Goal: Task Accomplishment & Management: Manage account settings

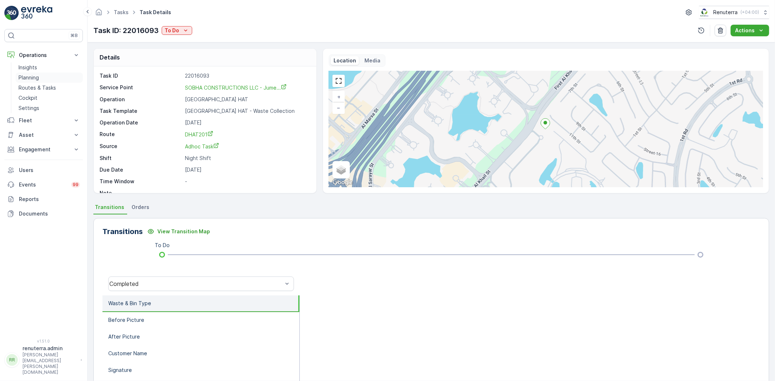
click at [41, 78] on link "Planning" at bounding box center [49, 78] width 67 height 10
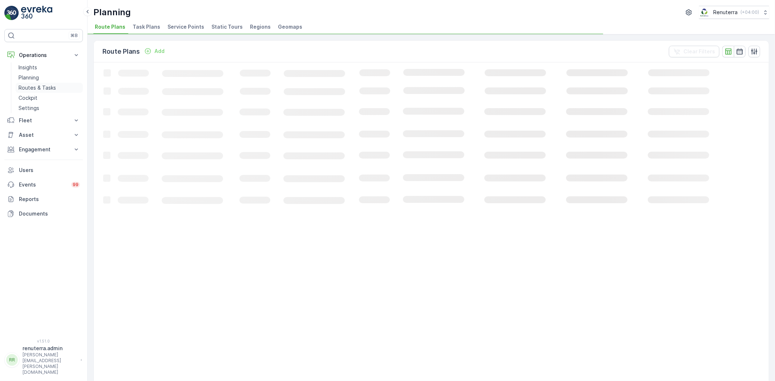
click at [35, 86] on p "Routes & Tasks" at bounding box center [37, 87] width 37 height 7
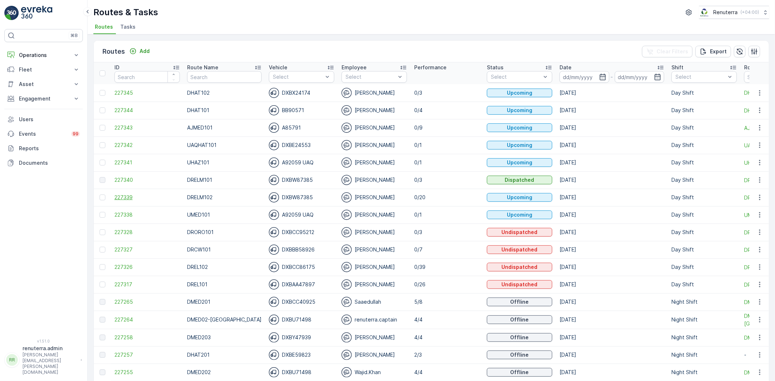
click at [133, 200] on span "227339" at bounding box center [146, 197] width 65 height 7
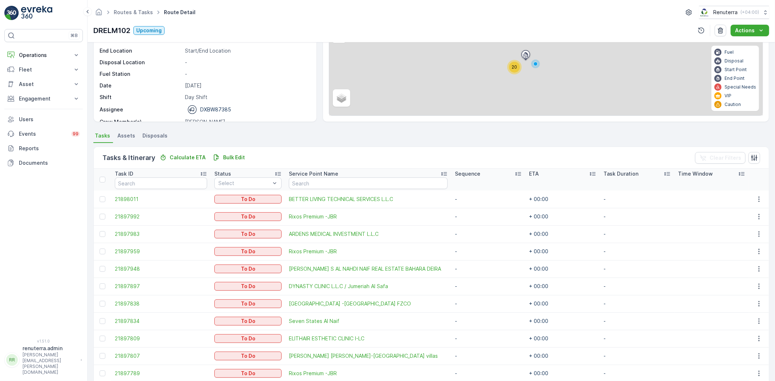
scroll to position [81, 0]
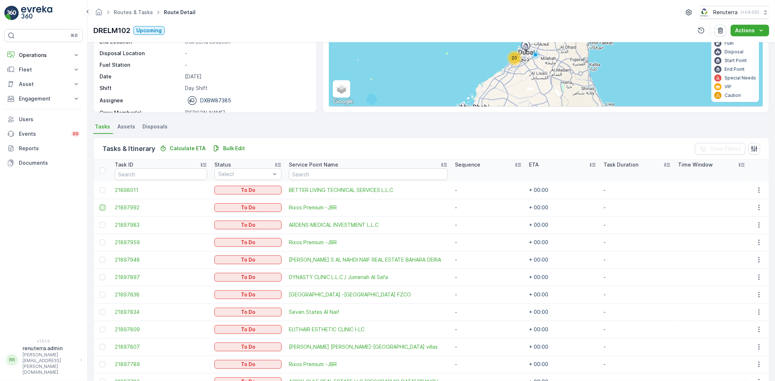
click at [102, 207] on div at bounding box center [103, 208] width 6 height 6
click at [100, 205] on input "checkbox" at bounding box center [100, 205] width 0 height 0
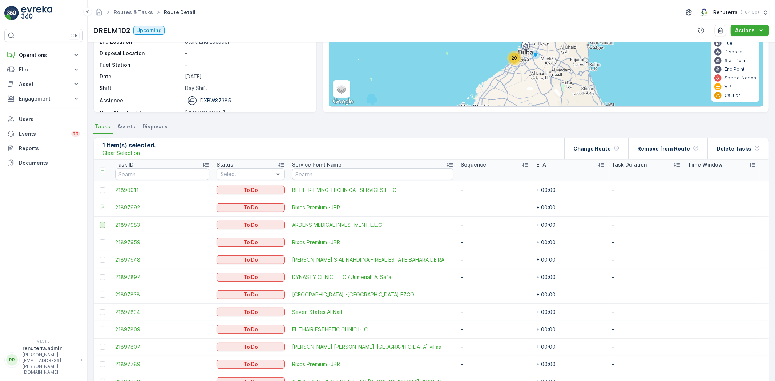
click at [101, 224] on div at bounding box center [103, 225] width 6 height 6
click at [100, 222] on input "checkbox" at bounding box center [100, 222] width 0 height 0
drag, startPoint x: 103, startPoint y: 241, endPoint x: 102, endPoint y: 249, distance: 8.4
click at [103, 243] on div at bounding box center [103, 243] width 6 height 6
click at [100, 240] on input "checkbox" at bounding box center [100, 240] width 0 height 0
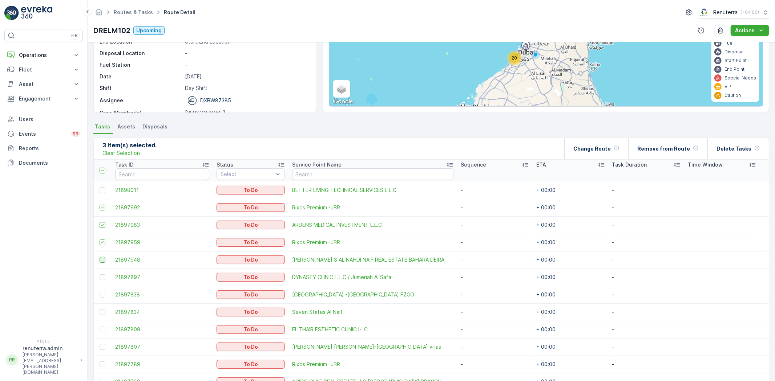
click at [101, 260] on div at bounding box center [103, 260] width 6 height 6
click at [100, 257] on input "checkbox" at bounding box center [100, 257] width 0 height 0
click at [102, 312] on div at bounding box center [103, 312] width 6 height 6
click at [100, 309] on input "checkbox" at bounding box center [100, 309] width 0 height 0
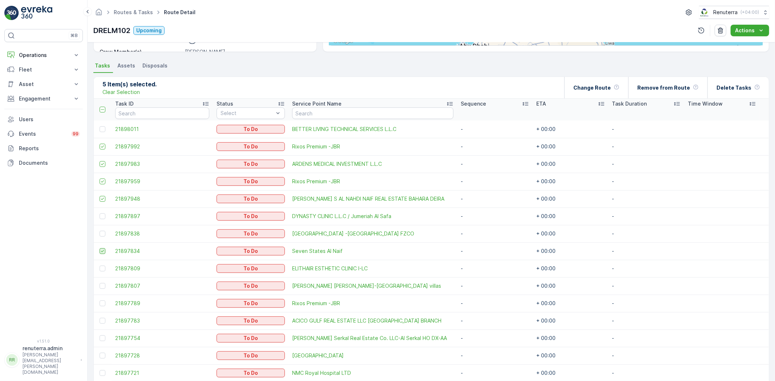
scroll to position [161, 0]
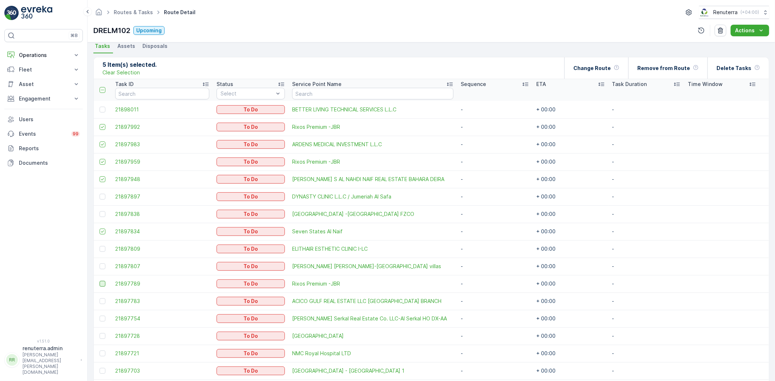
click at [103, 283] on div at bounding box center [103, 284] width 6 height 6
click at [100, 281] on input "checkbox" at bounding box center [100, 281] width 0 height 0
click at [97, 319] on td at bounding box center [103, 318] width 18 height 17
click at [105, 338] on div at bounding box center [103, 336] width 6 height 6
click at [100, 333] on input "checkbox" at bounding box center [100, 333] width 0 height 0
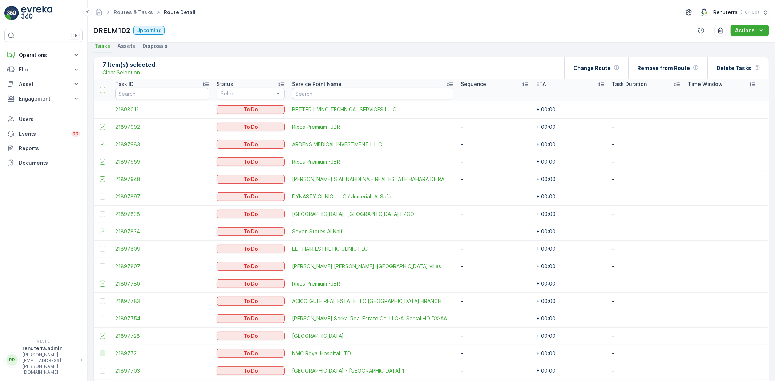
click at [104, 351] on div at bounding box center [103, 354] width 6 height 6
click at [100, 351] on input "checkbox" at bounding box center [100, 351] width 0 height 0
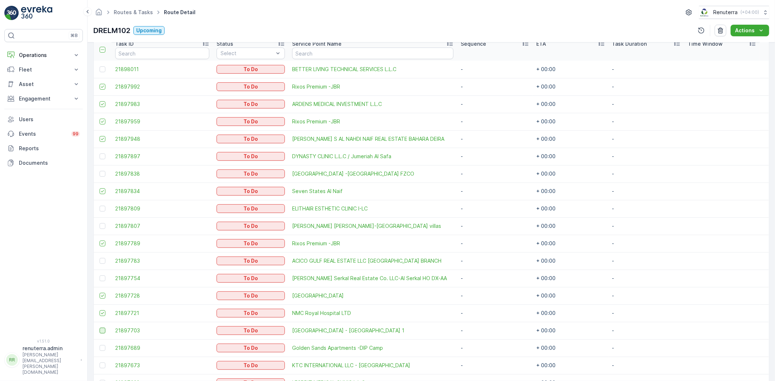
click at [104, 332] on div at bounding box center [103, 331] width 6 height 6
click at [100, 328] on input "checkbox" at bounding box center [100, 328] width 0 height 0
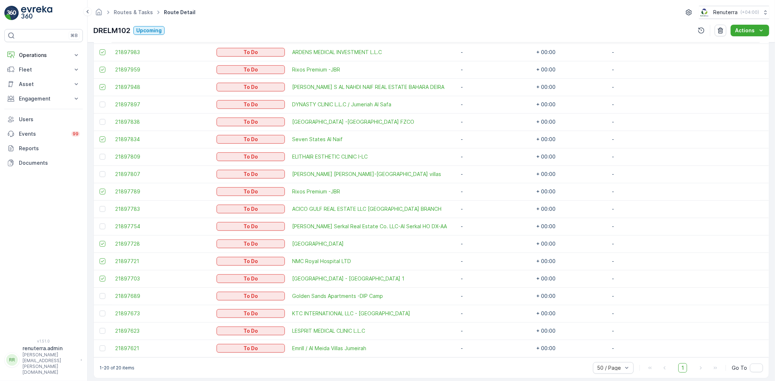
scroll to position [260, 0]
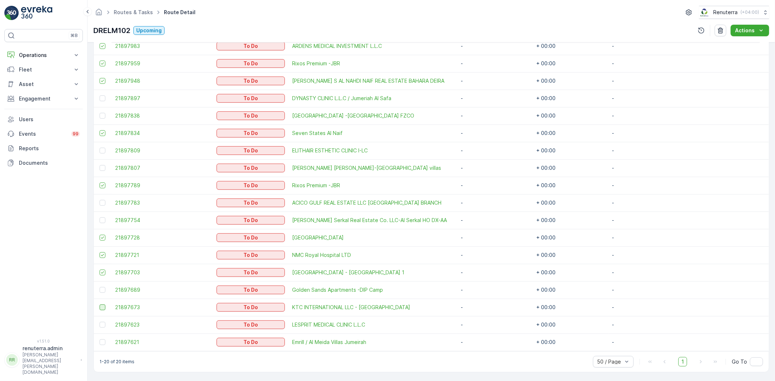
click at [100, 309] on div at bounding box center [104, 308] width 8 height 6
click at [100, 305] on input "checkbox" at bounding box center [100, 305] width 0 height 0
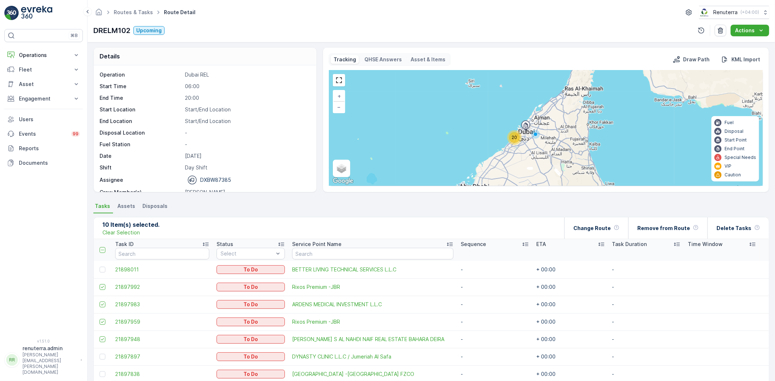
scroll to position [0, 0]
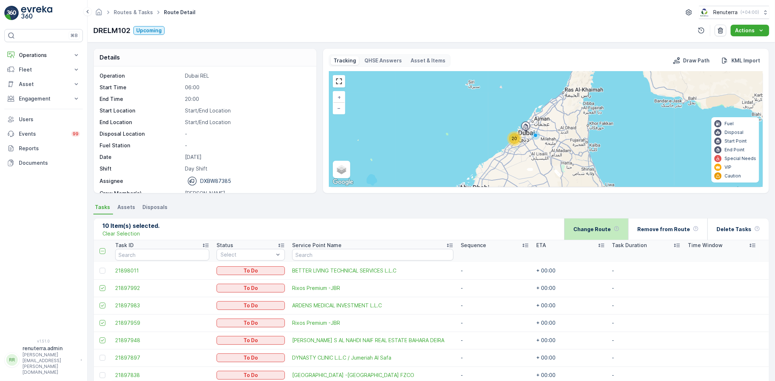
click at [603, 224] on div "Change Route" at bounding box center [596, 229] width 46 height 21
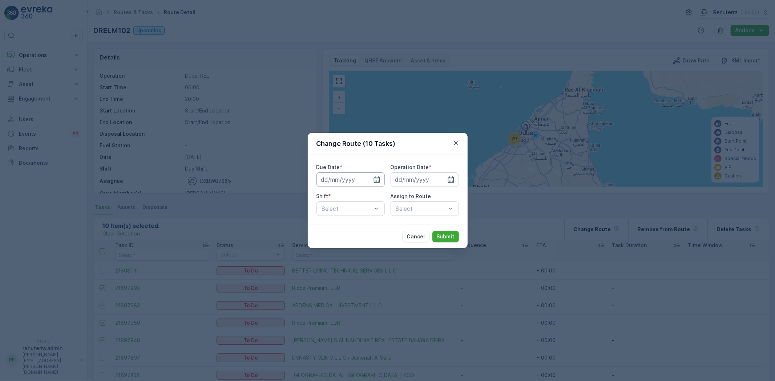
drag, startPoint x: 378, startPoint y: 179, endPoint x: 375, endPoint y: 186, distance: 7.4
click at [377, 178] on icon "button" at bounding box center [376, 179] width 7 height 7
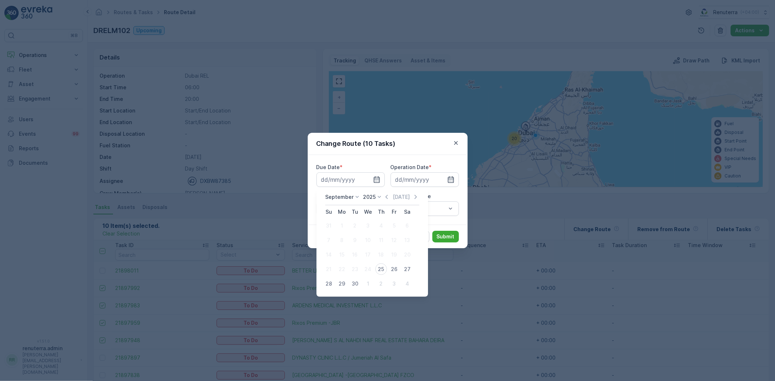
click at [379, 270] on div "25" at bounding box center [381, 270] width 12 height 12
type input "[DATE]"
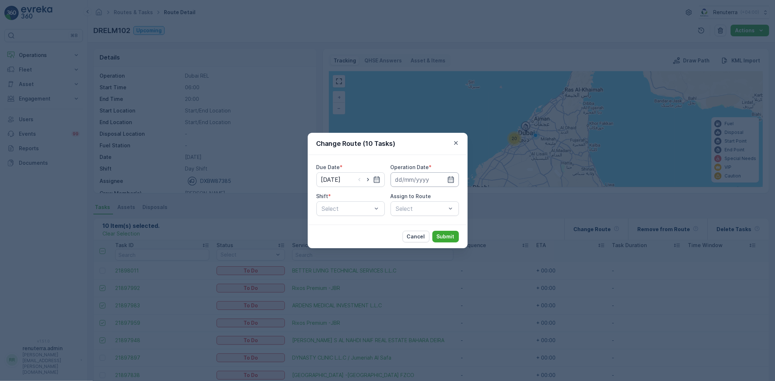
drag, startPoint x: 453, startPoint y: 179, endPoint x: 445, endPoint y: 187, distance: 11.0
click at [453, 179] on icon "button" at bounding box center [450, 180] width 6 height 7
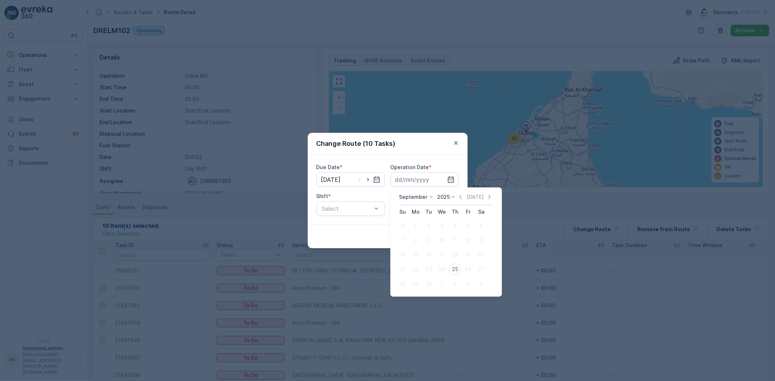
drag, startPoint x: 455, startPoint y: 267, endPoint x: 416, endPoint y: 248, distance: 43.4
click at [455, 267] on div "25" at bounding box center [455, 270] width 12 height 12
type input "[DATE]"
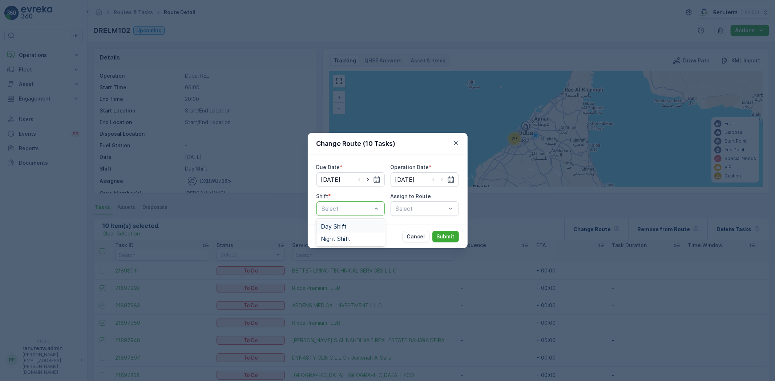
drag, startPoint x: 346, startPoint y: 210, endPoint x: 341, endPoint y: 214, distance: 5.9
drag, startPoint x: 342, startPoint y: 229, endPoint x: 390, endPoint y: 217, distance: 49.3
click at [342, 228] on span "Day Shift" at bounding box center [334, 226] width 26 height 7
click at [413, 208] on div "Select" at bounding box center [424, 209] width 68 height 15
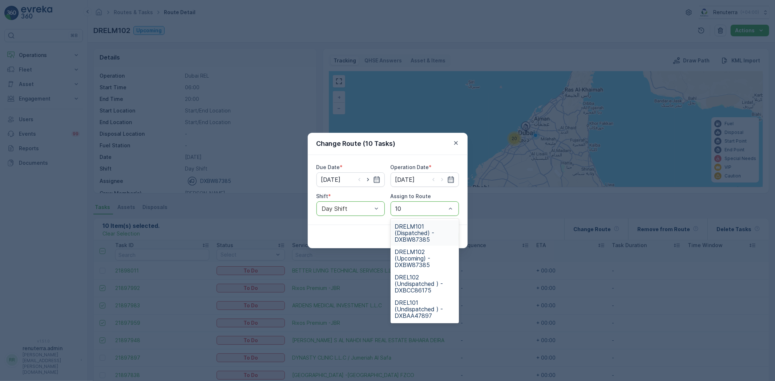
type input "102"
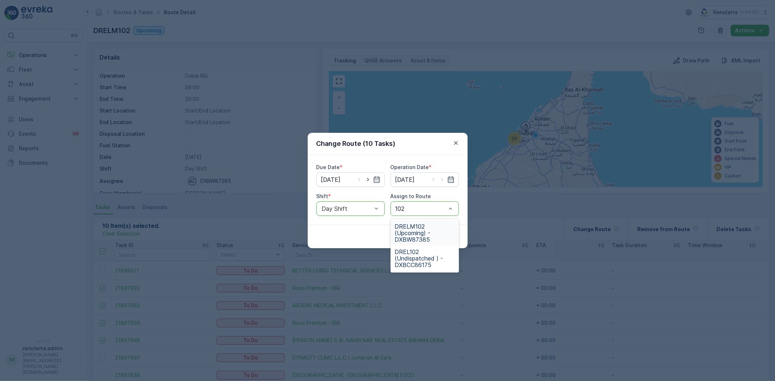
drag, startPoint x: 419, startPoint y: 224, endPoint x: 443, endPoint y: 238, distance: 27.8
click at [423, 230] on span "DRELM102 (Upcoming) - DXBW87385" at bounding box center [425, 233] width 60 height 20
click at [452, 235] on p "Submit" at bounding box center [446, 236] width 18 height 7
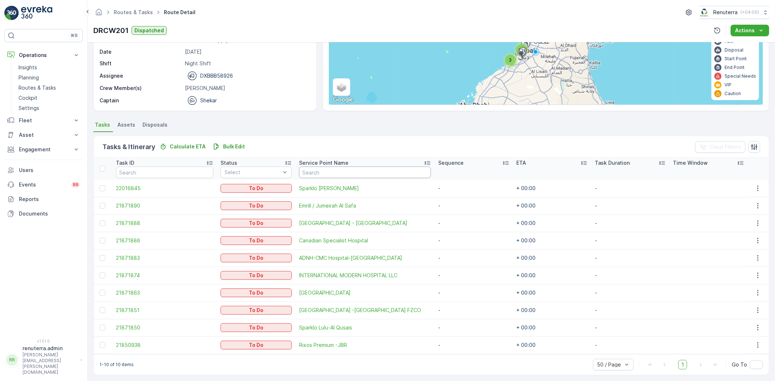
scroll to position [85, 0]
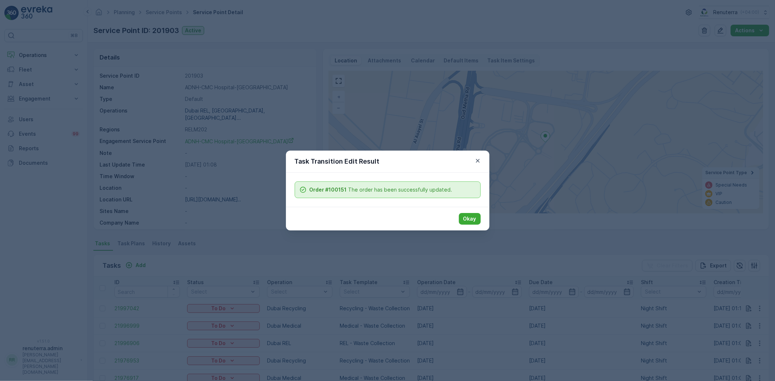
click at [488, 223] on div "Task Transition Edit Result Order #100151 The order has been successfully updat…" at bounding box center [387, 190] width 775 height 381
drag, startPoint x: 474, startPoint y: 218, endPoint x: 446, endPoint y: 212, distance: 28.4
click at [474, 218] on p "Okay" at bounding box center [469, 218] width 13 height 7
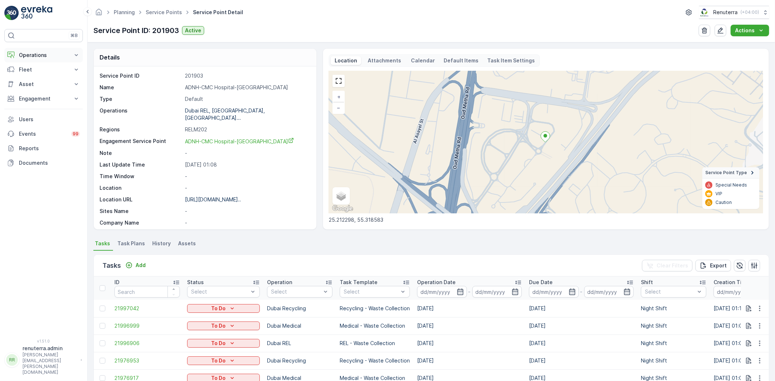
drag, startPoint x: 44, startPoint y: 56, endPoint x: 44, endPoint y: 60, distance: 4.1
click at [44, 56] on p "Operations" at bounding box center [43, 55] width 49 height 7
click at [42, 76] on link "Planning" at bounding box center [49, 78] width 67 height 10
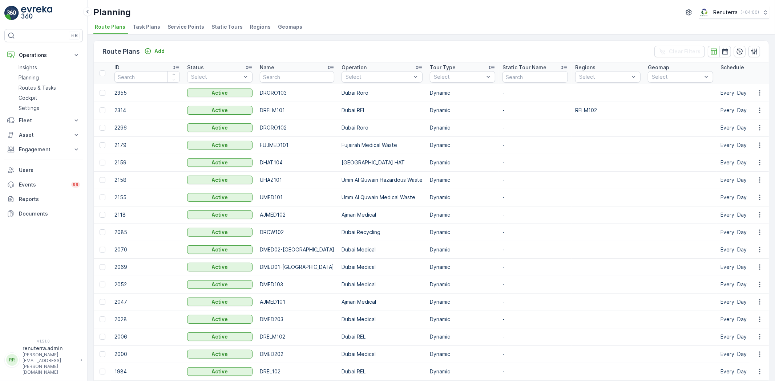
click at [186, 23] on span "Service Points" at bounding box center [185, 26] width 37 height 7
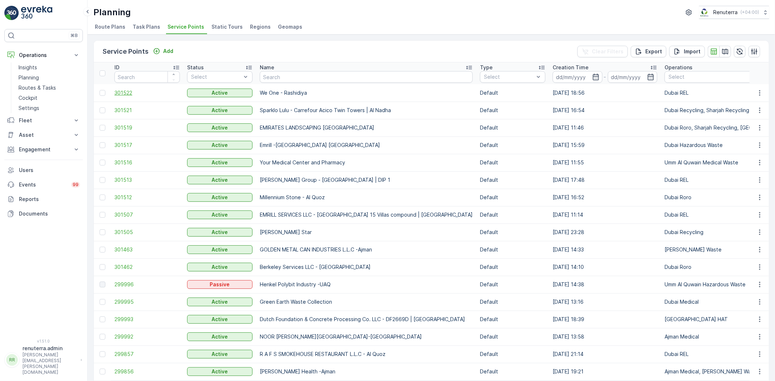
click at [122, 92] on span "301522" at bounding box center [146, 92] width 65 height 7
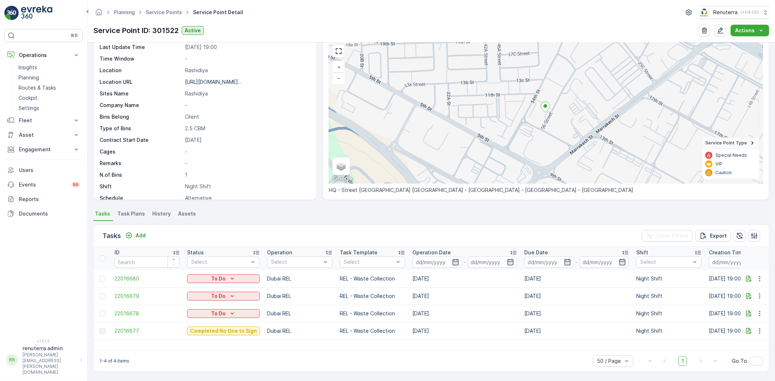
scroll to position [112, 0]
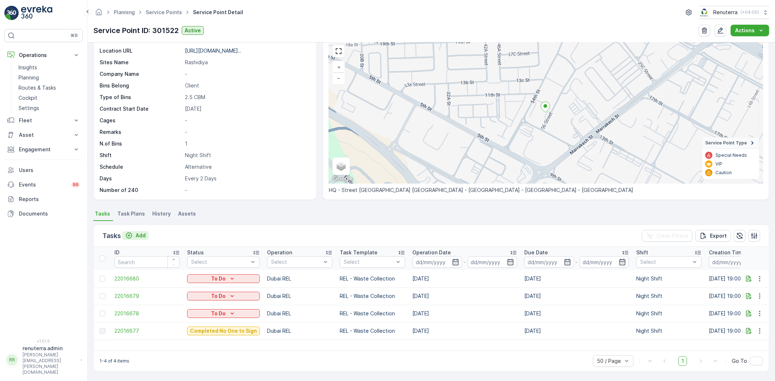
click at [139, 231] on button "Add" at bounding box center [135, 235] width 26 height 9
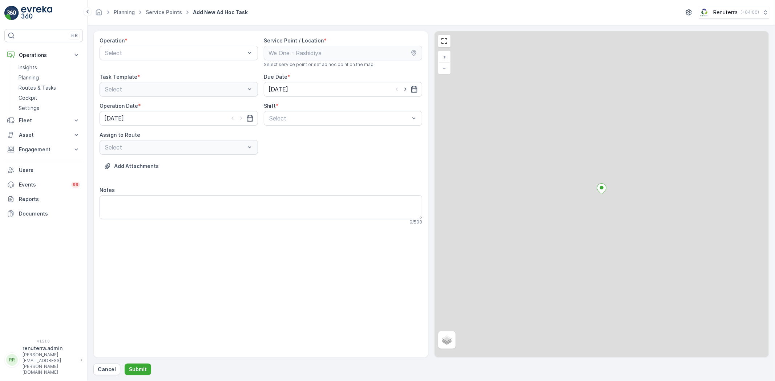
click at [158, 63] on div "Operation * Select" at bounding box center [179, 52] width 158 height 31
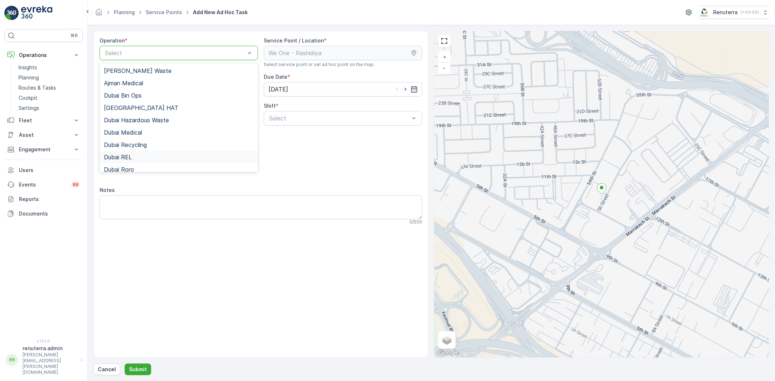
drag, startPoint x: 153, startPoint y: 157, endPoint x: 209, endPoint y: 146, distance: 57.1
click at [153, 158] on div "Dubai REL" at bounding box center [179, 157] width 150 height 7
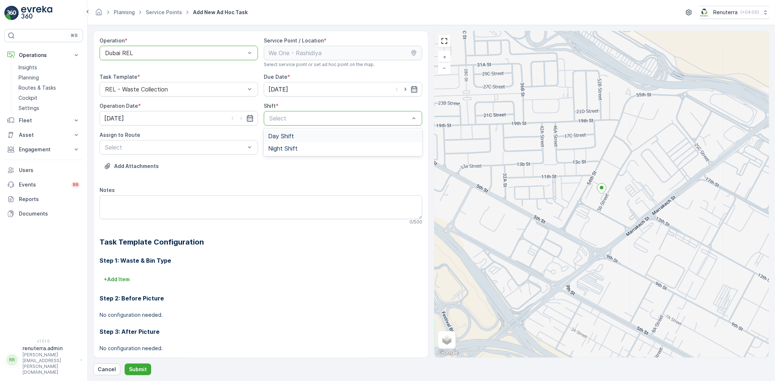
click at [289, 134] on span "Day Shift" at bounding box center [281, 136] width 26 height 7
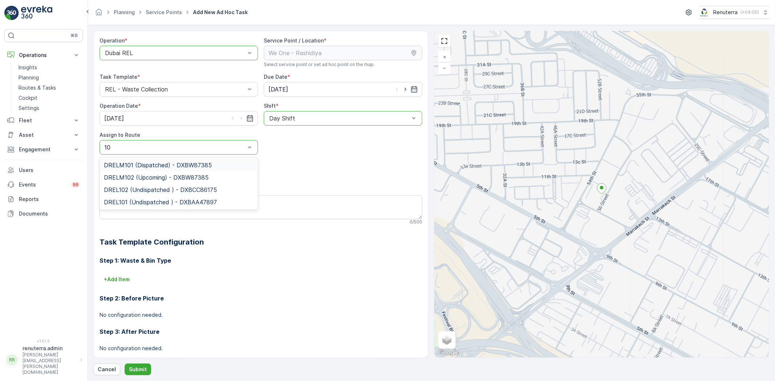
type input "102"
drag, startPoint x: 145, startPoint y: 162, endPoint x: 141, endPoint y: 166, distance: 5.7
click at [144, 162] on span "DRELM102 (Upcoming) - DXBW87385" at bounding box center [156, 165] width 105 height 7
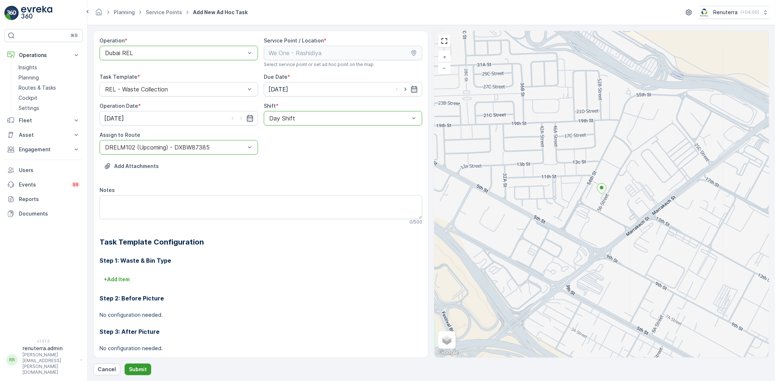
click at [145, 366] on p "Submit" at bounding box center [138, 369] width 18 height 7
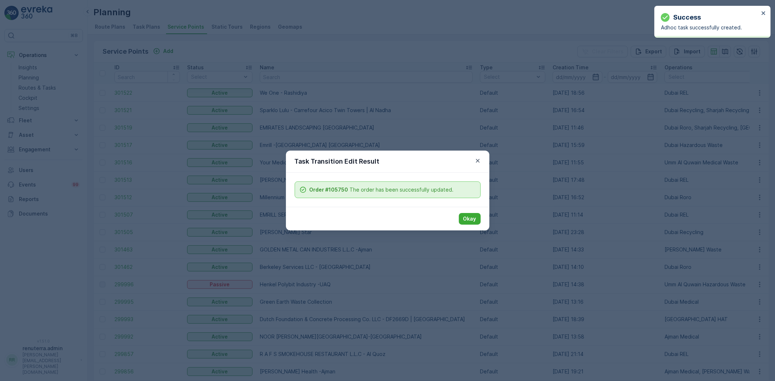
drag, startPoint x: 466, startPoint y: 219, endPoint x: 411, endPoint y: 186, distance: 64.7
click at [466, 218] on p "Okay" at bounding box center [469, 218] width 13 height 7
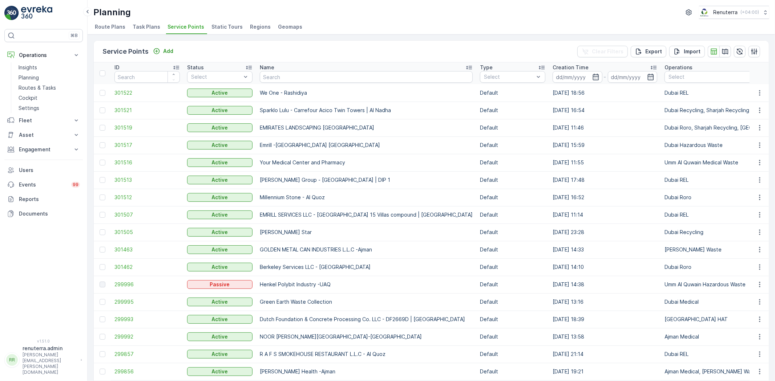
drag, startPoint x: 312, startPoint y: 84, endPoint x: 315, endPoint y: 79, distance: 5.5
click at [313, 83] on th "Name" at bounding box center [366, 73] width 220 height 22
click at [315, 78] on input "text" at bounding box center [366, 77] width 213 height 12
type input "modern"
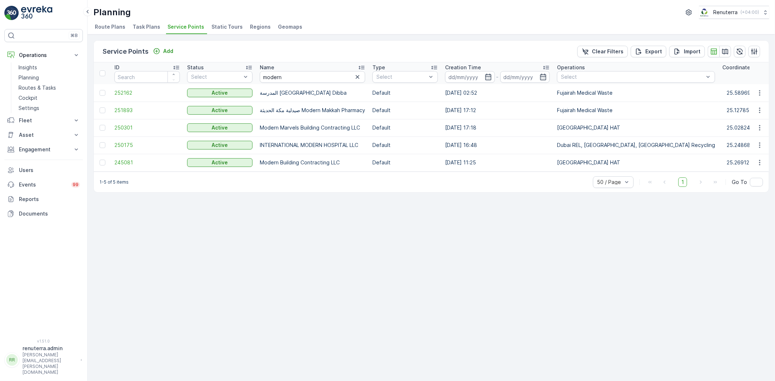
click at [122, 166] on td "245081" at bounding box center [147, 162] width 73 height 17
click at [131, 129] on span "250301" at bounding box center [146, 127] width 65 height 7
click at [117, 162] on span "245081" at bounding box center [146, 162] width 65 height 7
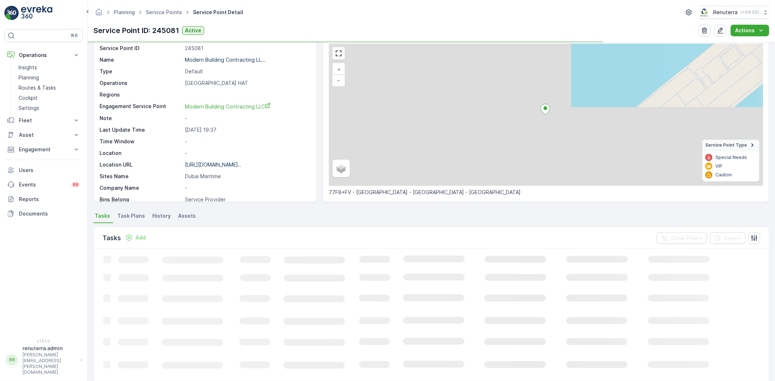
scroll to position [40, 0]
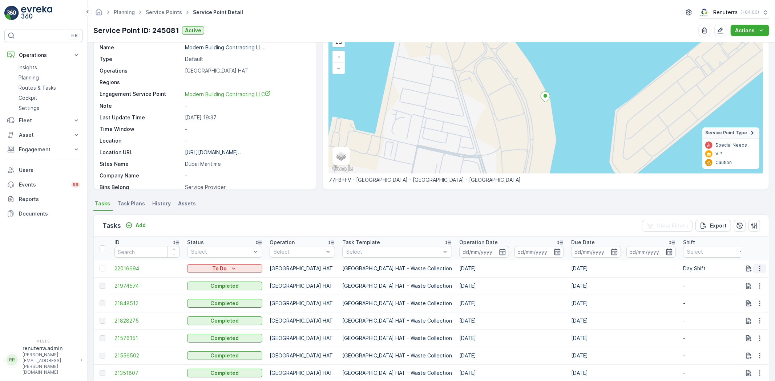
click at [762, 270] on button "button" at bounding box center [759, 268] width 13 height 9
click at [750, 298] on span "Change Route" at bounding box center [740, 299] width 35 height 7
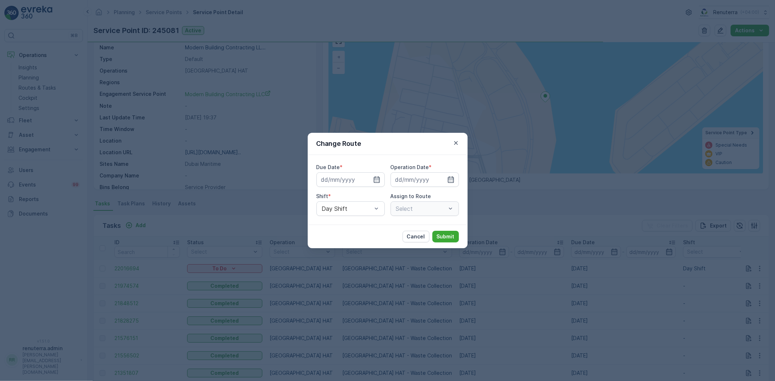
type input "[DATE]"
click at [457, 146] on icon "button" at bounding box center [455, 142] width 7 height 7
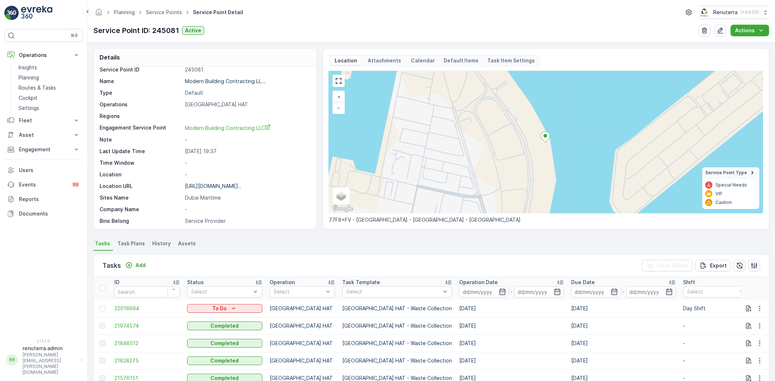
scroll to position [0, 0]
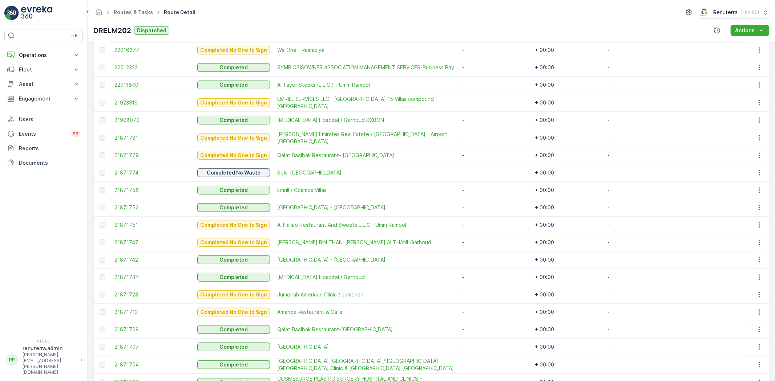
scroll to position [181, 0]
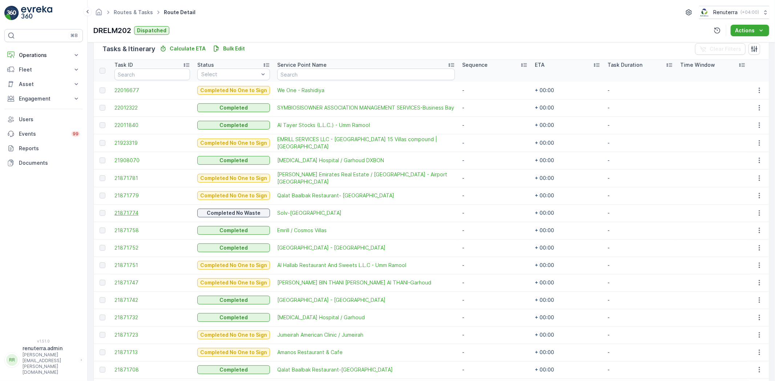
click at [118, 214] on span "21871774" at bounding box center [152, 213] width 76 height 7
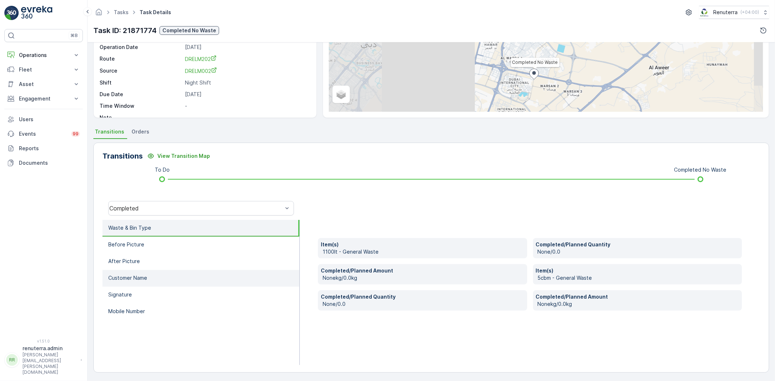
scroll to position [76, 0]
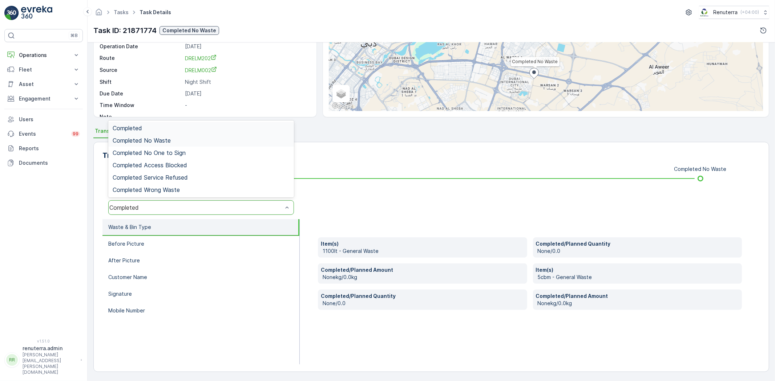
click at [171, 138] on div "Completed No Waste" at bounding box center [201, 140] width 177 height 7
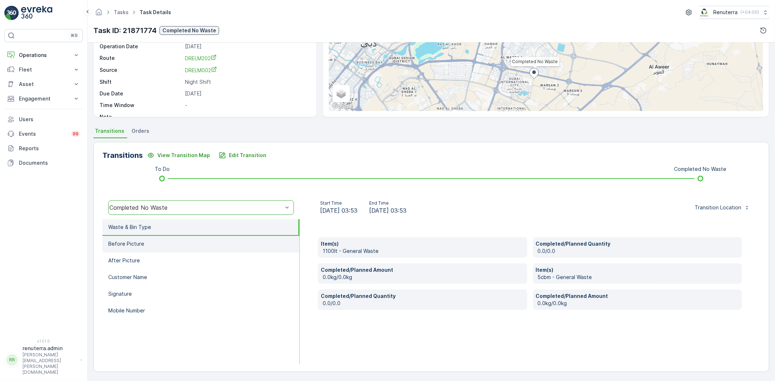
click at [159, 247] on li "Before Picture" at bounding box center [200, 244] width 197 height 17
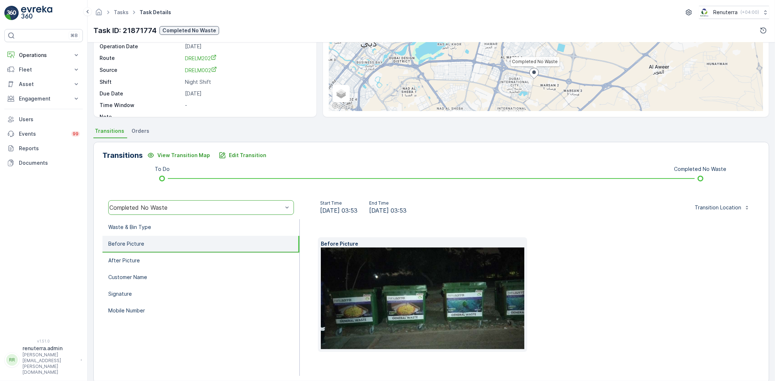
click at [381, 288] on img at bounding box center [434, 299] width 227 height 102
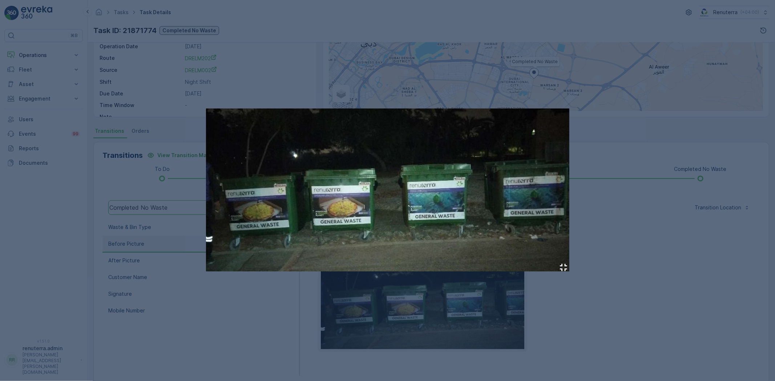
click at [660, 231] on div at bounding box center [387, 190] width 775 height 381
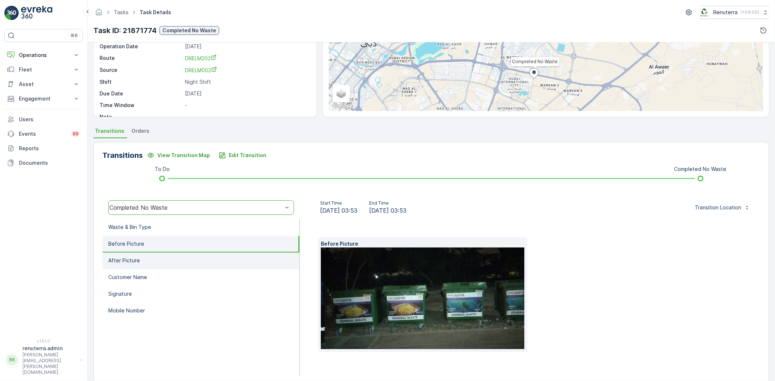
click at [154, 261] on li "After Picture" at bounding box center [200, 261] width 197 height 17
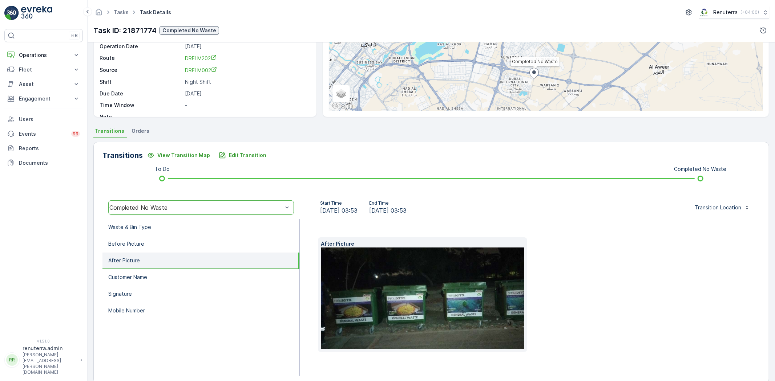
click at [401, 273] on img at bounding box center [434, 299] width 227 height 102
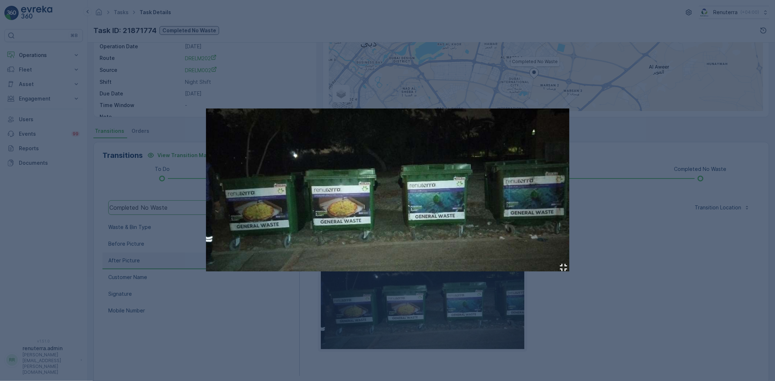
click at [597, 237] on div at bounding box center [387, 190] width 775 height 381
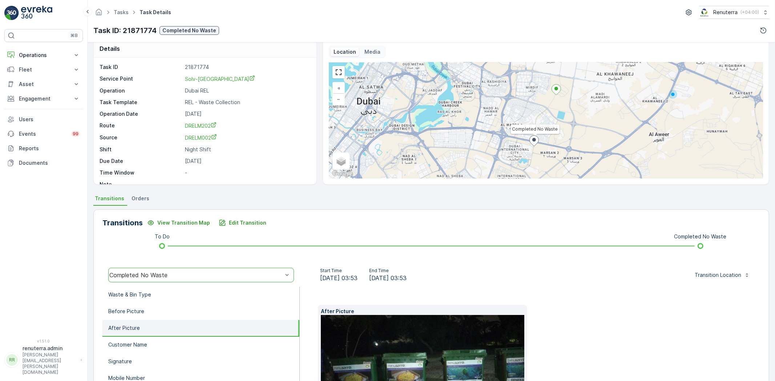
scroll to position [0, 0]
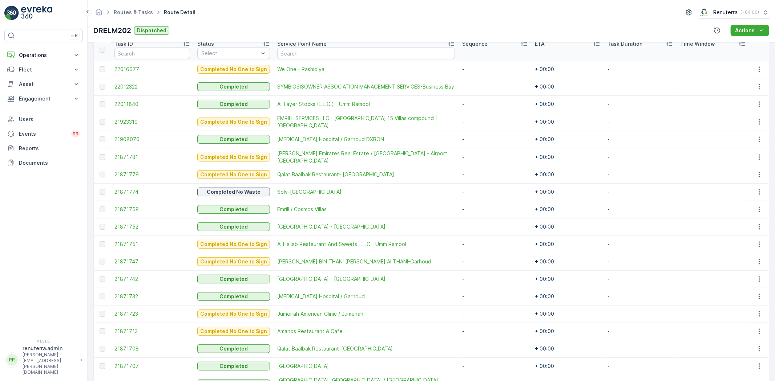
scroll to position [40, 0]
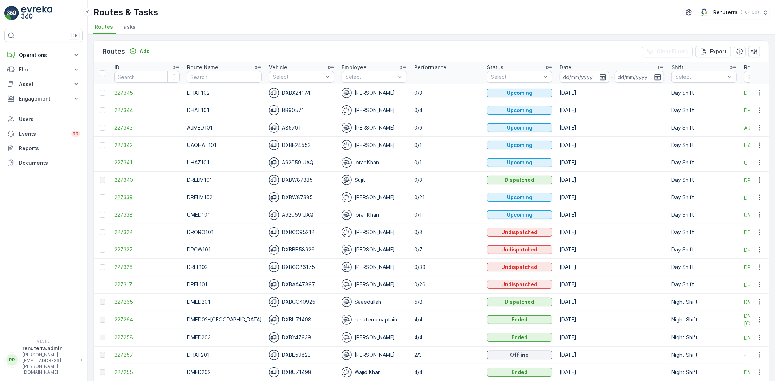
click at [126, 194] on span "227339" at bounding box center [146, 197] width 65 height 7
click at [126, 179] on span "227340" at bounding box center [146, 180] width 65 height 7
click at [123, 179] on span "227340" at bounding box center [146, 180] width 65 height 7
click at [117, 195] on span "227339" at bounding box center [146, 197] width 65 height 7
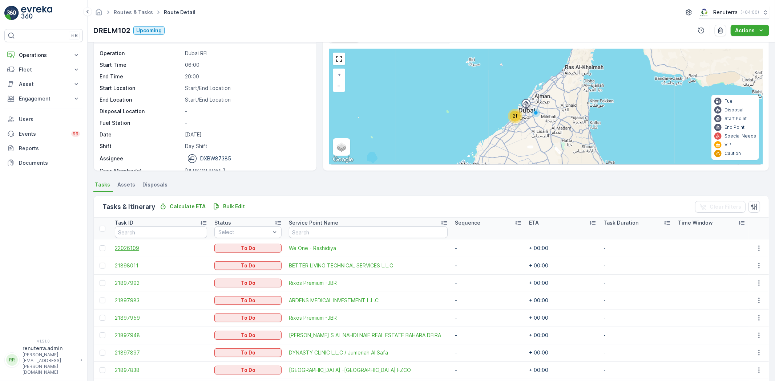
scroll to position [81, 0]
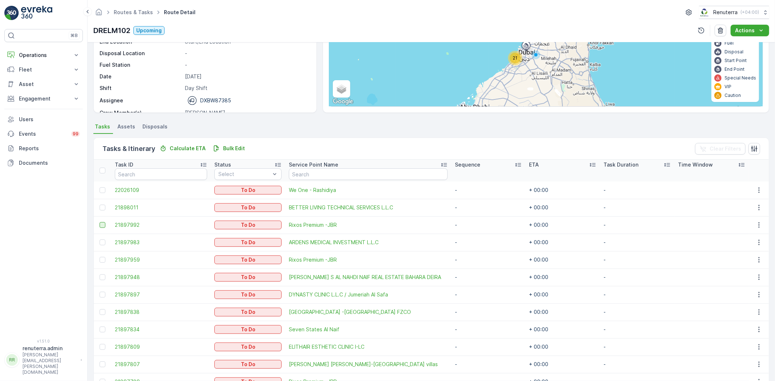
click at [101, 224] on div at bounding box center [103, 225] width 6 height 6
click at [100, 222] on input "checkbox" at bounding box center [100, 222] width 0 height 0
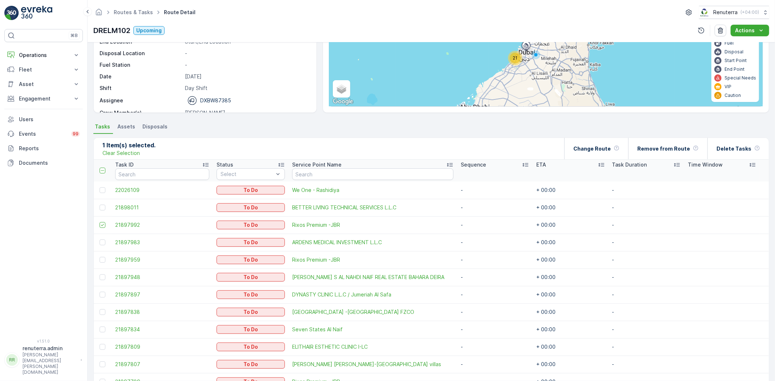
drag, startPoint x: 104, startPoint y: 242, endPoint x: 103, endPoint y: 250, distance: 8.4
click at [103, 242] on div at bounding box center [103, 243] width 6 height 6
click at [100, 240] on input "checkbox" at bounding box center [100, 240] width 0 height 0
drag, startPoint x: 101, startPoint y: 257, endPoint x: 103, endPoint y: 271, distance: 14.7
click at [101, 259] on div at bounding box center [103, 260] width 6 height 6
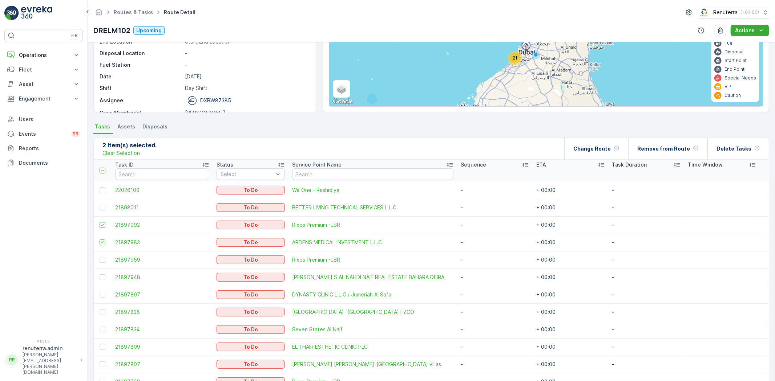
click at [100, 257] on input "checkbox" at bounding box center [100, 257] width 0 height 0
click at [103, 275] on div at bounding box center [103, 278] width 6 height 6
click at [100, 275] on input "checkbox" at bounding box center [100, 275] width 0 height 0
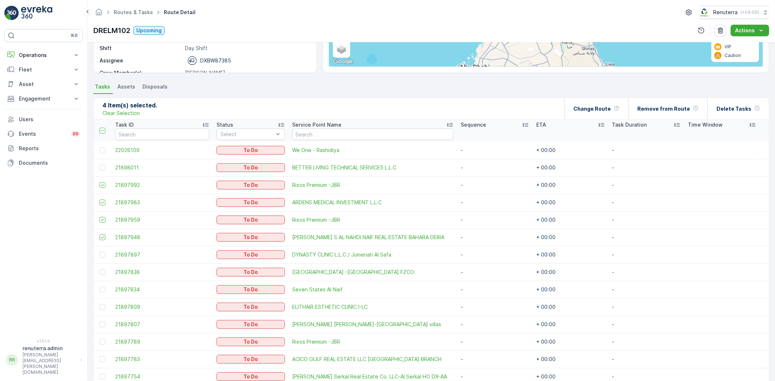
scroll to position [121, 0]
click at [100, 290] on div at bounding box center [103, 290] width 6 height 6
click at [100, 287] on input "checkbox" at bounding box center [100, 287] width 0 height 0
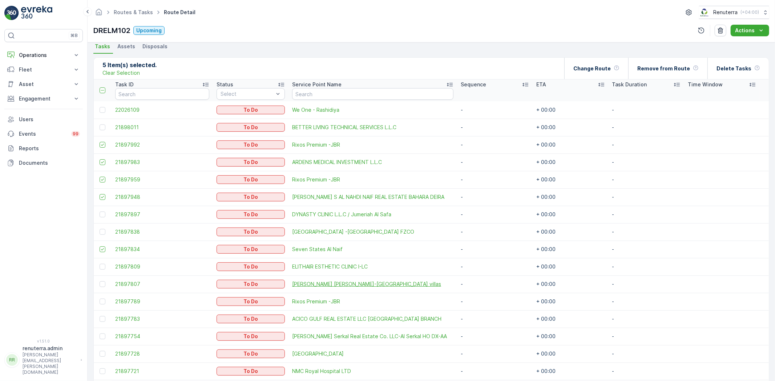
scroll to position [161, 0]
click at [105, 300] on div at bounding box center [103, 302] width 6 height 6
click at [100, 299] on input "checkbox" at bounding box center [100, 299] width 0 height 0
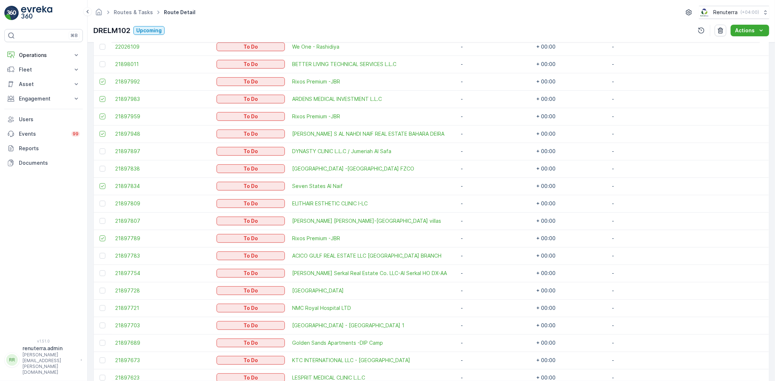
scroll to position [242, 0]
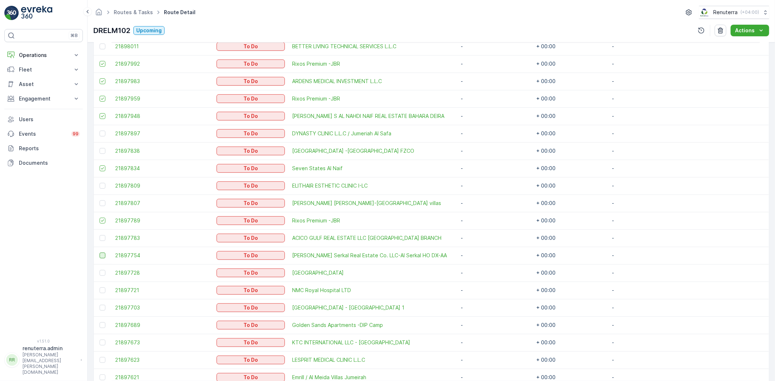
click at [104, 256] on div at bounding box center [103, 256] width 6 height 6
click at [100, 253] on input "checkbox" at bounding box center [100, 253] width 0 height 0
drag, startPoint x: 102, startPoint y: 272, endPoint x: 105, endPoint y: 283, distance: 11.9
click at [104, 274] on div at bounding box center [103, 273] width 6 height 6
click at [100, 270] on input "checkbox" at bounding box center [100, 270] width 0 height 0
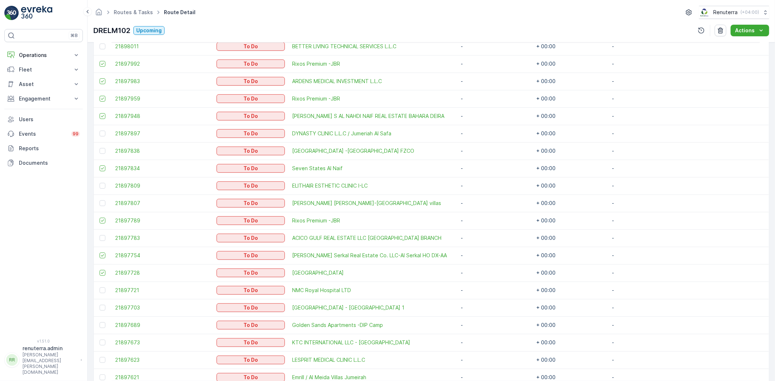
click at [105, 284] on td at bounding box center [103, 290] width 18 height 17
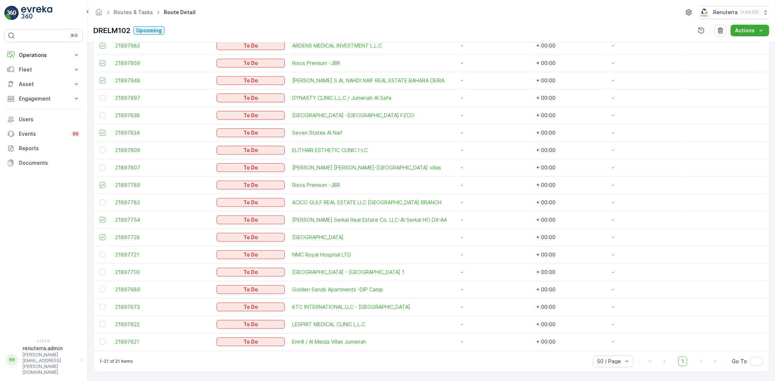
drag, startPoint x: 104, startPoint y: 307, endPoint x: 216, endPoint y: 301, distance: 112.4
click at [104, 307] on div at bounding box center [103, 307] width 6 height 6
click at [100, 304] on input "checkbox" at bounding box center [100, 304] width 0 height 0
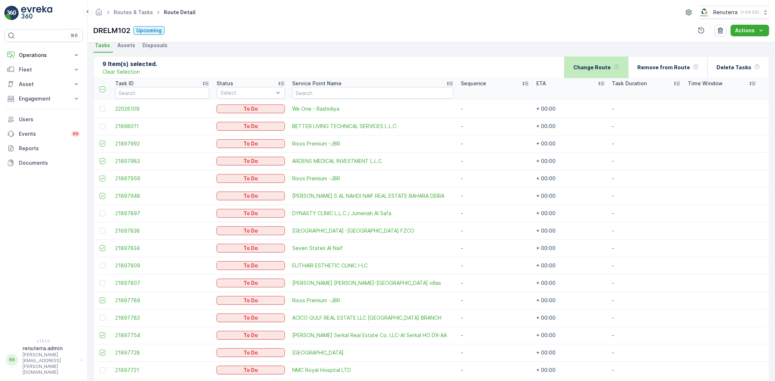
scroll to position [157, 0]
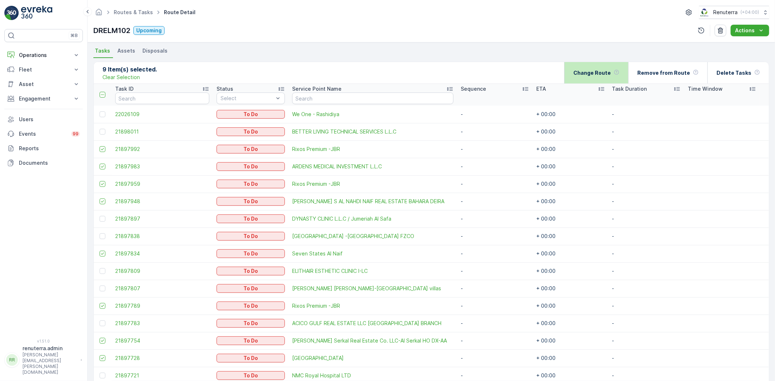
click at [611, 70] on p "Change Route" at bounding box center [591, 72] width 37 height 7
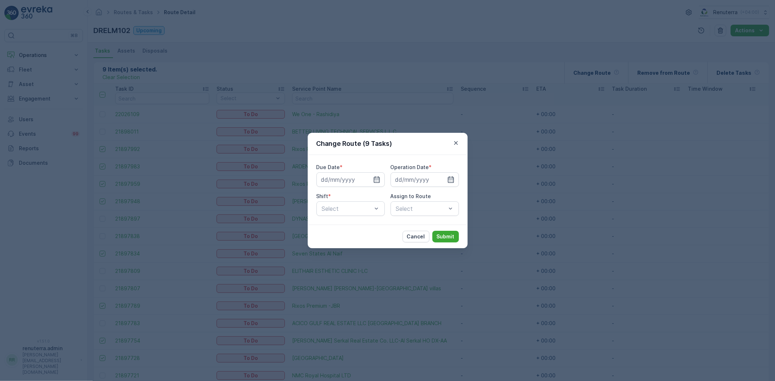
drag, startPoint x: 377, startPoint y: 175, endPoint x: 372, endPoint y: 199, distance: 24.4
click at [377, 176] on div at bounding box center [350, 180] width 68 height 15
drag, startPoint x: 375, startPoint y: 175, endPoint x: 376, endPoint y: 182, distance: 7.3
click at [375, 175] on input at bounding box center [350, 180] width 68 height 15
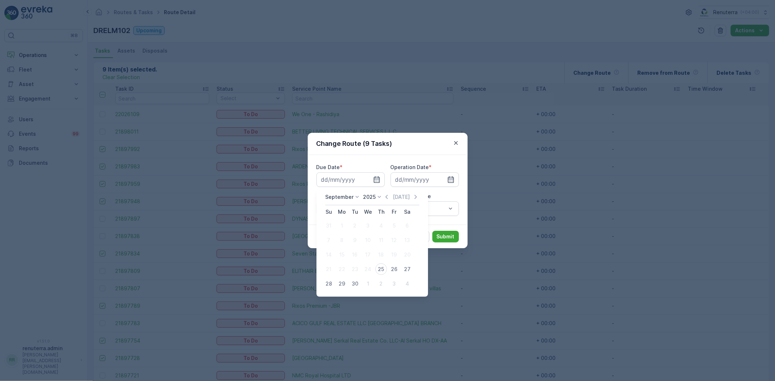
drag, startPoint x: 376, startPoint y: 264, endPoint x: 378, endPoint y: 268, distance: 3.9
click at [376, 266] on button "25" at bounding box center [380, 269] width 13 height 13
type input "[DATE]"
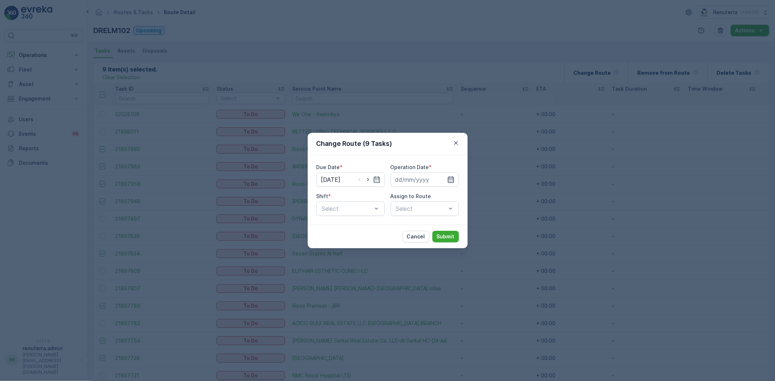
click at [452, 182] on icon "button" at bounding box center [450, 179] width 7 height 7
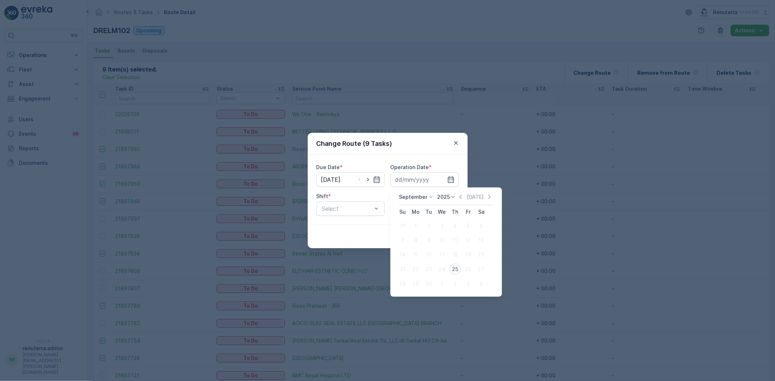
click at [453, 266] on div "25" at bounding box center [455, 270] width 12 height 12
type input "[DATE]"
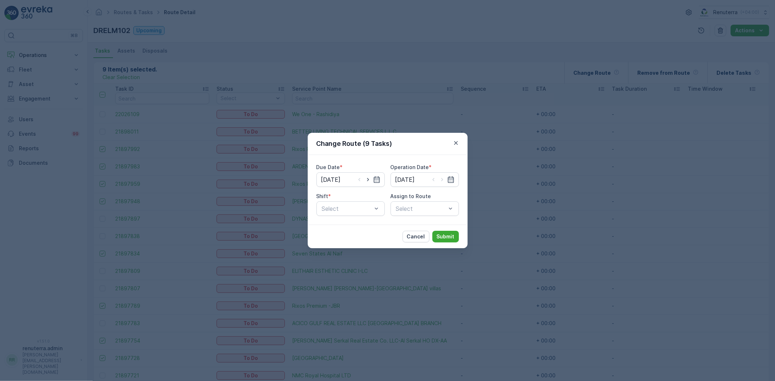
drag, startPoint x: 346, startPoint y: 198, endPoint x: 340, endPoint y: 218, distance: 21.2
click at [344, 206] on div "Shift * Select" at bounding box center [350, 204] width 68 height 23
click at [340, 218] on div "Due Date * 25.09.2025 Operation Date * 25.09.2025 Shift * Select Assign to Rout…" at bounding box center [388, 190] width 160 height 70
click at [352, 224] on div "Day Shift" at bounding box center [351, 226] width 60 height 7
click at [420, 204] on div "Select" at bounding box center [424, 209] width 68 height 15
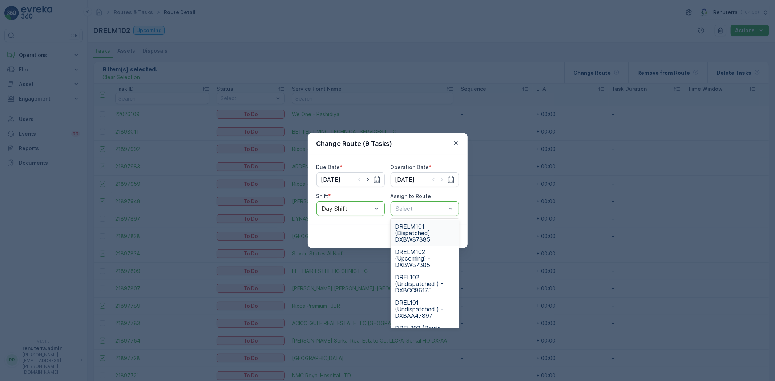
click at [429, 230] on span "DRELM101 (Dispatched) - DXBW87385" at bounding box center [425, 233] width 60 height 20
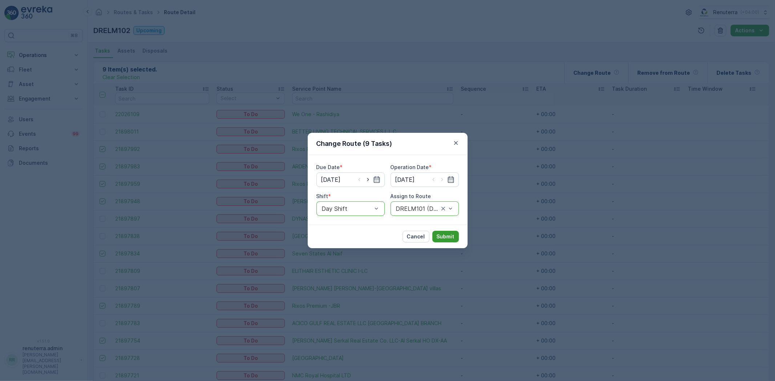
click at [454, 236] on p "Submit" at bounding box center [446, 236] width 18 height 7
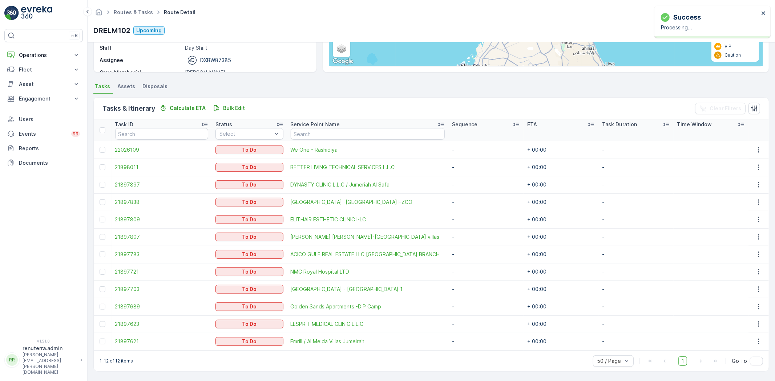
scroll to position [121, 0]
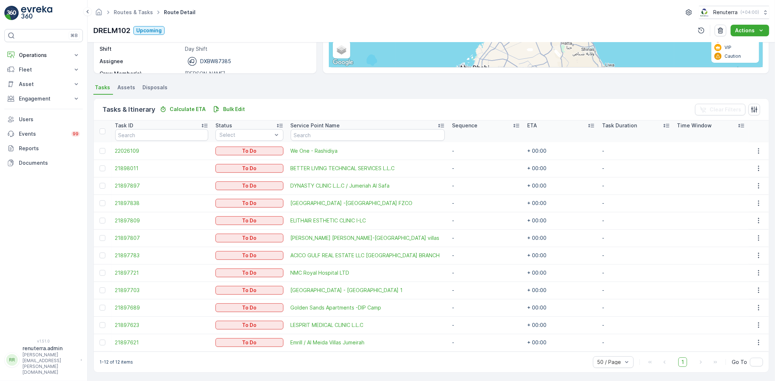
scroll to position [121, 0]
click at [101, 274] on div at bounding box center [103, 272] width 6 height 6
click at [100, 269] on input "checkbox" at bounding box center [100, 269] width 0 height 0
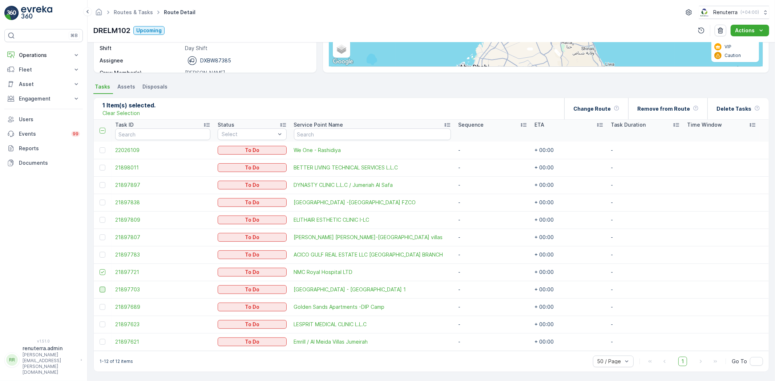
click at [100, 291] on div at bounding box center [103, 290] width 6 height 6
click at [100, 287] on input "checkbox" at bounding box center [100, 287] width 0 height 0
click at [607, 100] on div "Change Route" at bounding box center [596, 108] width 46 height 21
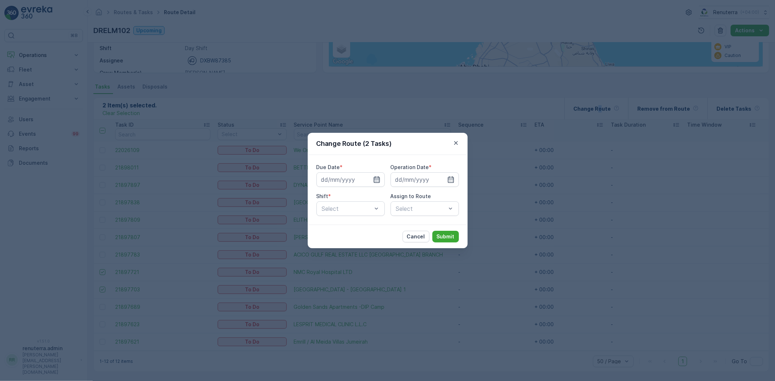
click at [376, 175] on div at bounding box center [350, 180] width 68 height 15
drag, startPoint x: 373, startPoint y: 179, endPoint x: 378, endPoint y: 180, distance: 5.5
click at [374, 179] on icon "button" at bounding box center [376, 179] width 7 height 7
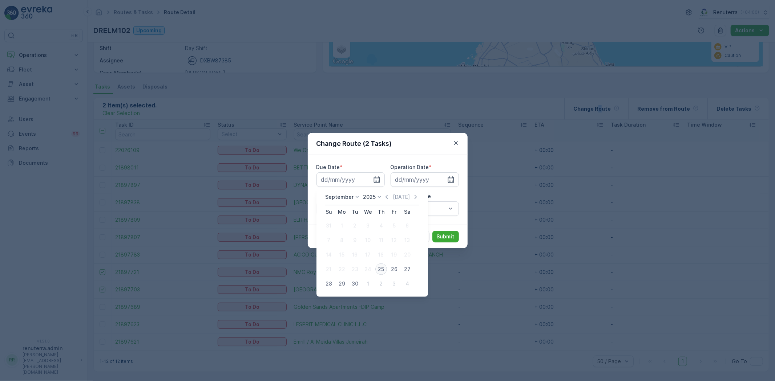
click at [383, 267] on div "25" at bounding box center [381, 270] width 12 height 12
type input "[DATE]"
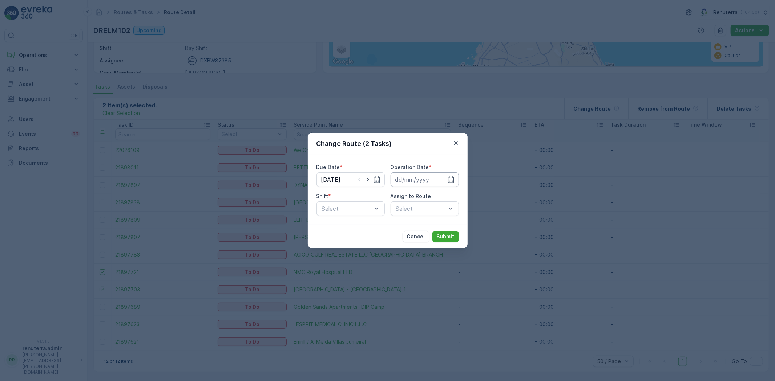
drag, startPoint x: 455, startPoint y: 178, endPoint x: 450, endPoint y: 186, distance: 9.6
click at [454, 178] on input at bounding box center [424, 180] width 68 height 15
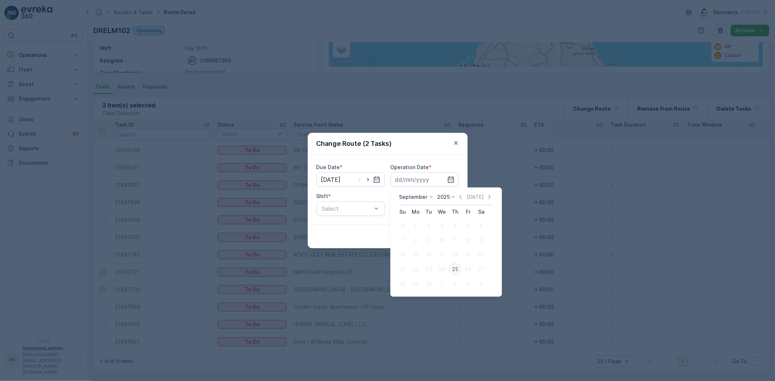
click at [453, 269] on div "25" at bounding box center [455, 270] width 12 height 12
type input "[DATE]"
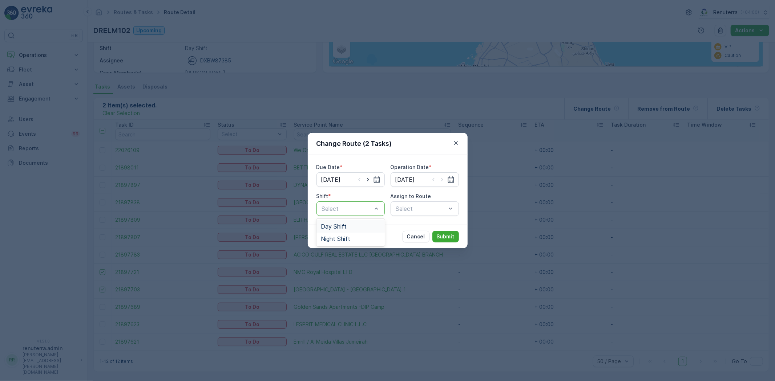
drag, startPoint x: 335, startPoint y: 225, endPoint x: 355, endPoint y: 223, distance: 20.9
click at [335, 225] on span "Day Shift" at bounding box center [334, 226] width 26 height 7
click at [405, 208] on div "Select" at bounding box center [424, 209] width 68 height 15
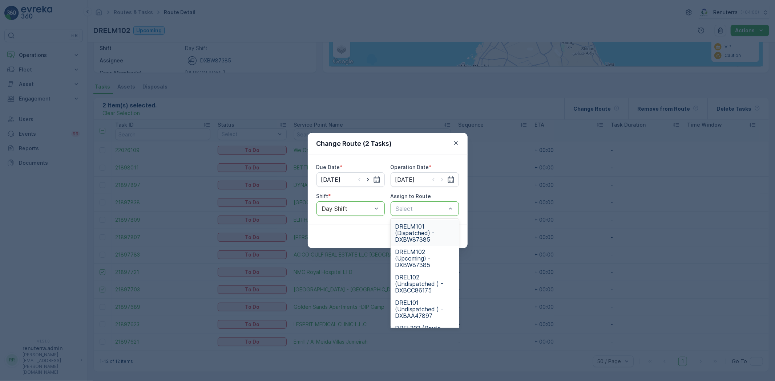
drag, startPoint x: 417, startPoint y: 232, endPoint x: 416, endPoint y: 245, distance: 12.8
click at [416, 233] on span "DRELM101 (Dispatched) - DXBW87385" at bounding box center [425, 233] width 60 height 20
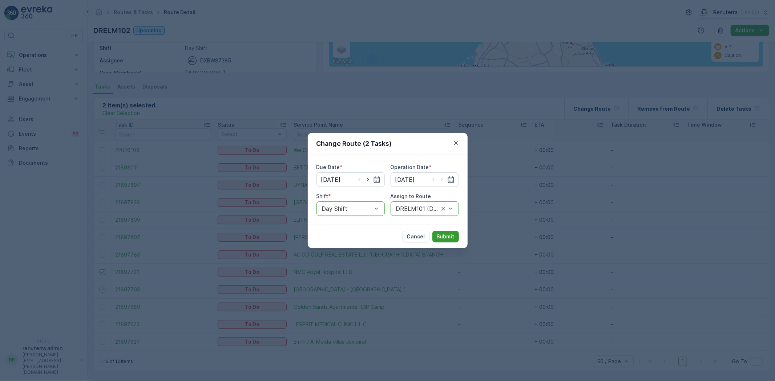
click at [445, 238] on p "Submit" at bounding box center [446, 236] width 18 height 7
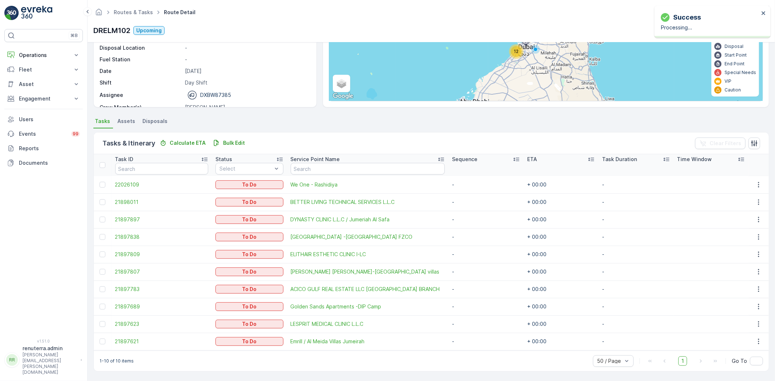
scroll to position [86, 0]
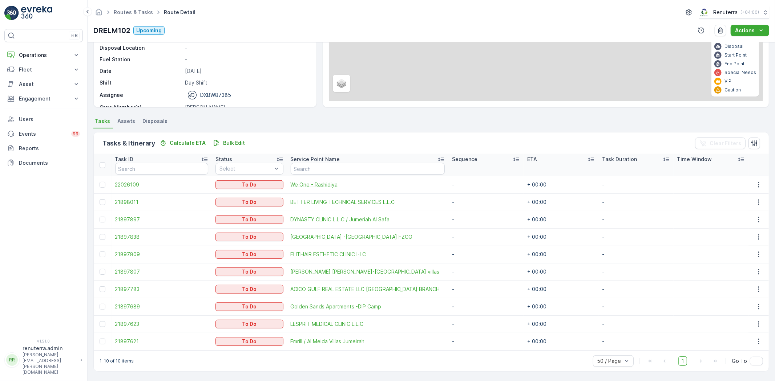
scroll to position [86, 0]
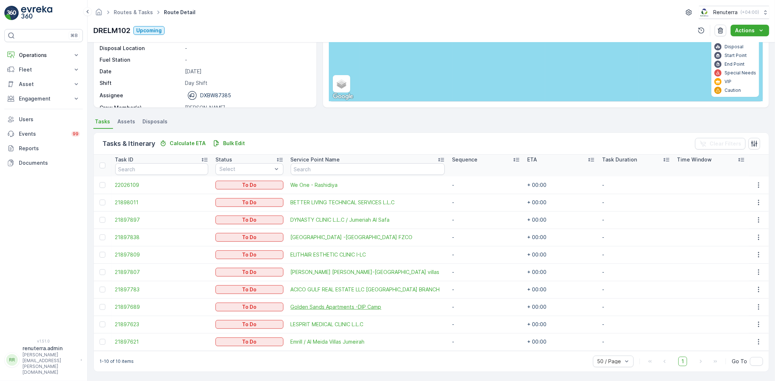
click at [325, 306] on span "Golden Sands Apartments -DIP Camp" at bounding box center [368, 307] width 154 height 7
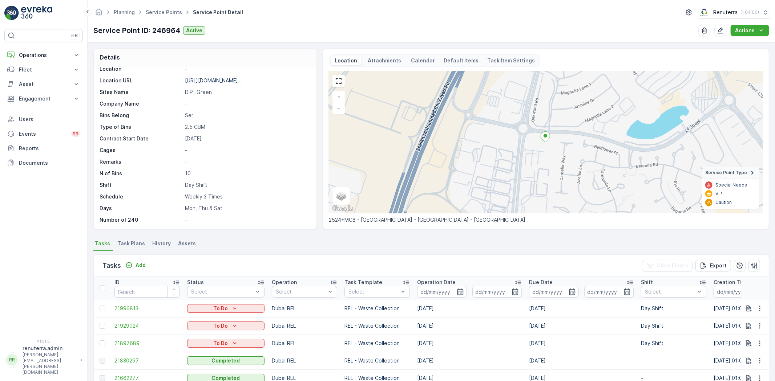
scroll to position [121, 0]
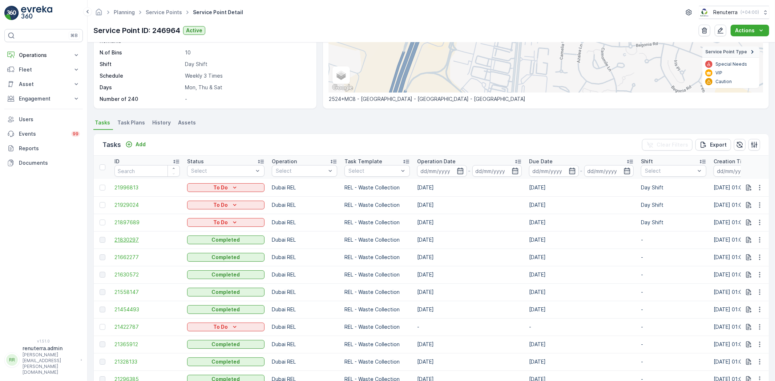
click at [127, 237] on span "21830297" at bounding box center [146, 239] width 65 height 7
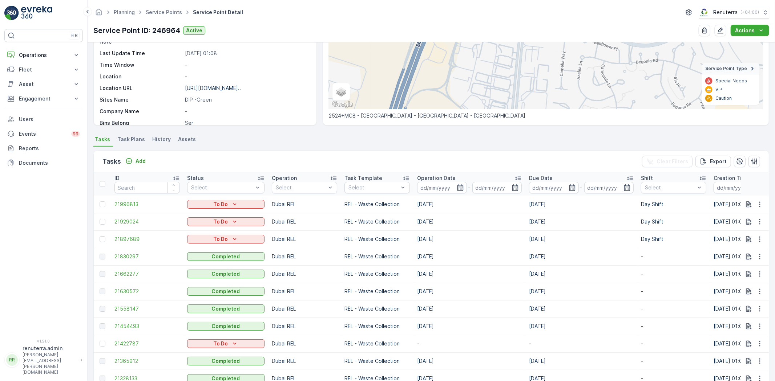
scroll to position [121, 0]
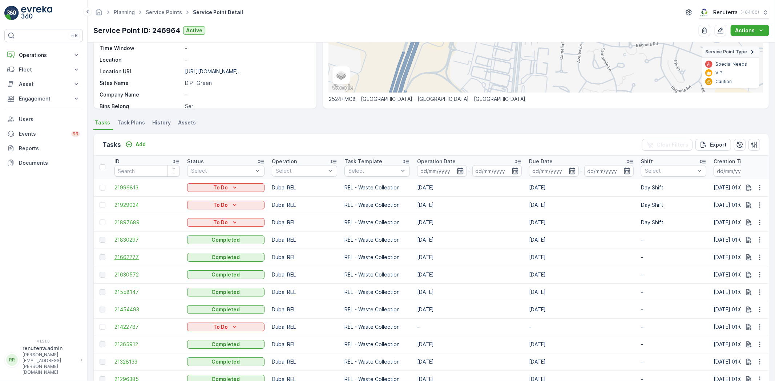
click at [120, 257] on span "21662277" at bounding box center [146, 257] width 65 height 7
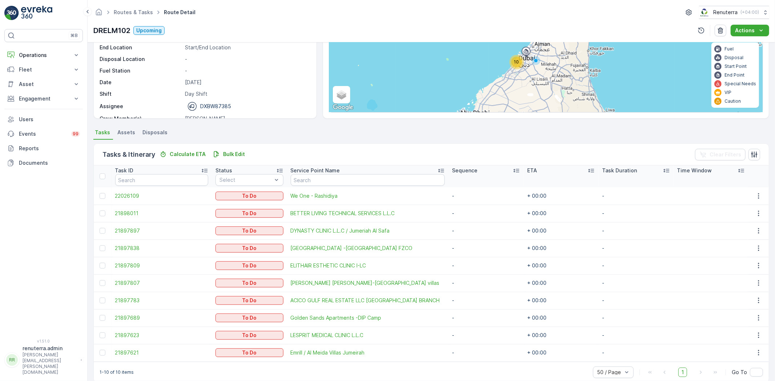
scroll to position [85, 0]
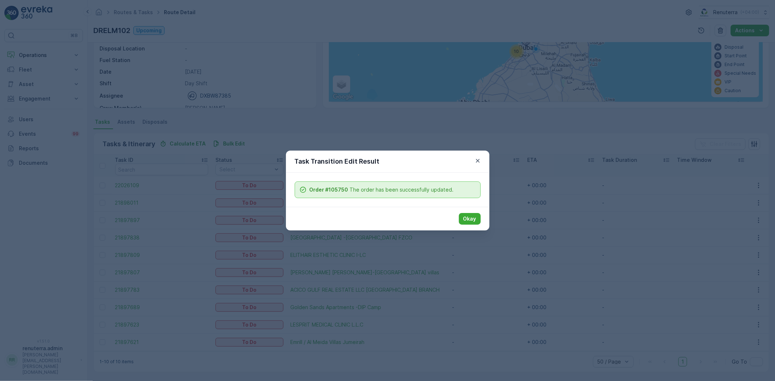
click at [479, 157] on icon "button" at bounding box center [477, 160] width 7 height 7
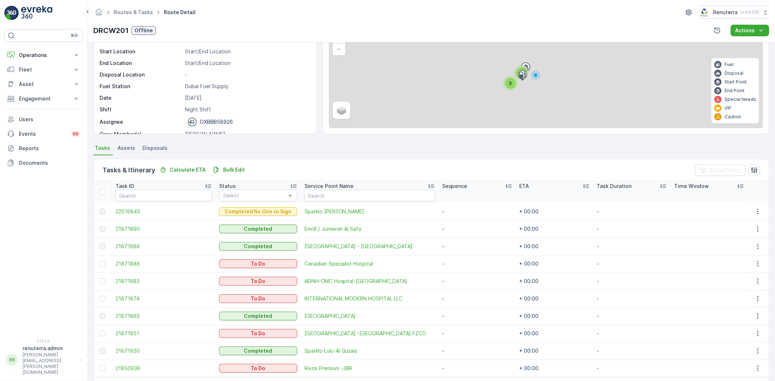
scroll to position [85, 0]
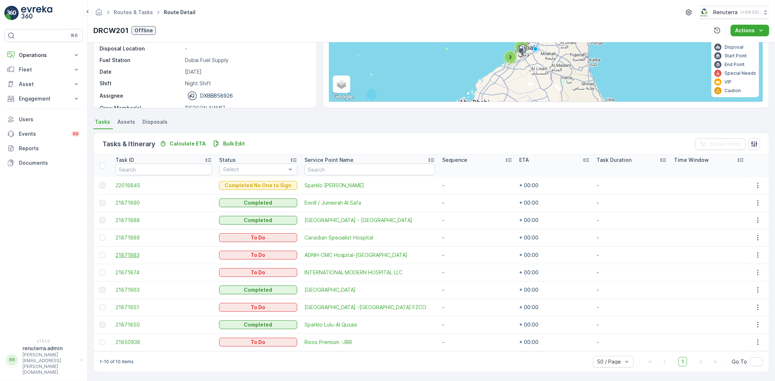
click at [122, 254] on span "21871883" at bounding box center [163, 255] width 96 height 7
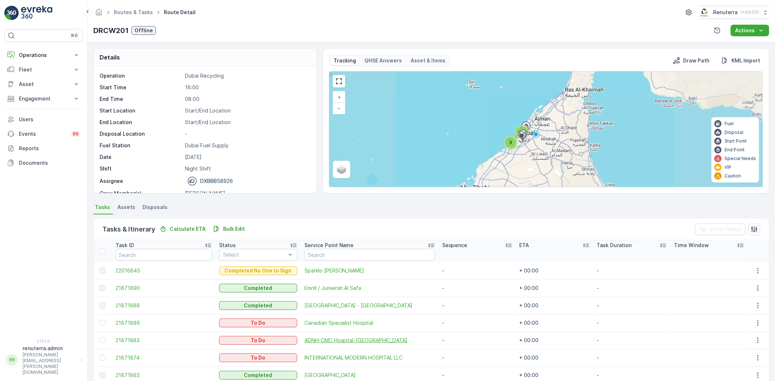
scroll to position [40, 0]
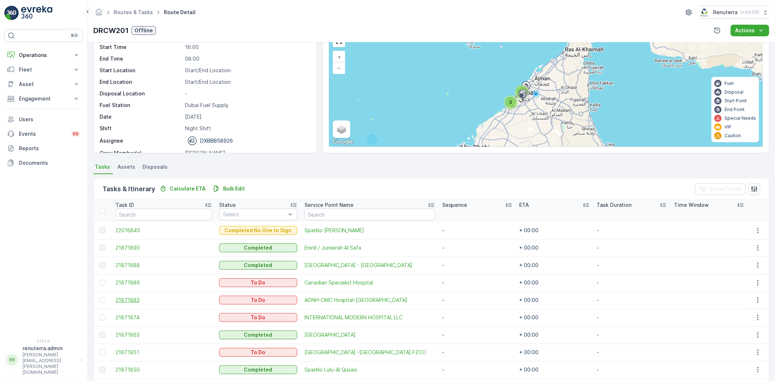
click at [128, 300] on span "21871883" at bounding box center [163, 300] width 96 height 7
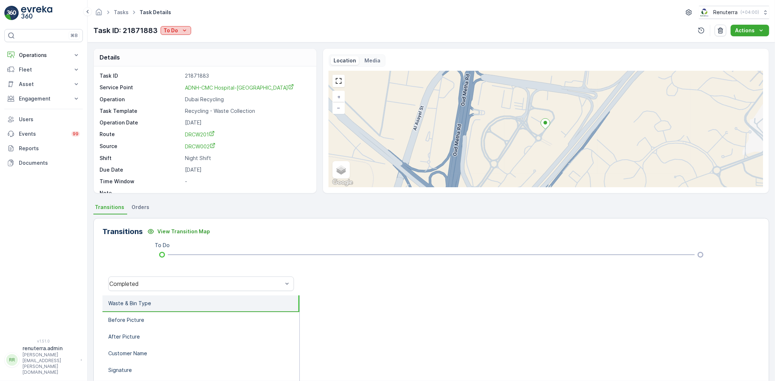
click at [176, 32] on p "To Do" at bounding box center [170, 30] width 15 height 7
drag, startPoint x: 164, startPoint y: 29, endPoint x: 177, endPoint y: 46, distance: 21.5
click at [166, 29] on p "To Do" at bounding box center [170, 30] width 15 height 7
click at [189, 59] on span "Completed No One to Sign" at bounding box center [198, 61] width 66 height 7
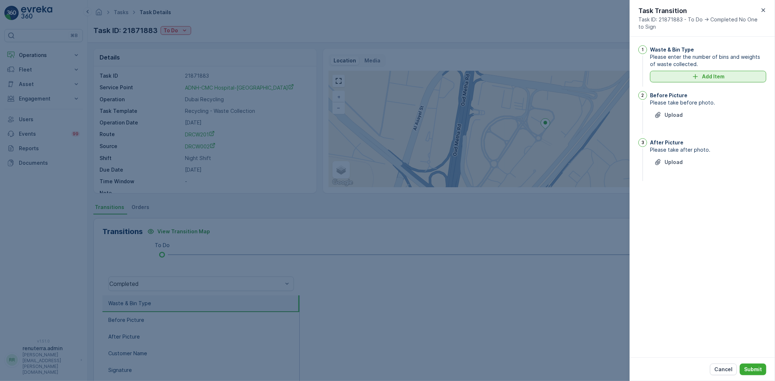
click at [700, 71] on button "Add Item" at bounding box center [708, 77] width 116 height 12
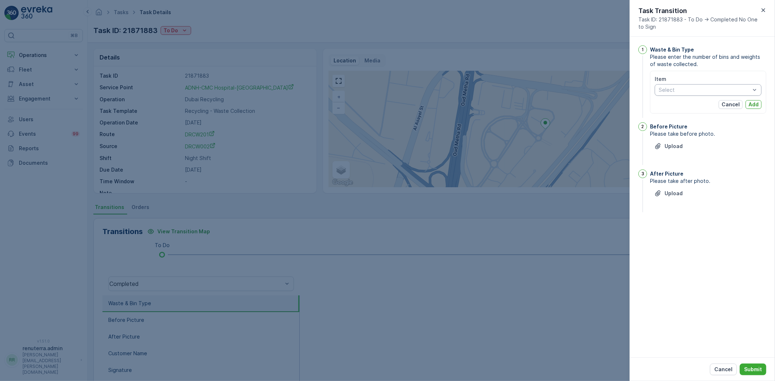
click at [694, 84] on div "Item Select" at bounding box center [707, 86] width 107 height 20
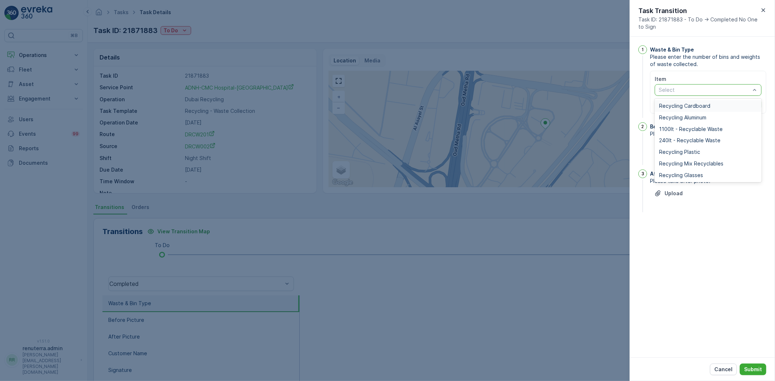
click at [673, 106] on span "Recycling Cardboard" at bounding box center [684, 106] width 51 height 6
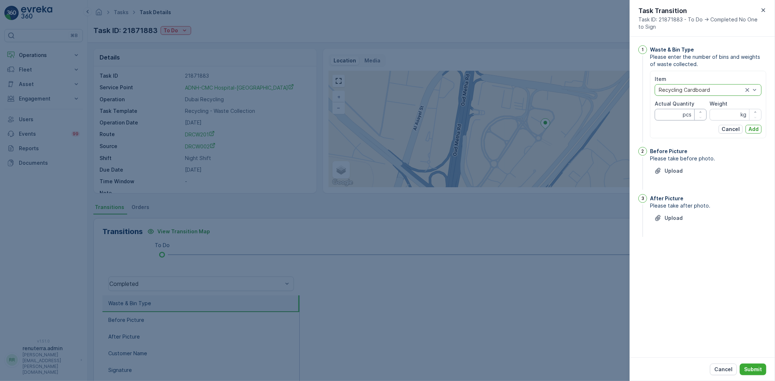
drag, startPoint x: 667, startPoint y: 114, endPoint x: 698, endPoint y: 117, distance: 31.0
click at [670, 115] on Quantity "Actual Quantity" at bounding box center [680, 115] width 52 height 12
drag, startPoint x: 725, startPoint y: 113, endPoint x: 721, endPoint y: 109, distance: 5.7
click at [725, 112] on input "Weight" at bounding box center [735, 115] width 52 height 12
type input "50"
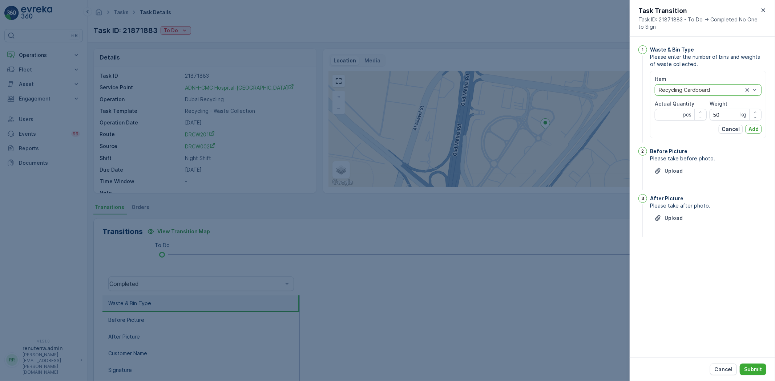
drag, startPoint x: 653, startPoint y: 115, endPoint x: 666, endPoint y: 114, distance: 13.1
click at [656, 115] on div "Item option Recycling Cardboard, selected. Recycling Cardboard Actual Quantity …" at bounding box center [708, 105] width 116 height 68
click at [666, 114] on Quantity "Actual Quantity" at bounding box center [680, 115] width 52 height 12
type Quantity "1"
click at [756, 128] on p "Add" at bounding box center [753, 129] width 10 height 7
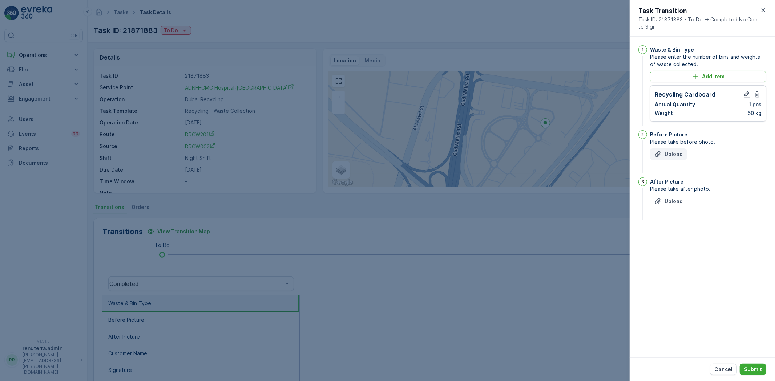
click at [682, 155] on button "Upload" at bounding box center [668, 155] width 37 height 12
click at [676, 235] on p "Upload" at bounding box center [673, 237] width 18 height 7
click at [754, 362] on div "Cancel Submit" at bounding box center [701, 370] width 145 height 24
click at [753, 368] on p "Submit" at bounding box center [753, 369] width 18 height 7
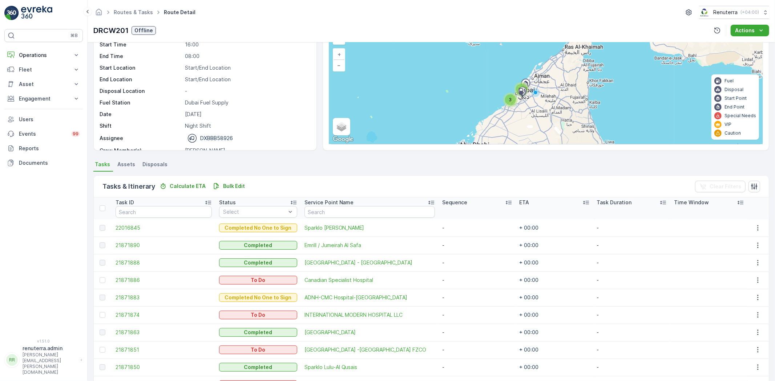
scroll to position [81, 0]
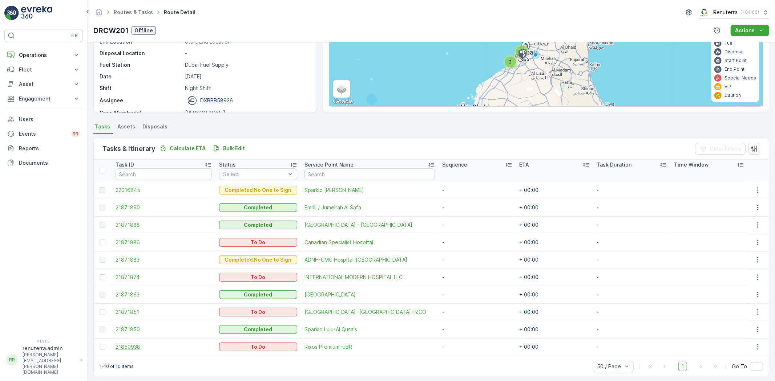
click at [144, 349] on span "21850938" at bounding box center [163, 347] width 96 height 7
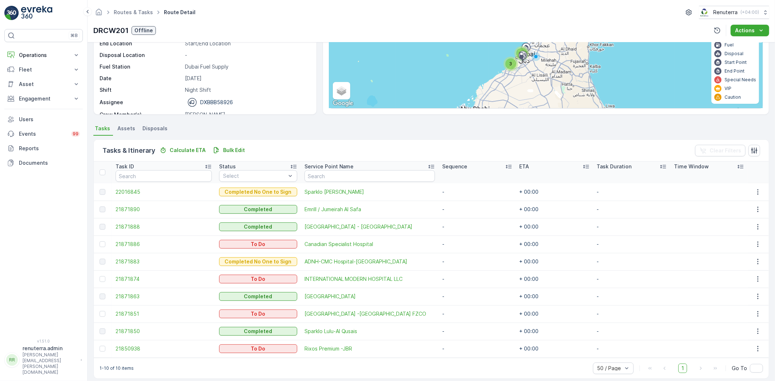
scroll to position [81, 0]
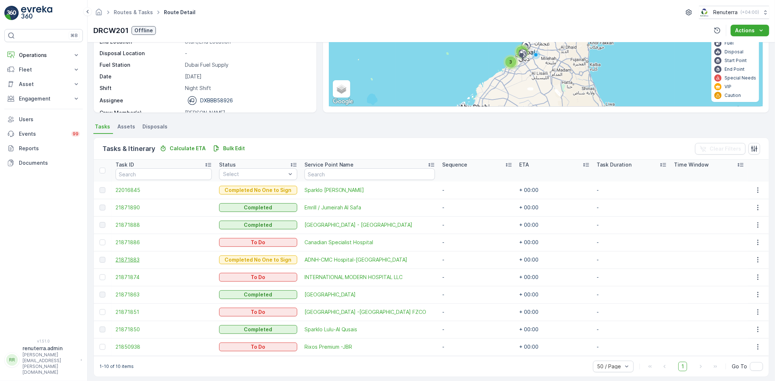
click at [131, 260] on span "21871883" at bounding box center [163, 259] width 96 height 7
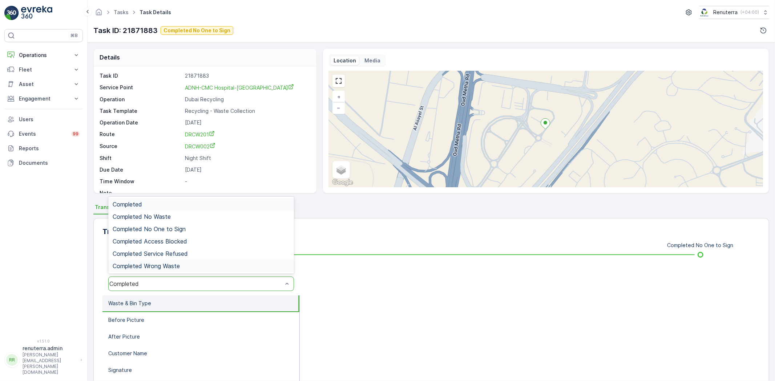
drag, startPoint x: 205, startPoint y: 286, endPoint x: 195, endPoint y: 260, distance: 28.1
click at [175, 228] on span "Completed No One to Sign" at bounding box center [149, 229] width 73 height 7
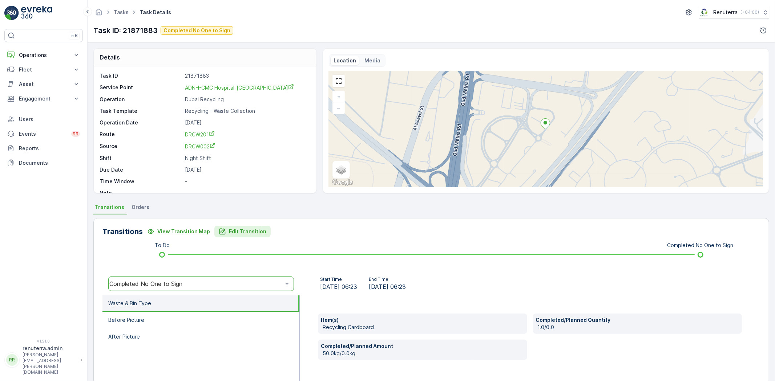
click at [241, 231] on p "Edit Transition" at bounding box center [247, 231] width 37 height 7
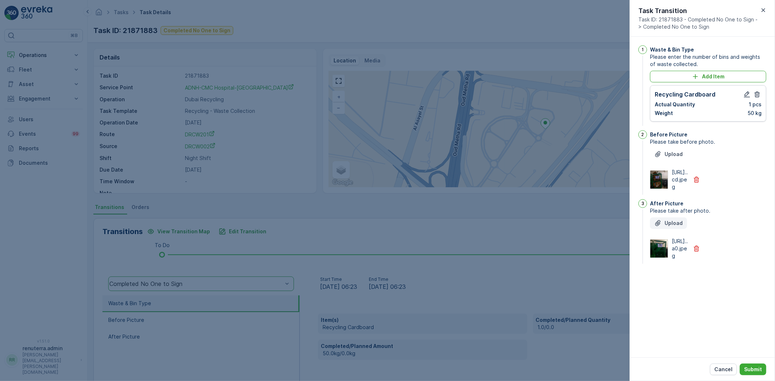
click at [668, 227] on p "Upload" at bounding box center [673, 223] width 18 height 7
click at [757, 368] on p "Submit" at bounding box center [753, 369] width 18 height 7
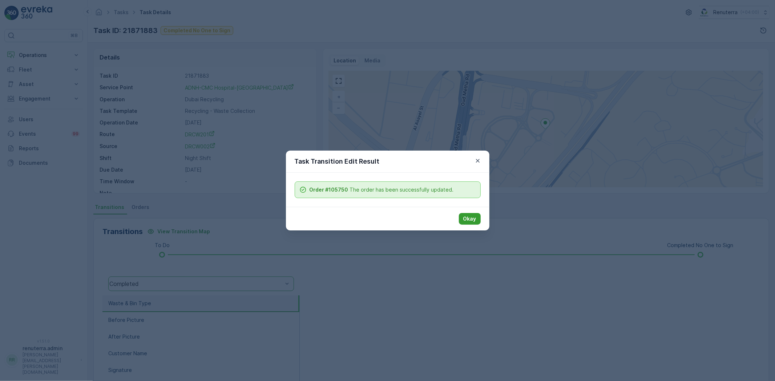
click at [481, 217] on div "Okay" at bounding box center [387, 219] width 203 height 24
click at [478, 218] on button "Okay" at bounding box center [470, 219] width 22 height 12
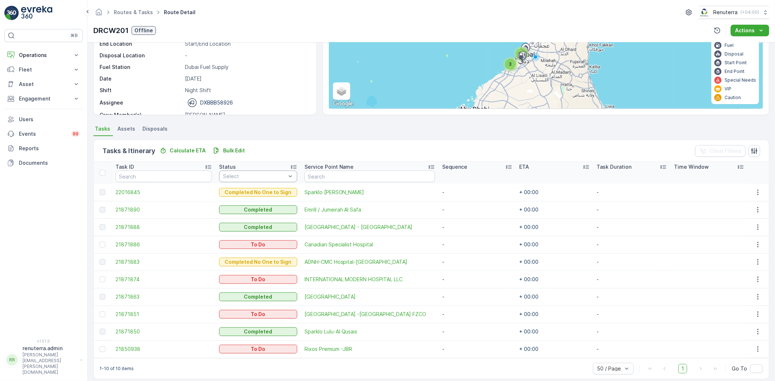
scroll to position [81, 0]
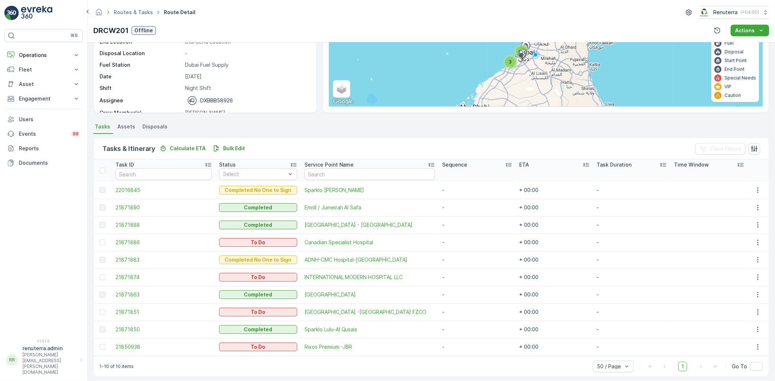
click at [126, 350] on span "21850938" at bounding box center [163, 347] width 96 height 7
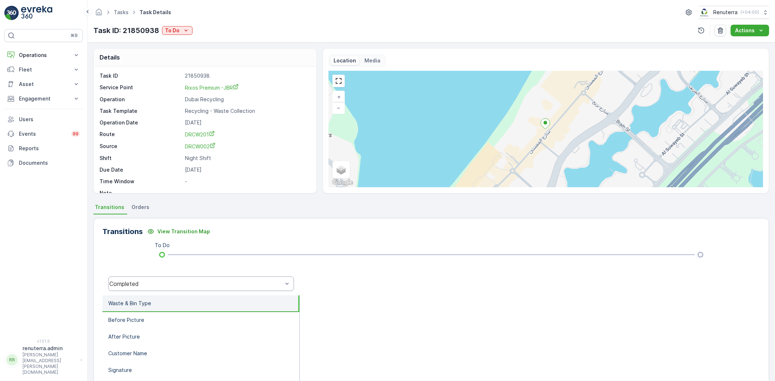
click at [356, 288] on div at bounding box center [530, 283] width 460 height 23
click at [184, 27] on icon "To Do" at bounding box center [185, 30] width 7 height 7
click at [189, 42] on span "Completed" at bounding box center [179, 41] width 27 height 7
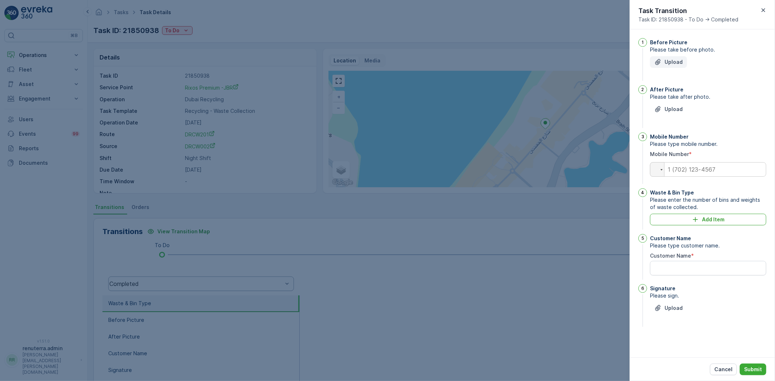
click at [678, 59] on p "Upload" at bounding box center [673, 61] width 18 height 7
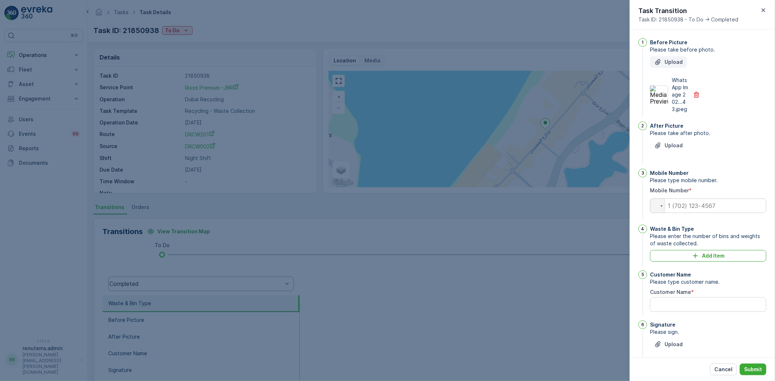
click at [662, 62] on div "Upload" at bounding box center [668, 61] width 28 height 7
click at [673, 149] on p "Upload" at bounding box center [673, 145] width 18 height 7
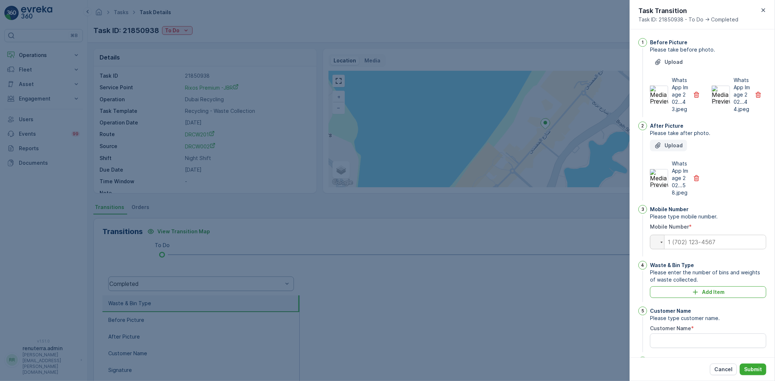
click at [670, 149] on p "Upload" at bounding box center [673, 145] width 18 height 7
click at [684, 250] on input "tel" at bounding box center [708, 242] width 116 height 15
paste input "[PHONE_NUMBER]"
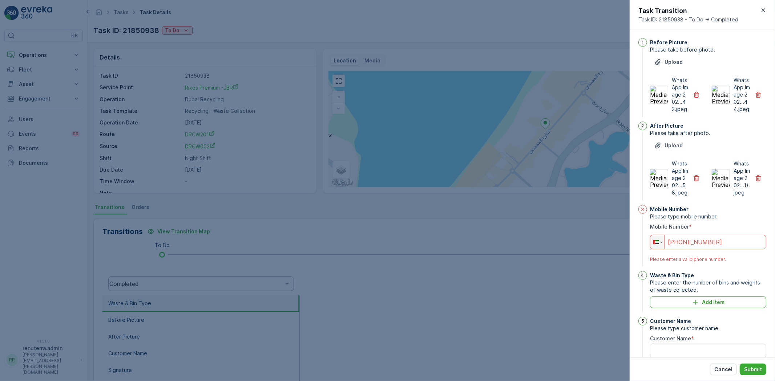
click at [686, 250] on input "[PHONE_NUMBER]" at bounding box center [708, 242] width 116 height 15
click at [742, 284] on div "1 Before Picture Please take before photo. Upload WhatsApp Image 202...43.jpeg …" at bounding box center [702, 224] width 128 height 373
click at [739, 250] on input "[PHONE_NUMBER]" at bounding box center [708, 242] width 116 height 15
drag, startPoint x: 729, startPoint y: 257, endPoint x: 617, endPoint y: 262, distance: 112.7
click at [617, 262] on div "Tasks Task Details Renuterra ( +04:00 ) Task ID: 21850938 To Do Actions Details…" at bounding box center [431, 190] width 687 height 381
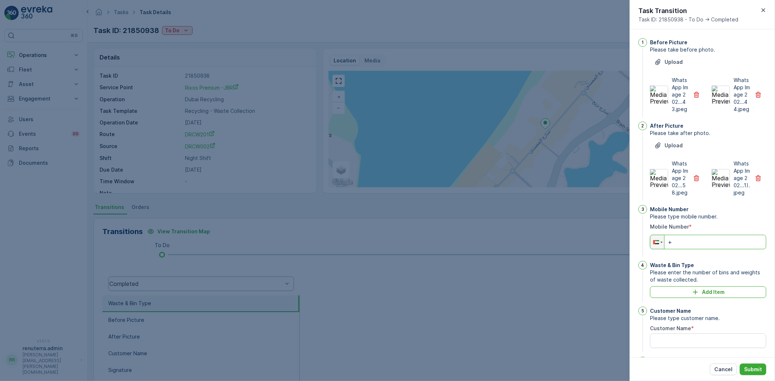
click at [698, 250] on input "+" at bounding box center [708, 242] width 116 height 15
paste input "971 544 332 890"
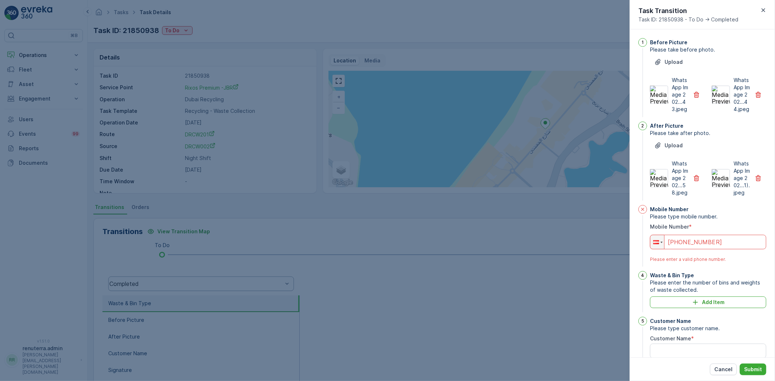
click at [722, 250] on input "+43 328 900 54" at bounding box center [708, 242] width 116 height 15
click at [658, 249] on div at bounding box center [657, 242] width 14 height 14
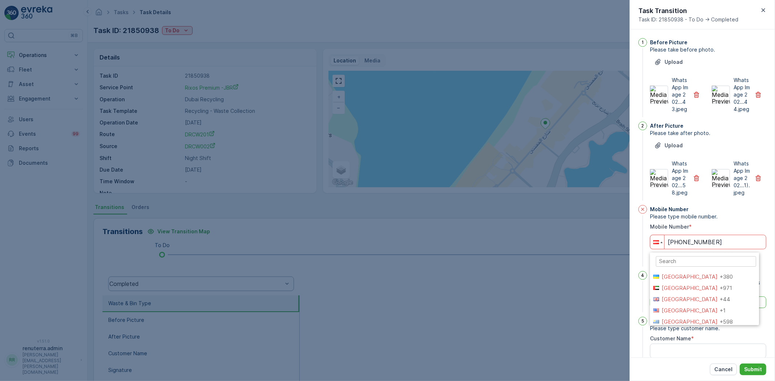
scroll to position [2205, 0]
click at [682, 316] on li "United Arab Emirates +971" at bounding box center [704, 313] width 109 height 11
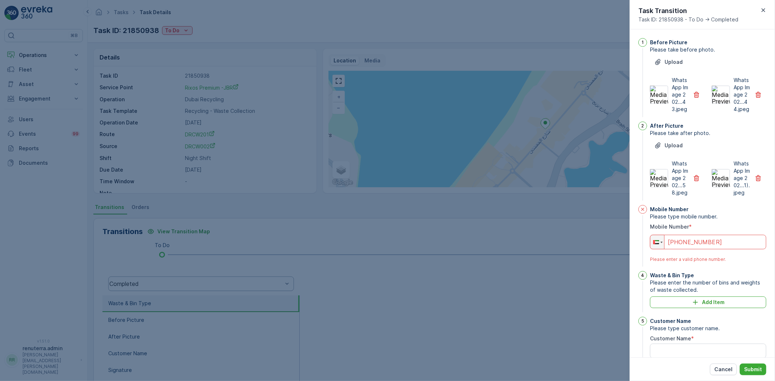
click at [718, 250] on input "+971 328 900 54" at bounding box center [708, 242] width 116 height 15
type input "+9"
type input "+0"
type input "+5"
type input "+0"
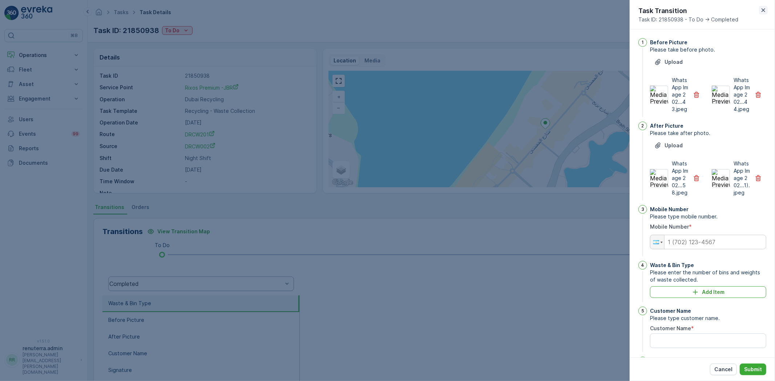
click at [767, 8] on icon "button" at bounding box center [762, 10] width 7 height 7
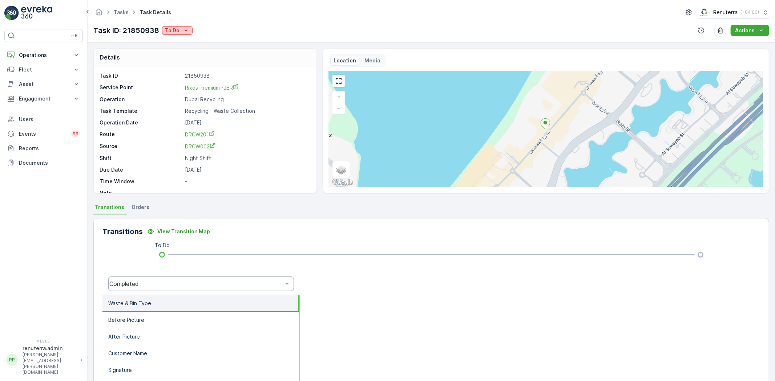
click at [179, 30] on div "To Do" at bounding box center [177, 30] width 25 height 7
click at [185, 38] on span "Completed" at bounding box center [179, 41] width 27 height 7
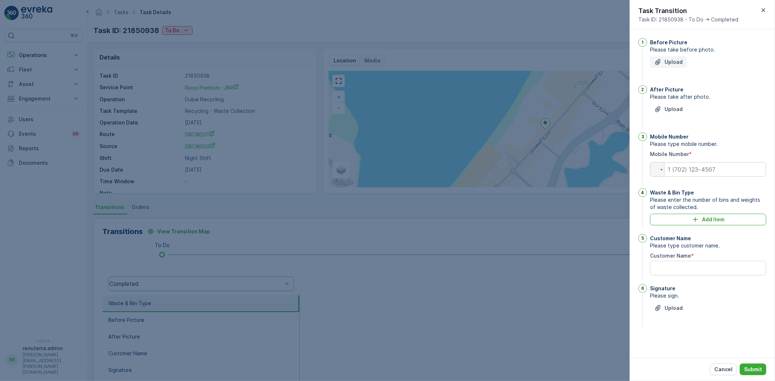
click at [678, 66] on button "Upload" at bounding box center [668, 62] width 37 height 12
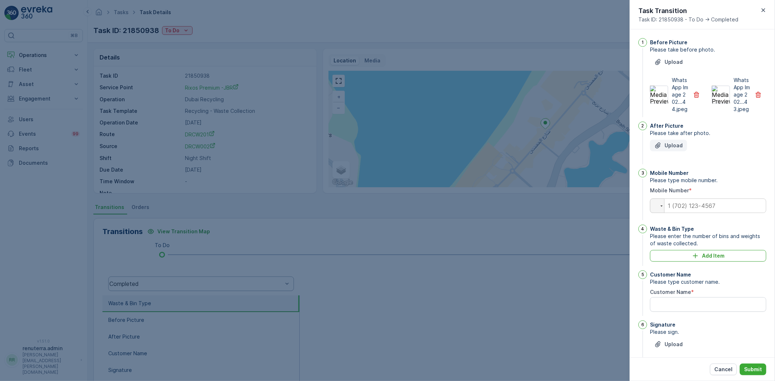
click at [678, 149] on p "Upload" at bounding box center [673, 145] width 18 height 7
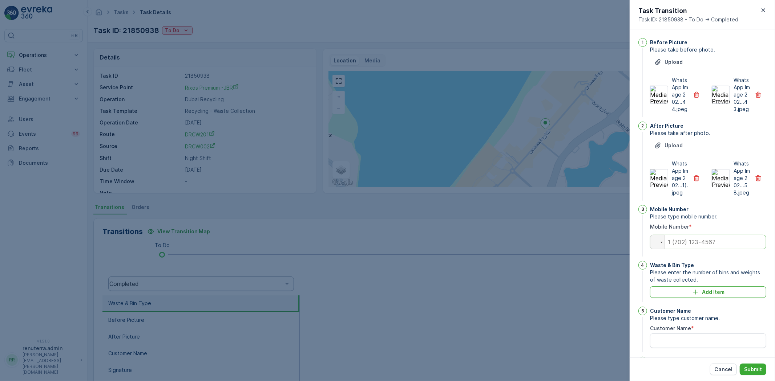
click at [688, 250] on input "tel" at bounding box center [708, 242] width 116 height 15
type input "05442332890"
click at [705, 296] on p "Add Item" at bounding box center [713, 292] width 23 height 7
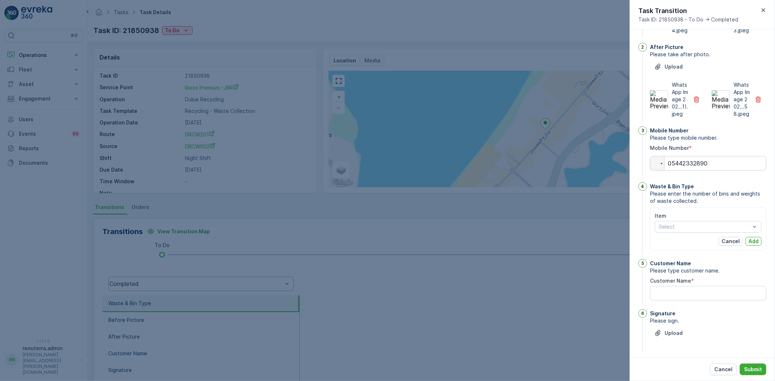
scroll to position [98, 0]
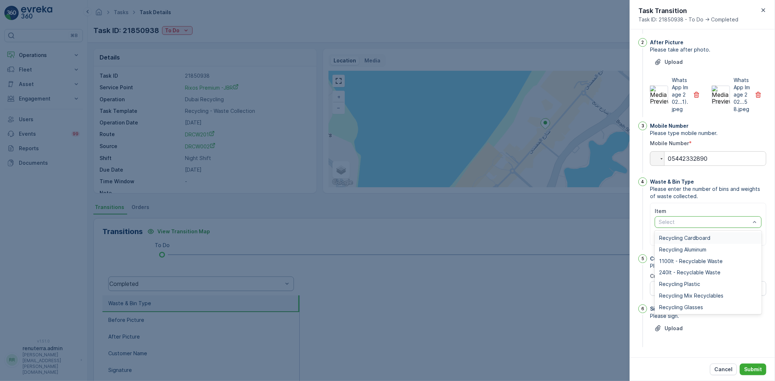
click at [709, 218] on div "Select" at bounding box center [707, 222] width 107 height 12
click at [674, 284] on span "Recycling Plastic" at bounding box center [679, 284] width 41 height 6
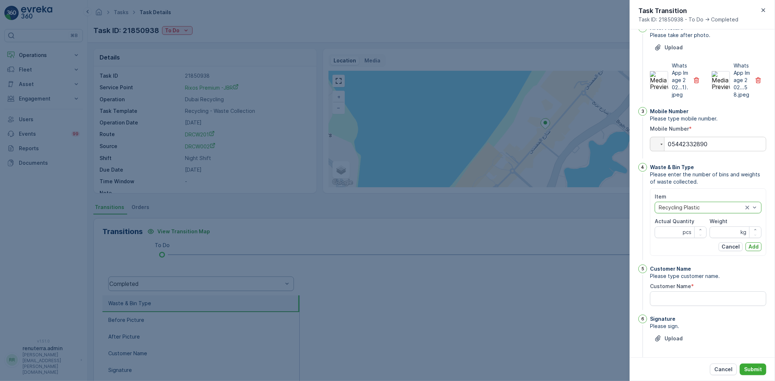
click at [671, 251] on div "Item option Recycling Plastic, selected. Recycling Plastic Actual Quantity pcs …" at bounding box center [707, 222] width 107 height 58
click at [723, 238] on input "Weight" at bounding box center [735, 233] width 52 height 12
type input "50"
click at [757, 251] on p "Add" at bounding box center [753, 246] width 10 height 7
type Quantity "1"
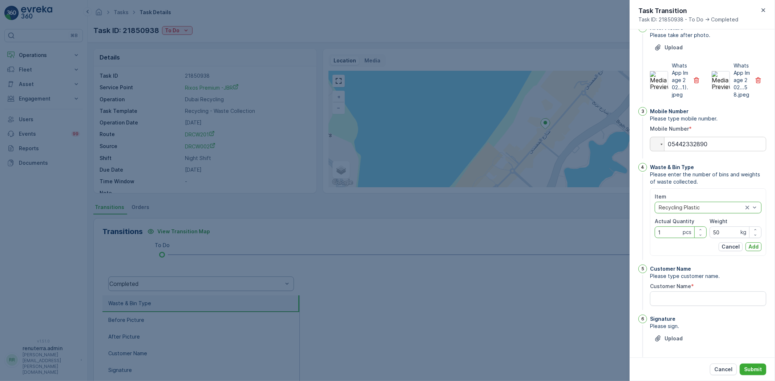
drag, startPoint x: 754, startPoint y: 259, endPoint x: 746, endPoint y: 262, distance: 7.7
click at [751, 251] on p "Add" at bounding box center [753, 246] width 10 height 7
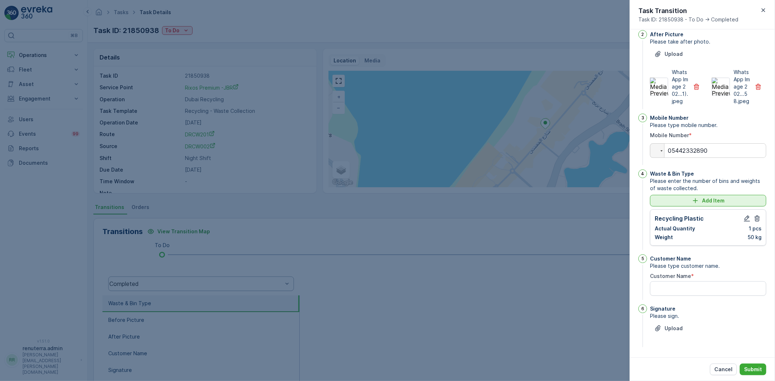
click at [703, 204] on p "Add Item" at bounding box center [713, 200] width 23 height 7
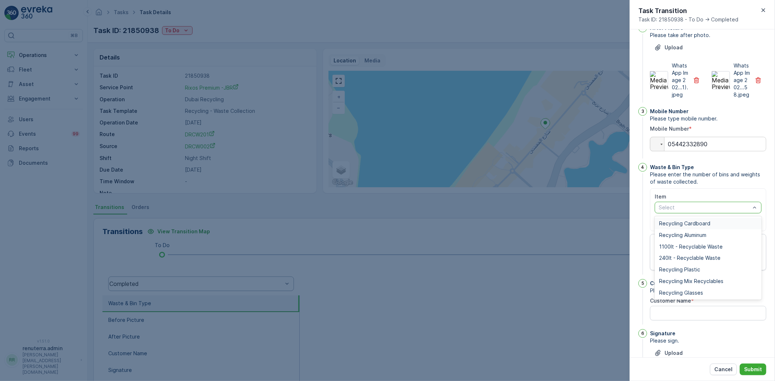
click at [686, 227] on span "Recycling Cardboard" at bounding box center [684, 224] width 51 height 6
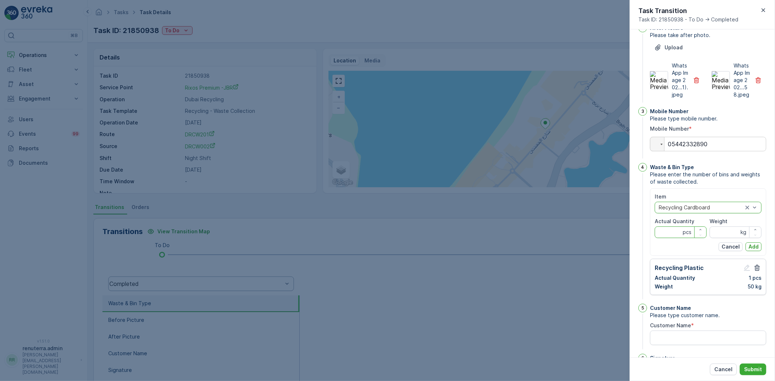
click at [668, 238] on Quantity "Actual Quantity" at bounding box center [680, 233] width 52 height 12
type Quantity "1"
drag, startPoint x: 727, startPoint y: 240, endPoint x: 723, endPoint y: 237, distance: 4.4
click at [726, 238] on div "Weight kg" at bounding box center [735, 228] width 52 height 20
type input "150"
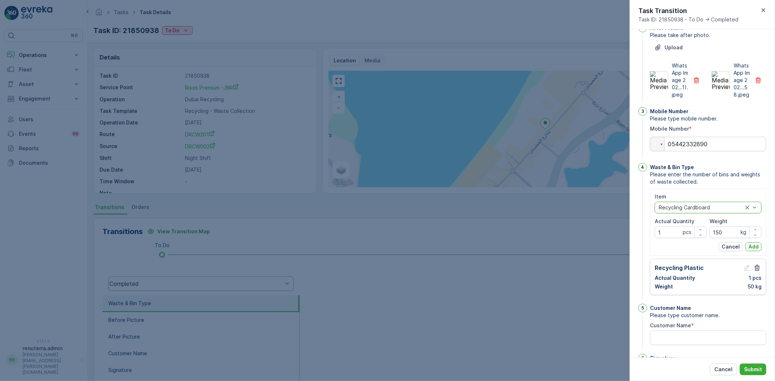
drag, startPoint x: 749, startPoint y: 258, endPoint x: 741, endPoint y: 266, distance: 11.1
click at [749, 251] on p "Add" at bounding box center [753, 246] width 10 height 7
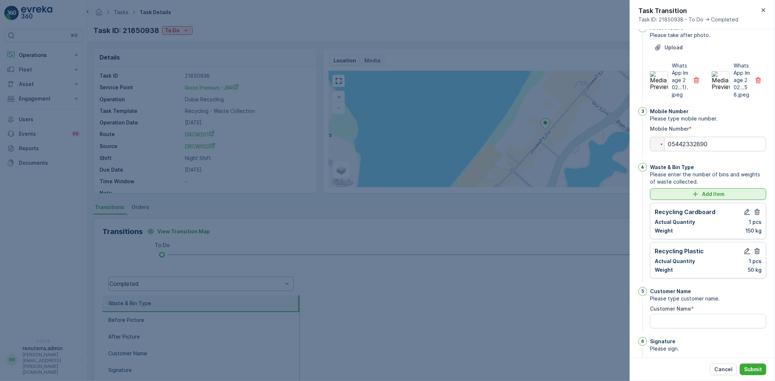
click at [695, 198] on icon "Add Item" at bounding box center [695, 194] width 7 height 7
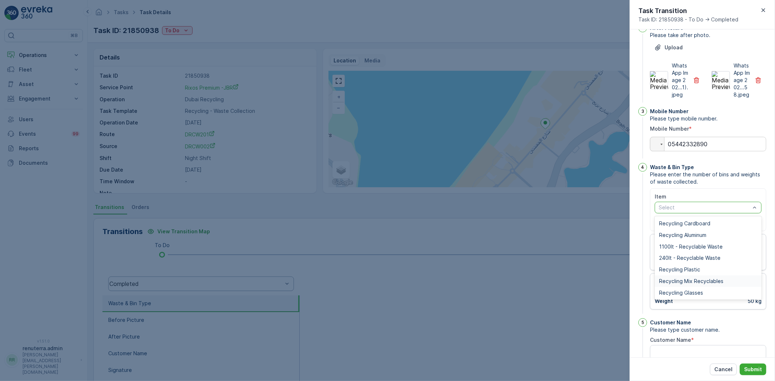
click at [693, 287] on div "Recycling Mix Recyclables" at bounding box center [707, 282] width 107 height 12
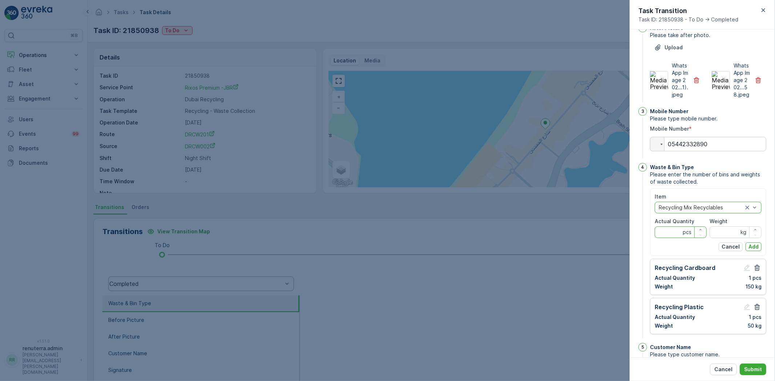
drag, startPoint x: 665, startPoint y: 251, endPoint x: 689, endPoint y: 251, distance: 24.3
click at [667, 238] on Quantity "Actual Quantity" at bounding box center [680, 233] width 52 height 12
click at [718, 238] on input "Weight" at bounding box center [735, 233] width 52 height 12
type input "130"
click at [674, 238] on Quantity "Actual Quantity" at bounding box center [680, 233] width 52 height 12
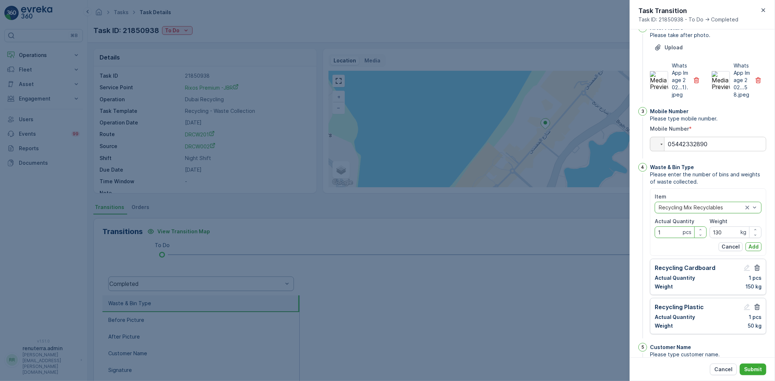
type Quantity "1"
click at [745, 251] on div "Item option Recycling Mix Recyclables, selected. Recycling Mix Recyclables Actu…" at bounding box center [707, 222] width 107 height 58
click at [755, 251] on p "Add" at bounding box center [753, 246] width 10 height 7
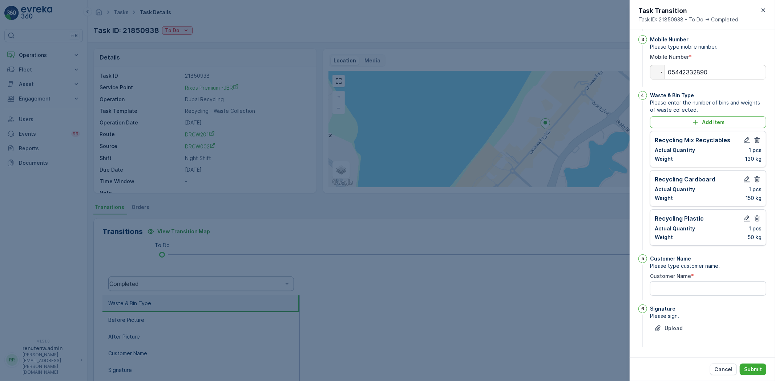
scroll to position [185, 0]
click at [669, 328] on p "Upload" at bounding box center [673, 328] width 18 height 7
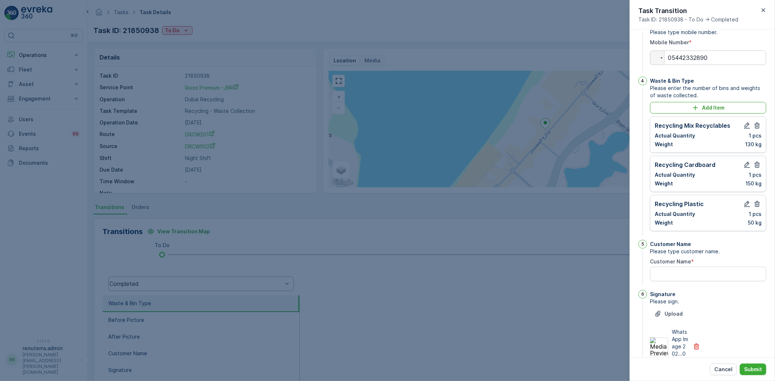
scroll to position [201, 0]
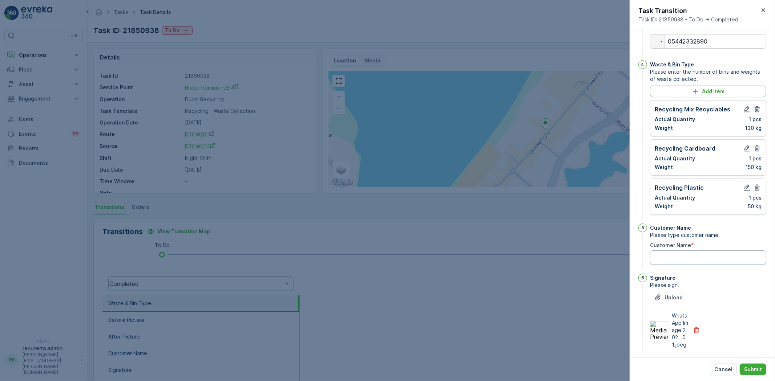
click at [685, 265] on Name "Customer Name" at bounding box center [708, 258] width 116 height 15
click at [672, 265] on Name "Customer Name" at bounding box center [708, 258] width 116 height 15
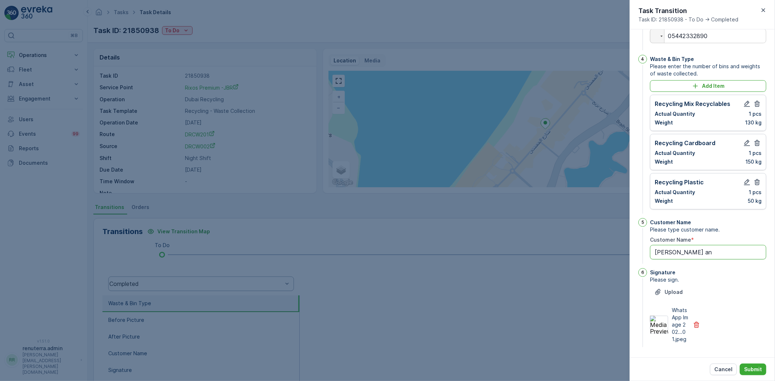
scroll to position [228, 0]
type Name "akhil an"
click at [754, 366] on p "Submit" at bounding box center [753, 369] width 18 height 7
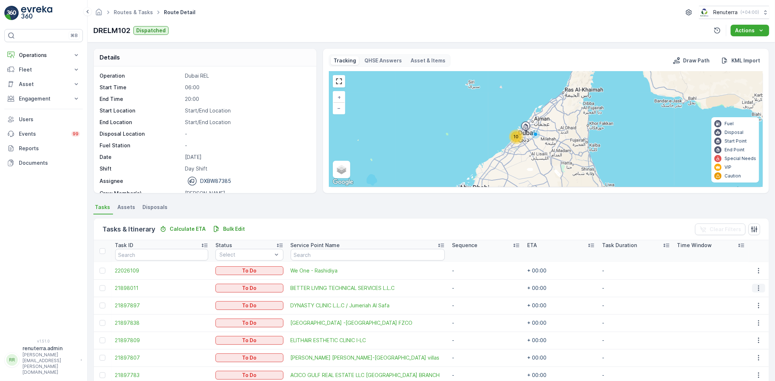
click at [760, 288] on button "button" at bounding box center [758, 288] width 13 height 9
click at [739, 318] on span "Change Route" at bounding box center [740, 319] width 35 height 7
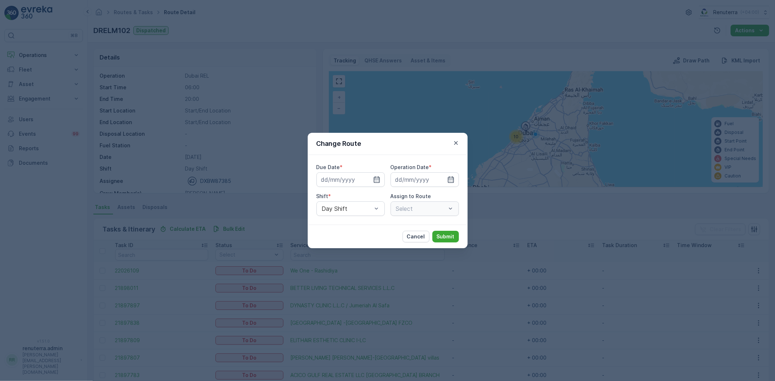
type input "[DATE]"
drag, startPoint x: 369, startPoint y: 179, endPoint x: 405, endPoint y: 181, distance: 36.0
click at [369, 179] on icon "button" at bounding box center [367, 179] width 7 height 7
type input "[DATE]"
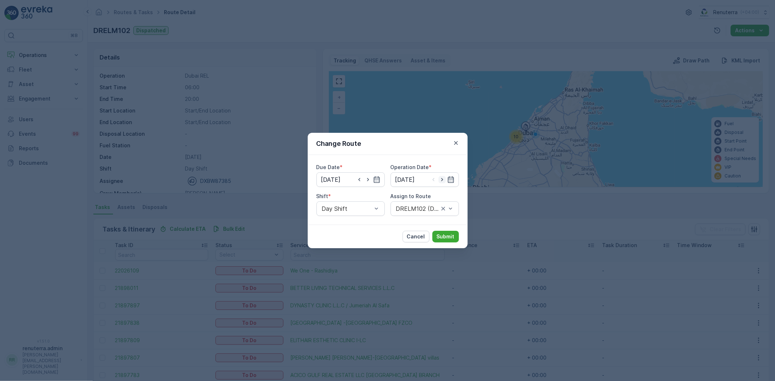
click at [441, 182] on icon "button" at bounding box center [441, 179] width 7 height 7
type input "[DATE]"
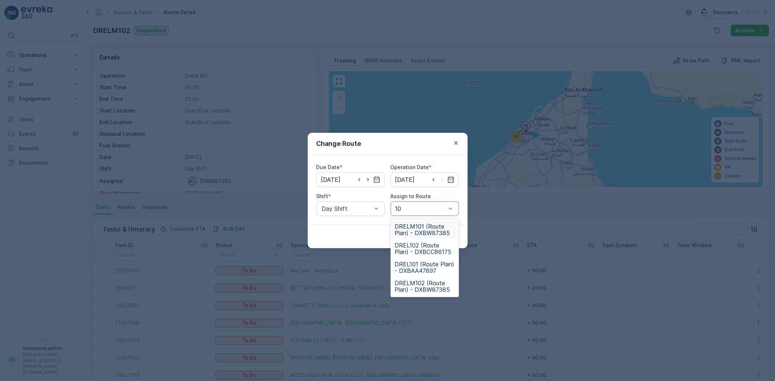
type input "102"
drag, startPoint x: 413, startPoint y: 249, endPoint x: 418, endPoint y: 250, distance: 4.4
click at [414, 250] on span "DRELM102 (Route Plan) - DXBW87385" at bounding box center [425, 248] width 60 height 13
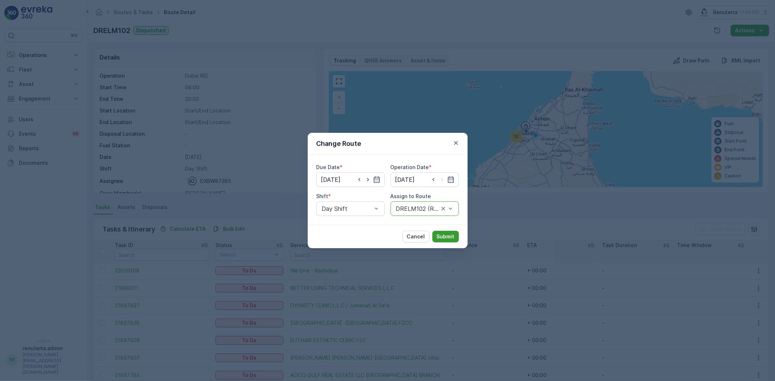
click at [446, 234] on p "Submit" at bounding box center [446, 236] width 18 height 7
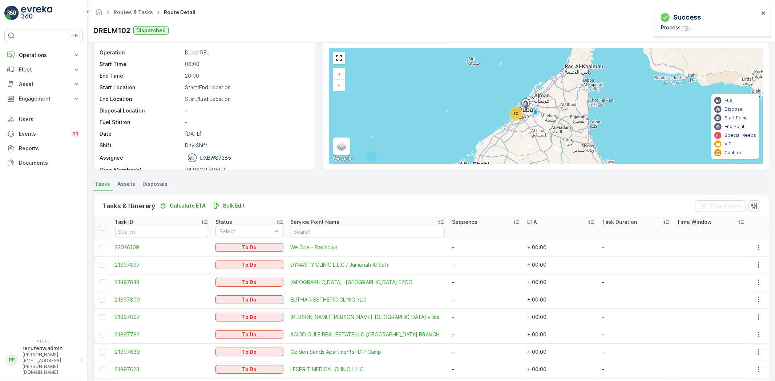
scroll to position [68, 0]
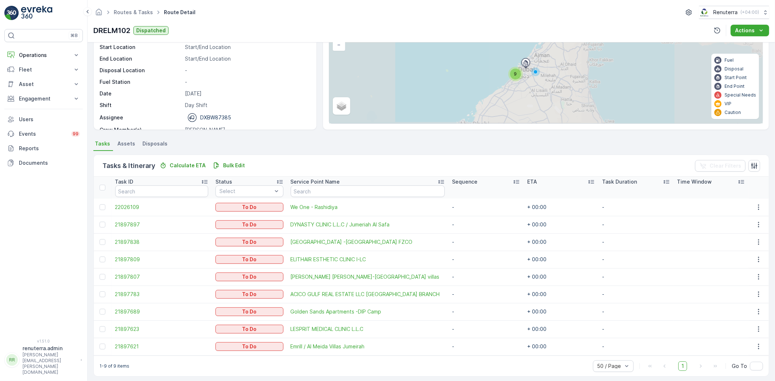
scroll to position [68, 0]
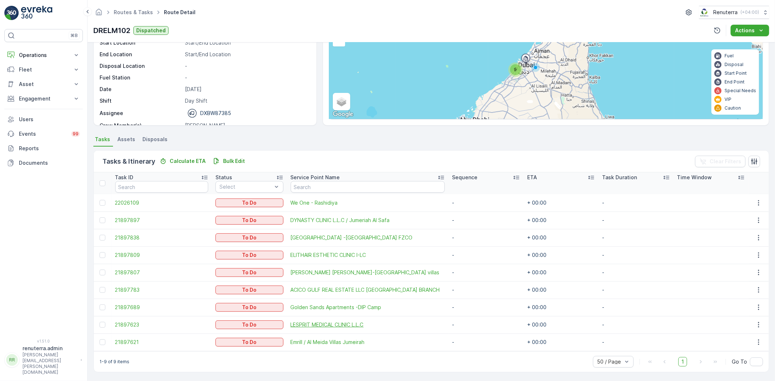
click at [407, 321] on span "LESPRIT MEDICAL CLINIC L.L.C" at bounding box center [368, 324] width 154 height 7
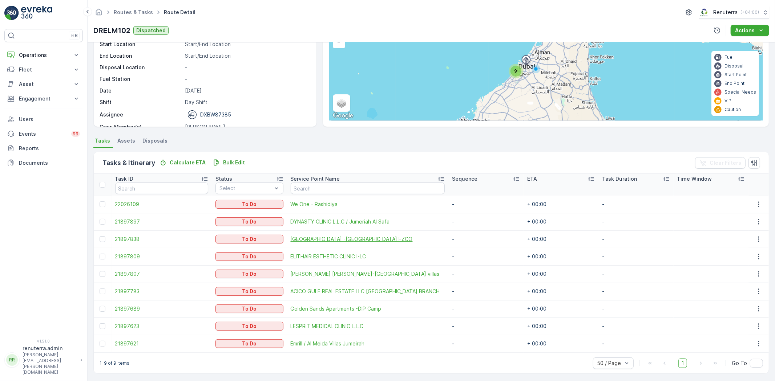
scroll to position [68, 0]
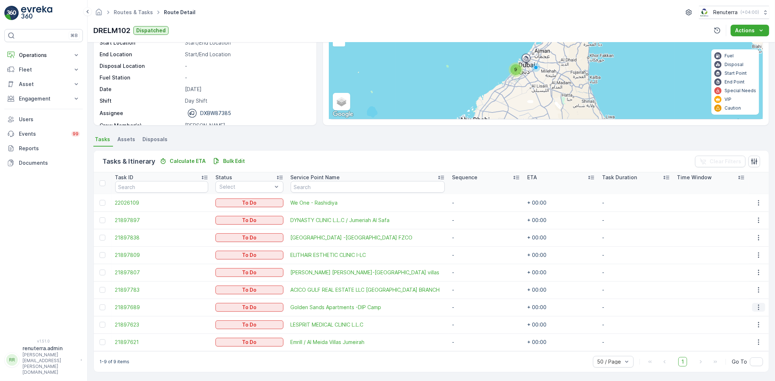
click at [758, 309] on icon "button" at bounding box center [758, 307] width 1 height 5
click at [740, 339] on span "Change Route" at bounding box center [740, 338] width 35 height 7
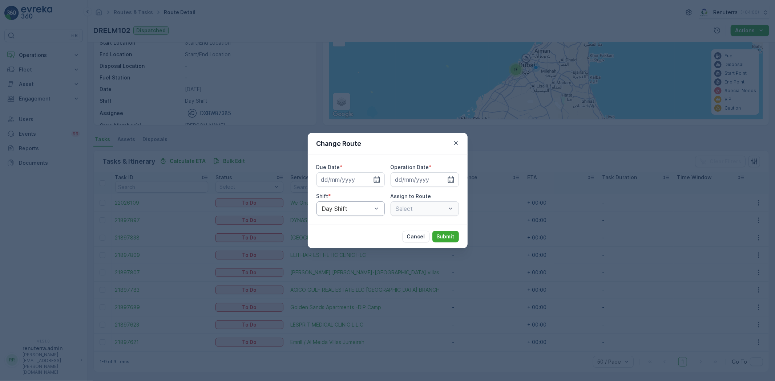
type input "[DATE]"
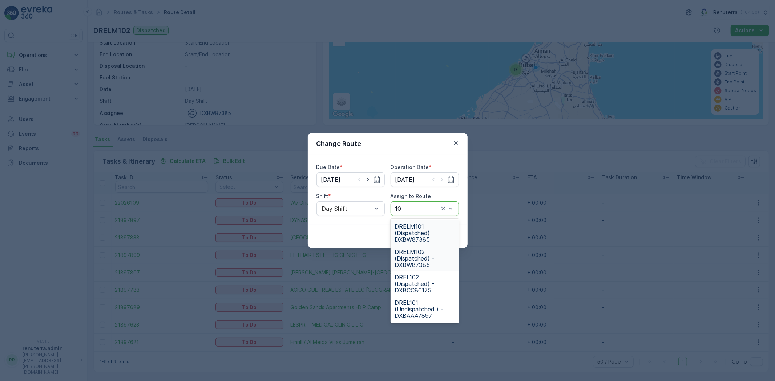
type input "101"
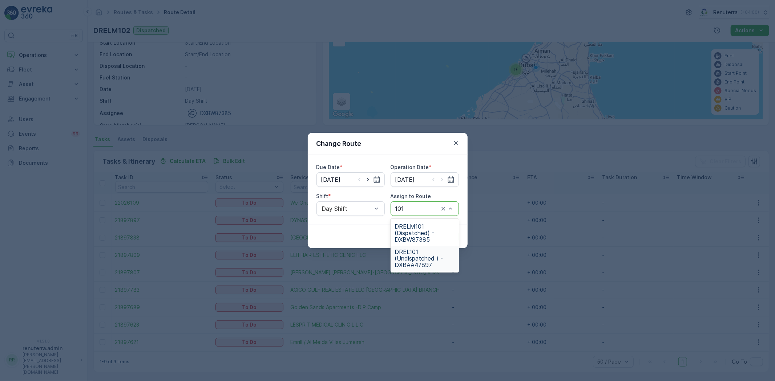
click at [416, 252] on span "DREL101 (Undispatched ) - DXBAA47897" at bounding box center [425, 259] width 60 height 20
click at [447, 233] on p "Submit" at bounding box center [446, 236] width 18 height 7
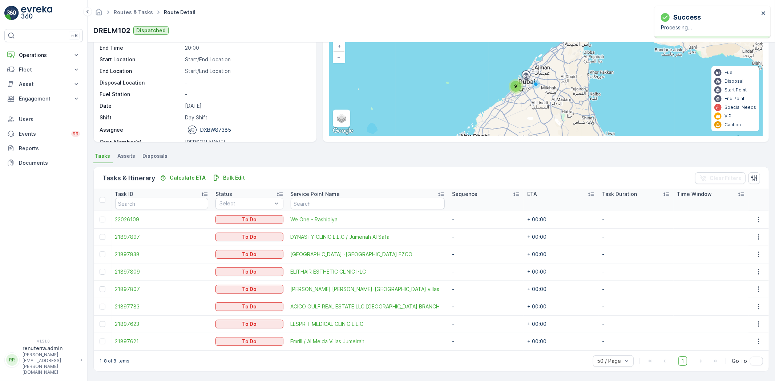
scroll to position [51, 0]
click at [313, 322] on span "LESPRIT MEDICAL CLINIC L.L.C" at bounding box center [368, 324] width 154 height 7
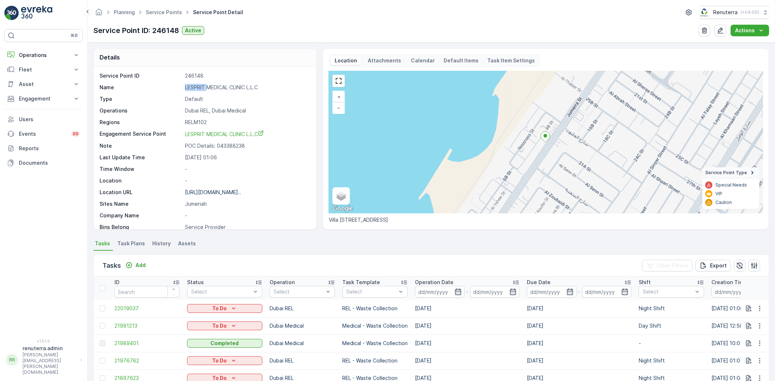
drag, startPoint x: 181, startPoint y: 86, endPoint x: 207, endPoint y: 85, distance: 26.5
click at [207, 85] on div "Name LESPRIT MEDICAL CLINIC L.L.C" at bounding box center [204, 87] width 209 height 7
copy div "LESPRIT"
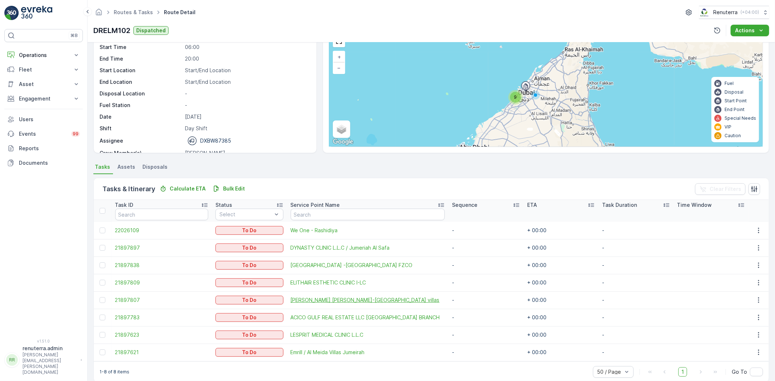
scroll to position [51, 0]
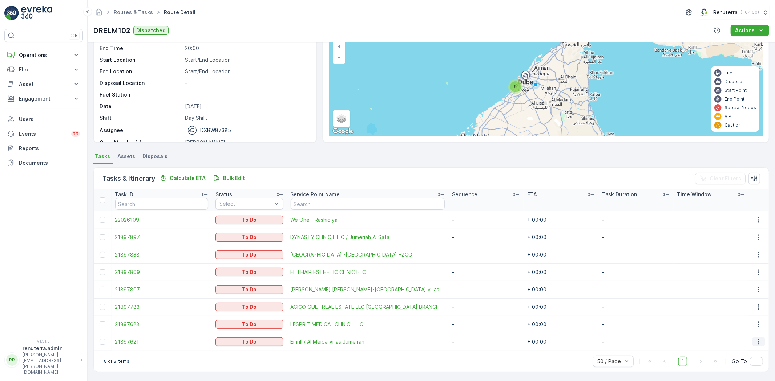
click at [755, 341] on icon "button" at bounding box center [758, 341] width 7 height 7
click at [738, 305] on span "Change Route" at bounding box center [740, 307] width 35 height 7
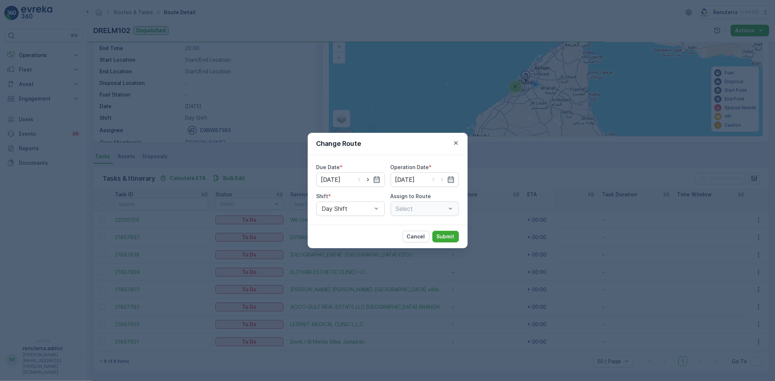
type input "[DATE]"
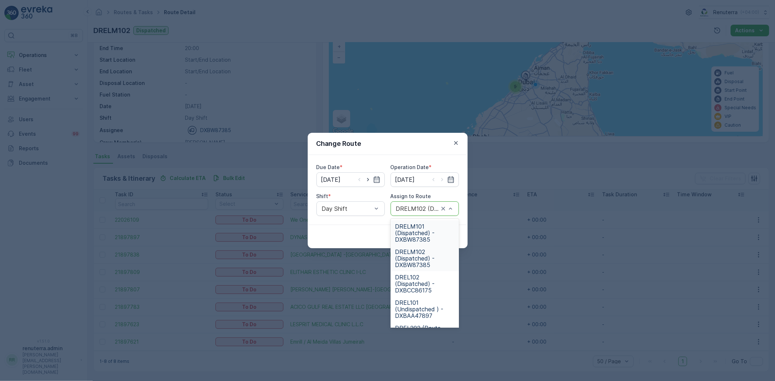
drag, startPoint x: 402, startPoint y: 208, endPoint x: 402, endPoint y: 200, distance: 8.7
type input "101"
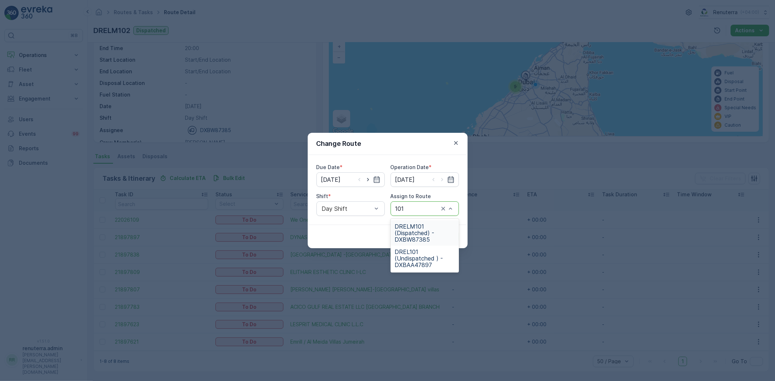
click at [425, 232] on span "DRELM101 (Dispatched) - DXBW87385" at bounding box center [425, 233] width 60 height 20
click at [453, 236] on p "Submit" at bounding box center [446, 236] width 18 height 7
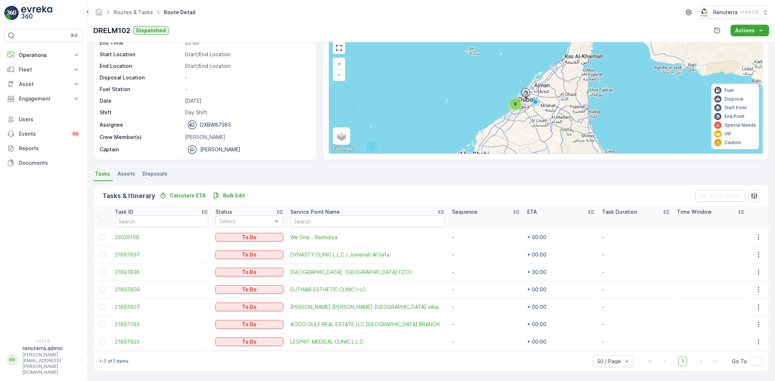
scroll to position [0, 0]
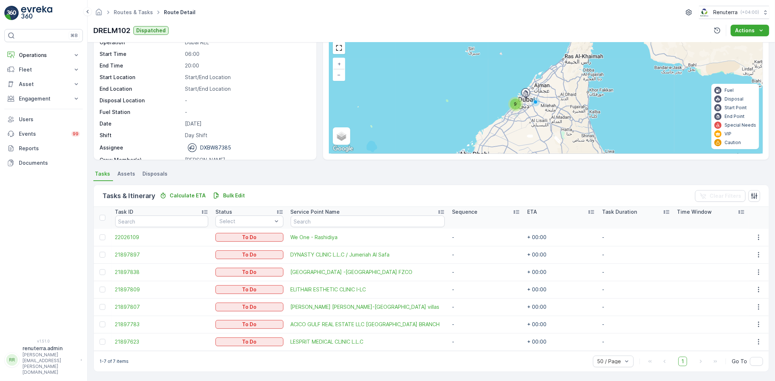
click at [370, 355] on div "1-7 of 7 items 50 / Page 1 Go To" at bounding box center [431, 361] width 675 height 21
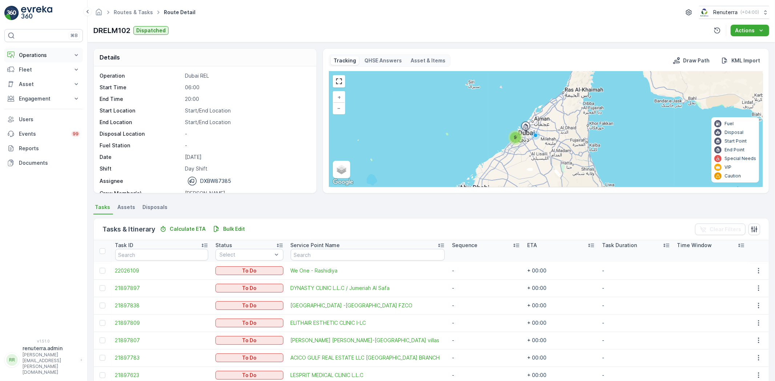
click at [40, 55] on p "Operations" at bounding box center [43, 55] width 49 height 7
click at [35, 84] on link "Routes & Tasks" at bounding box center [49, 88] width 67 height 10
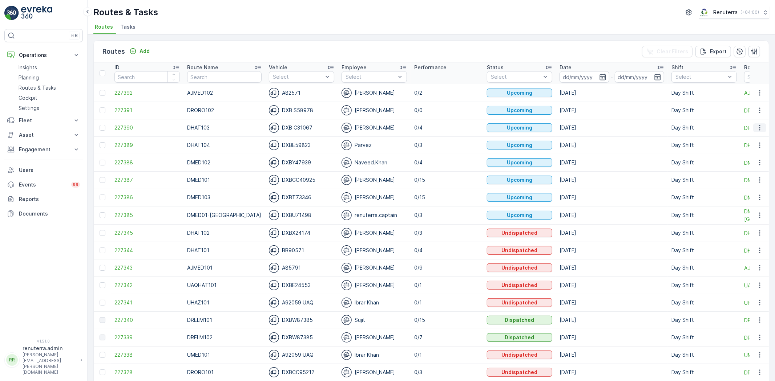
drag, startPoint x: 756, startPoint y: 126, endPoint x: 762, endPoint y: 125, distance: 5.9
click at [758, 125] on icon "button" at bounding box center [759, 127] width 7 height 7
click at [745, 169] on span "Change Assignee" at bounding box center [742, 168] width 42 height 7
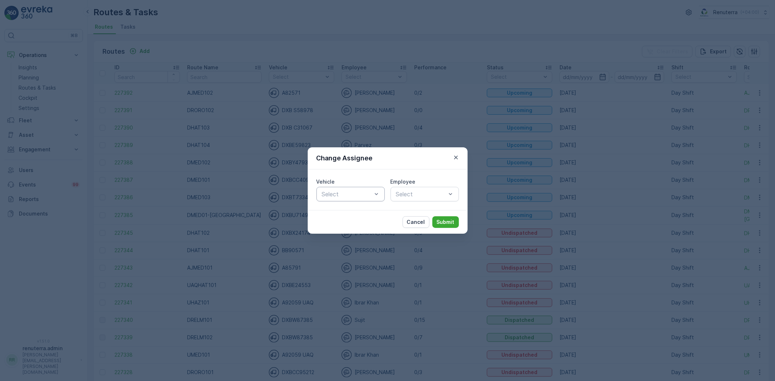
click at [354, 199] on div "Select" at bounding box center [350, 194] width 68 height 15
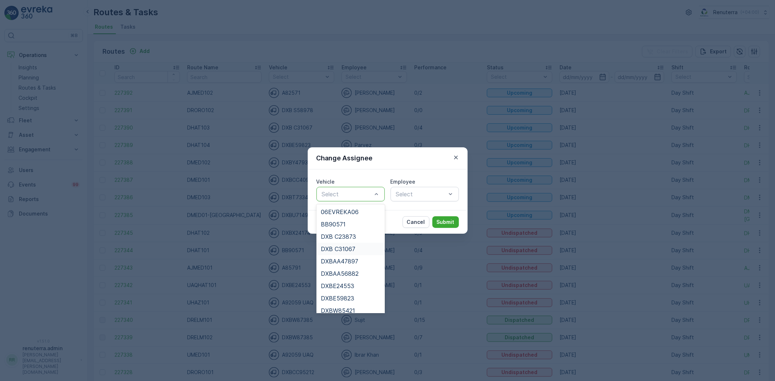
click at [346, 248] on span "DXB C31067" at bounding box center [338, 249] width 35 height 7
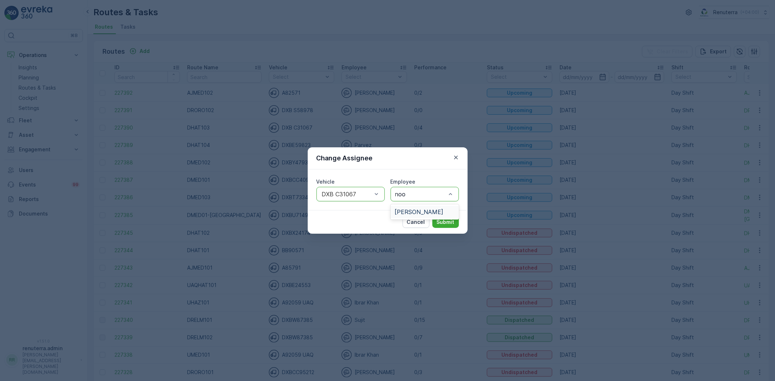
type input "noor"
click at [411, 216] on div "Noor Ghani" at bounding box center [424, 212] width 68 height 12
click at [441, 222] on p "Submit" at bounding box center [446, 222] width 18 height 7
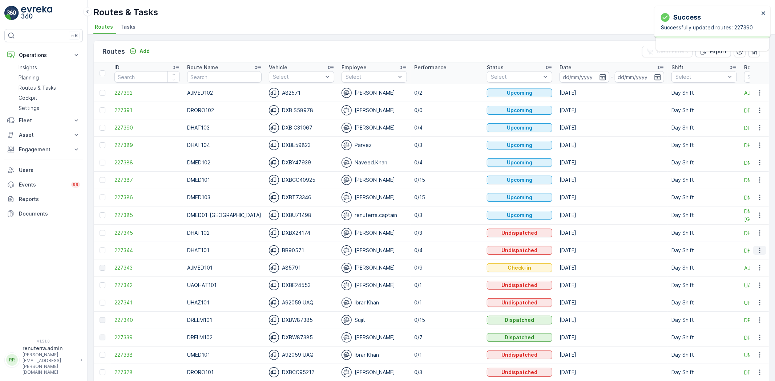
drag, startPoint x: 756, startPoint y: 248, endPoint x: 757, endPoint y: 252, distance: 4.4
click at [756, 248] on icon "button" at bounding box center [759, 250] width 7 height 7
click at [744, 292] on span "Change Assignee" at bounding box center [742, 291] width 42 height 7
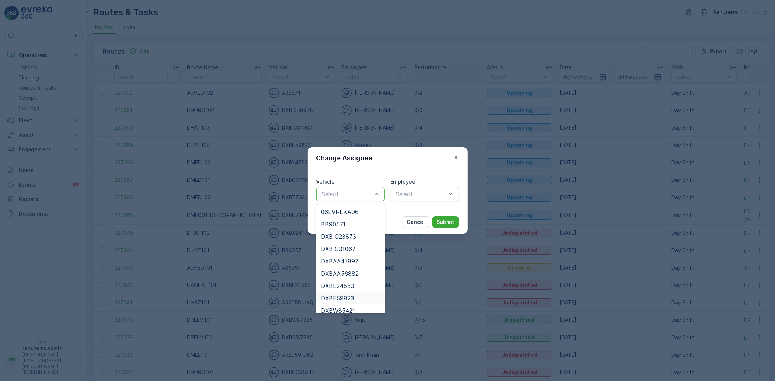
drag, startPoint x: 342, startPoint y: 299, endPoint x: 350, endPoint y: 293, distance: 9.5
click at [342, 298] on span "DXBE59823" at bounding box center [337, 298] width 33 height 7
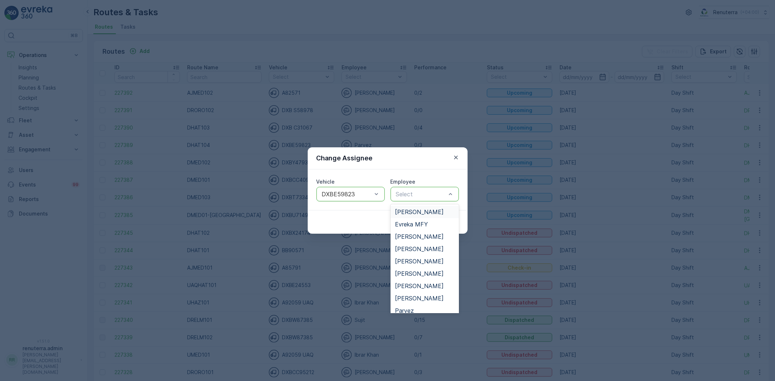
click at [345, 194] on div at bounding box center [347, 194] width 52 height 7
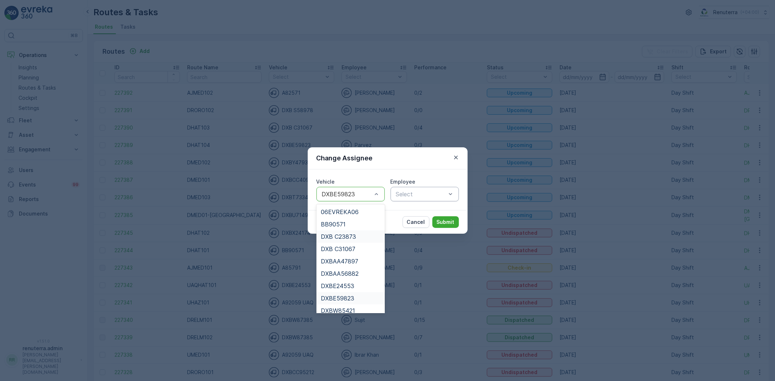
click at [349, 236] on span "DXB C23873" at bounding box center [338, 237] width 35 height 7
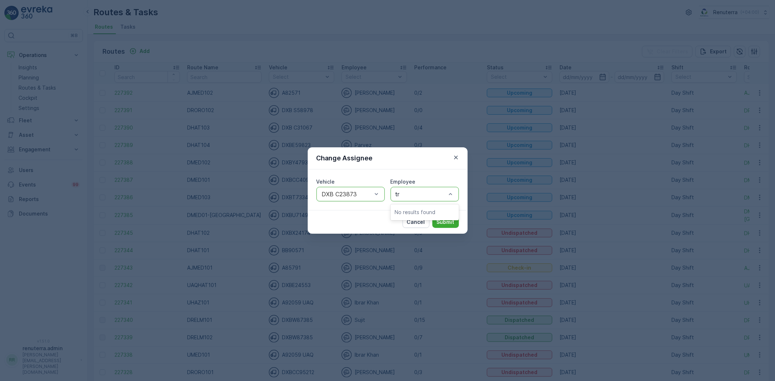
type input "t"
type input "taj"
click at [412, 203] on div "Vehicle option DXB C23873, selected. DXB C23873 Employee Select" at bounding box center [388, 190] width 160 height 41
type input "taj"
click at [407, 209] on span "Taj Muhammad" at bounding box center [419, 212] width 49 height 7
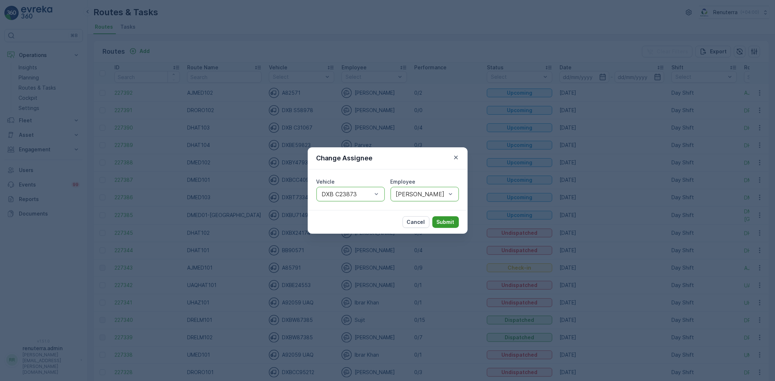
click at [438, 220] on p "Submit" at bounding box center [446, 222] width 18 height 7
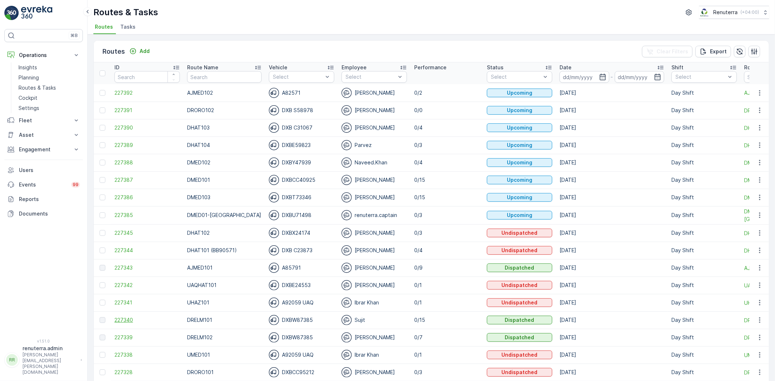
click at [125, 319] on span "227340" at bounding box center [146, 320] width 65 height 7
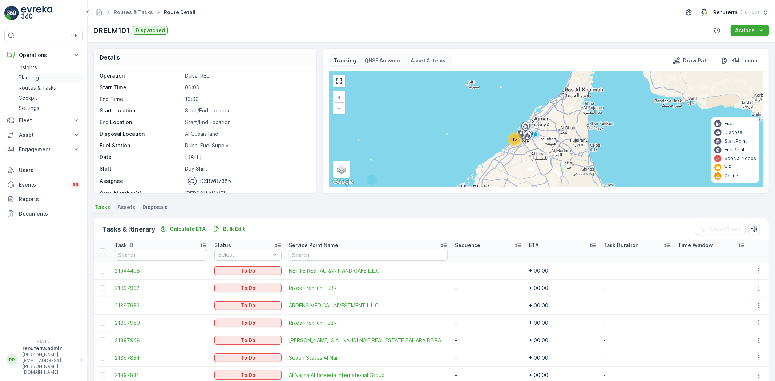
click at [25, 75] on p "Planning" at bounding box center [29, 77] width 20 height 7
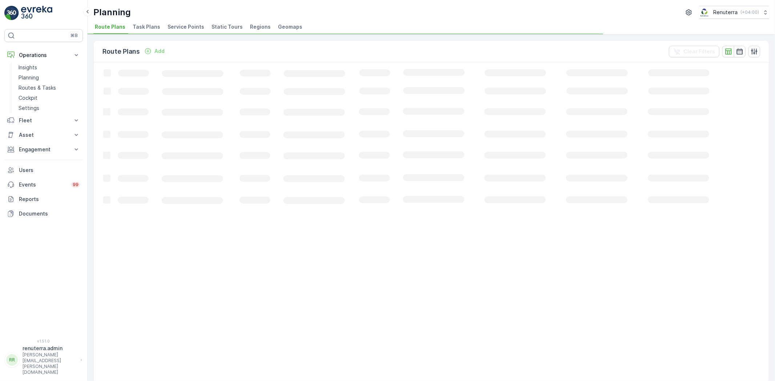
click at [182, 24] on span "Service Points" at bounding box center [185, 26] width 37 height 7
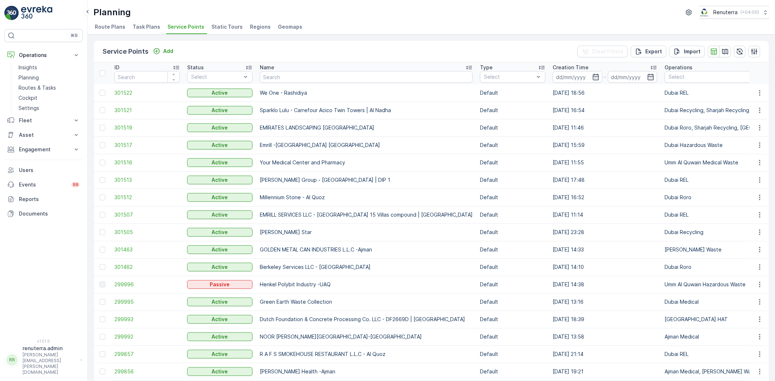
drag, startPoint x: 270, startPoint y: 84, endPoint x: 295, endPoint y: 75, distance: 26.3
click at [293, 75] on input "text" at bounding box center [366, 77] width 213 height 12
type input "masa"
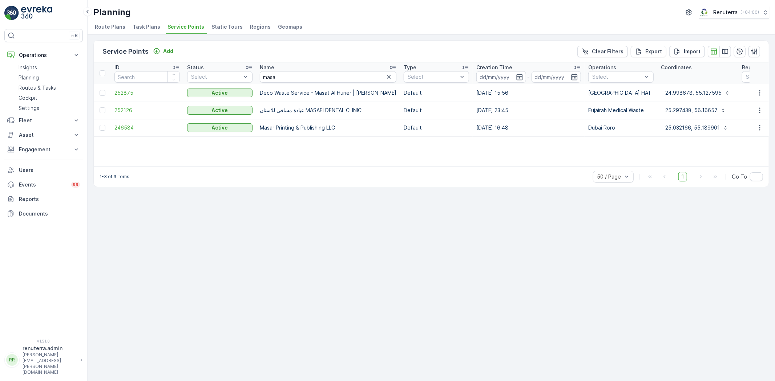
click at [125, 127] on span "246584" at bounding box center [146, 127] width 65 height 7
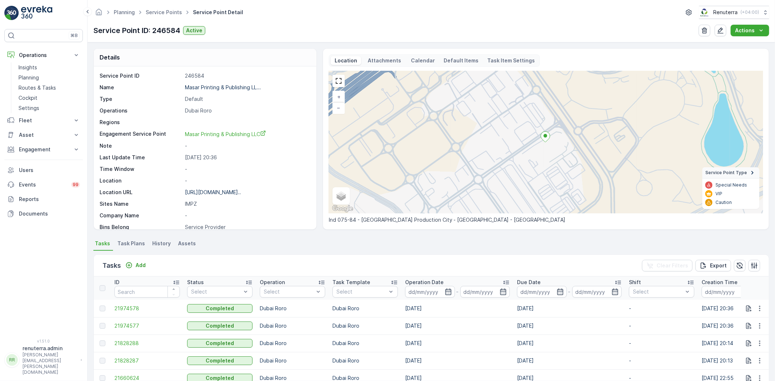
scroll to position [40, 0]
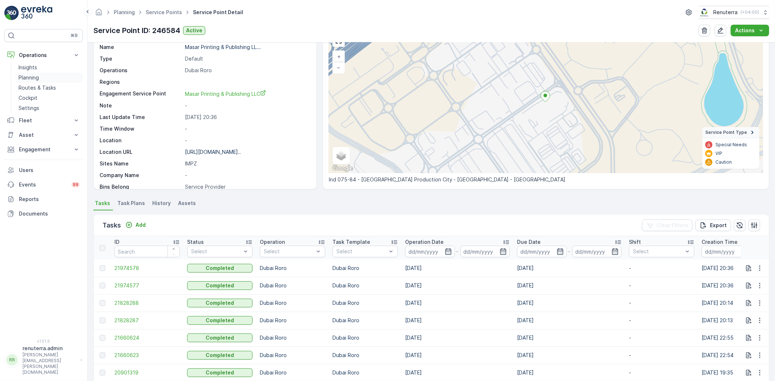
click at [30, 78] on p "Planning" at bounding box center [29, 77] width 20 height 7
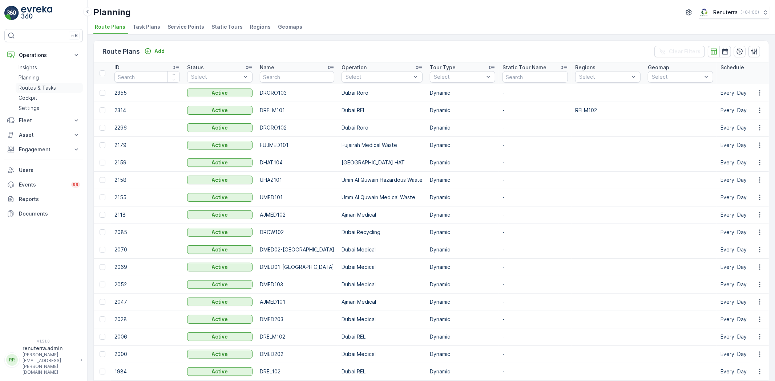
click at [42, 88] on p "Routes & Tasks" at bounding box center [37, 87] width 37 height 7
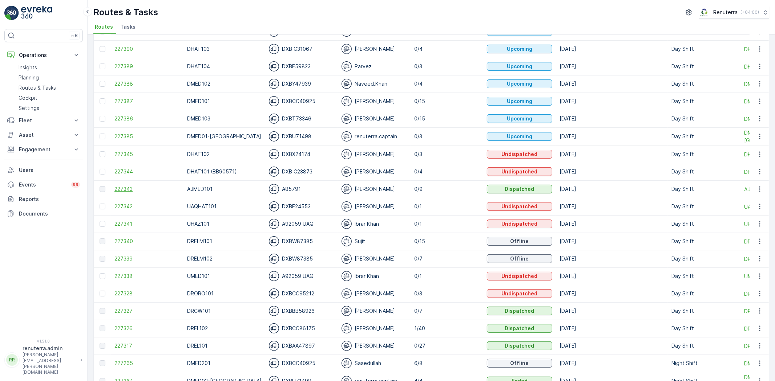
scroll to position [81, 0]
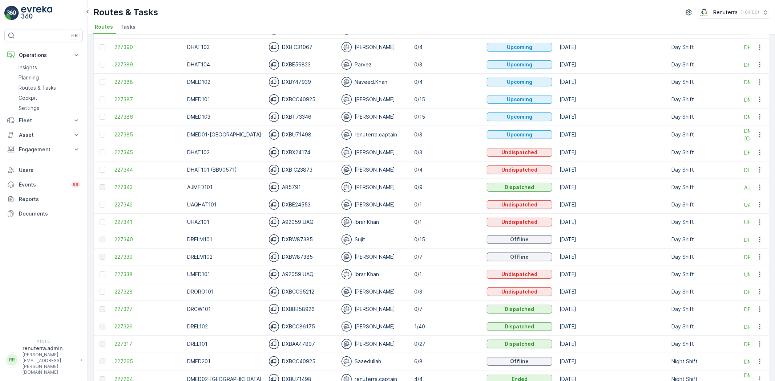
click at [127, 304] on td "227327" at bounding box center [147, 309] width 73 height 17
click at [126, 308] on span "227327" at bounding box center [146, 309] width 65 height 7
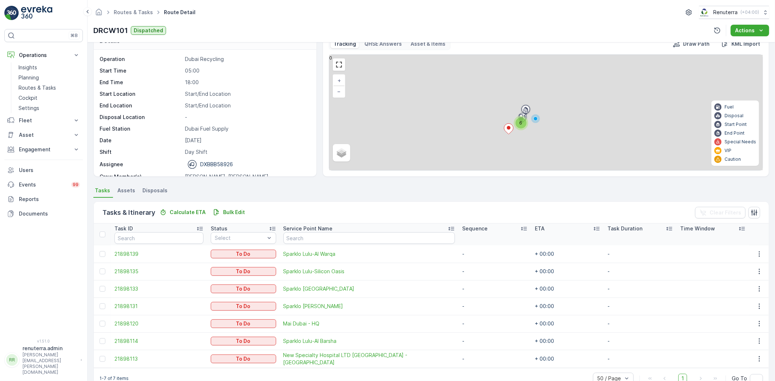
scroll to position [33, 0]
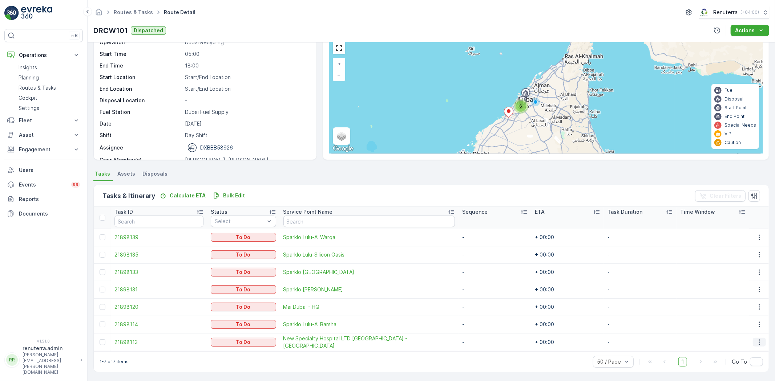
click at [755, 344] on icon "button" at bounding box center [758, 342] width 7 height 7
click at [733, 305] on span "Change Route" at bounding box center [740, 307] width 35 height 7
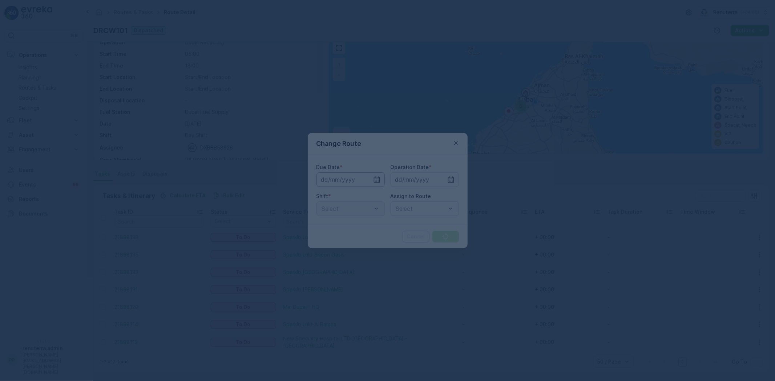
type input "[DATE]"
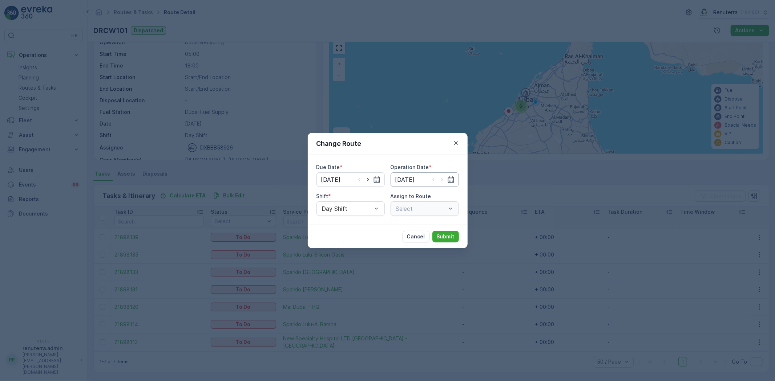
drag, startPoint x: 365, startPoint y: 180, endPoint x: 390, endPoint y: 182, distance: 25.1
click at [367, 181] on icon "button" at bounding box center [367, 179] width 7 height 7
type input "26.09.2025"
drag, startPoint x: 441, startPoint y: 177, endPoint x: 433, endPoint y: 185, distance: 10.5
click at [440, 178] on icon "button" at bounding box center [441, 179] width 7 height 7
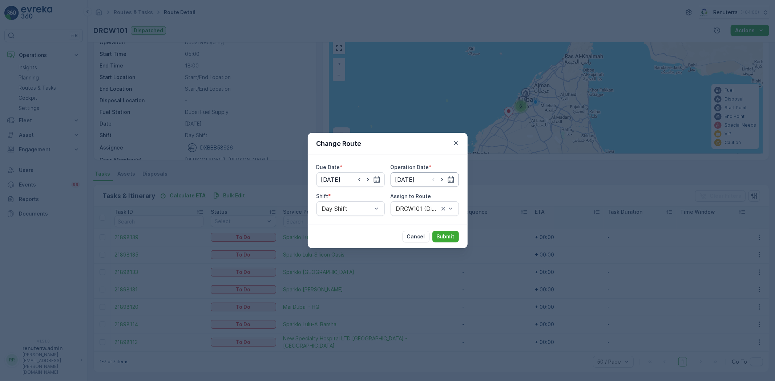
type input "26.09.2025"
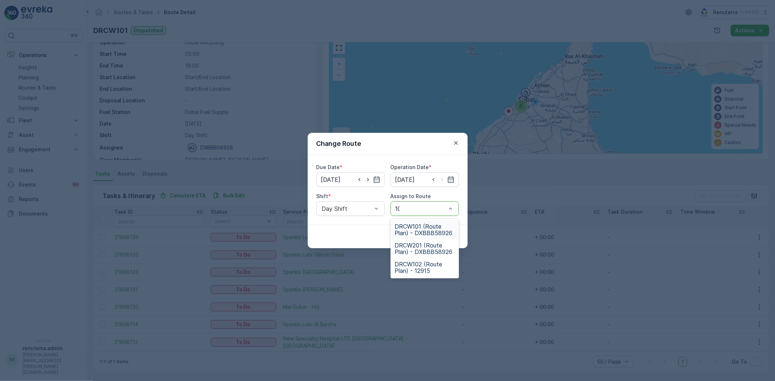
type input "101"
click at [435, 230] on span "DRCW101 (Route Plan) - DXBBB58926" at bounding box center [425, 229] width 60 height 13
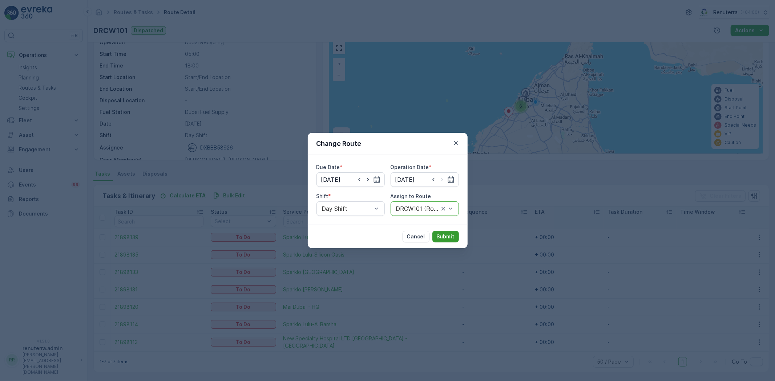
click at [442, 236] on p "Submit" at bounding box center [446, 236] width 18 height 7
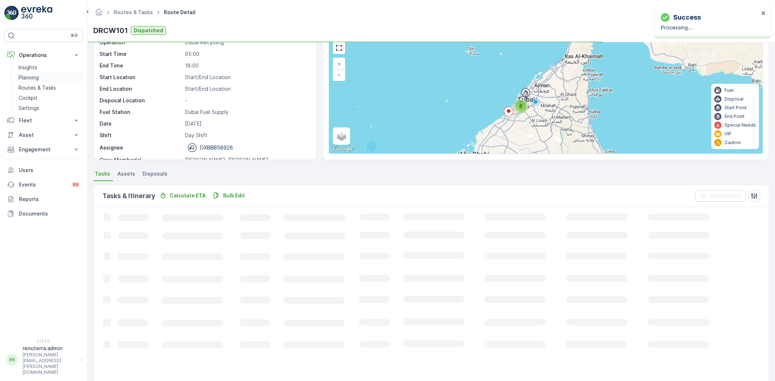
scroll to position [16, 0]
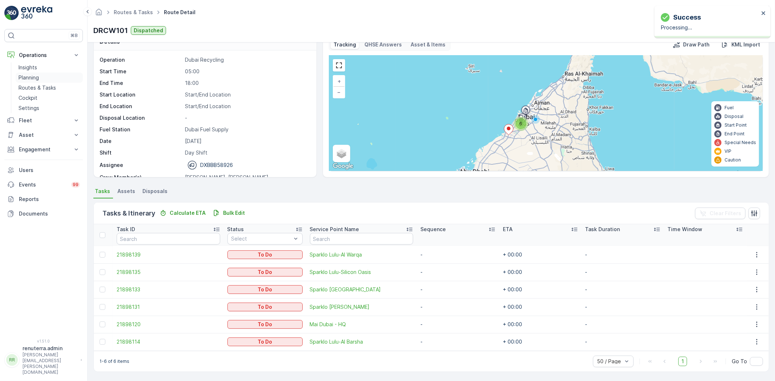
drag, startPoint x: 37, startPoint y: 74, endPoint x: 75, endPoint y: 69, distance: 38.5
click at [37, 74] on p "Planning" at bounding box center [29, 77] width 20 height 7
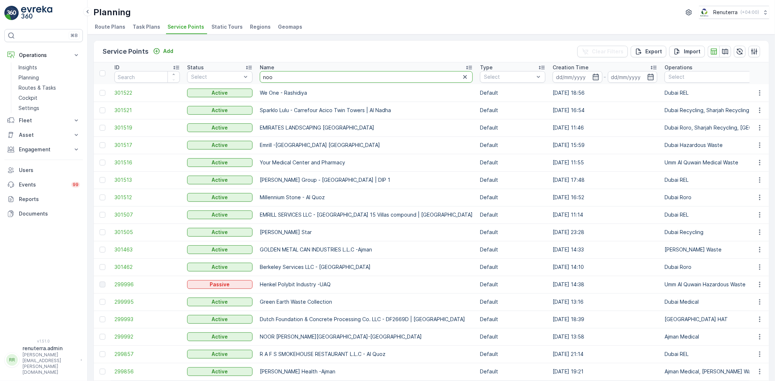
type input "nook"
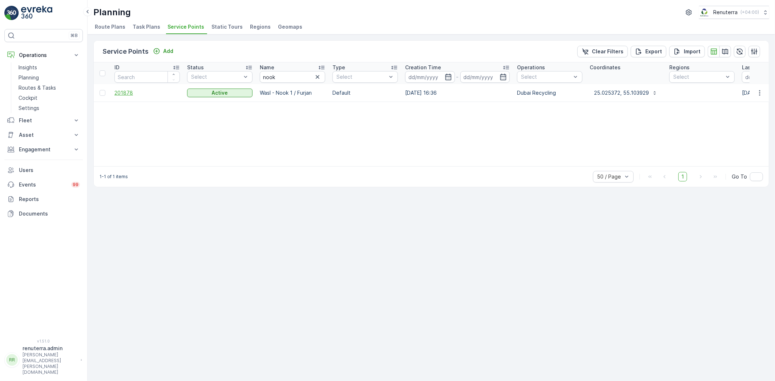
click at [125, 95] on span "201878" at bounding box center [146, 92] width 65 height 7
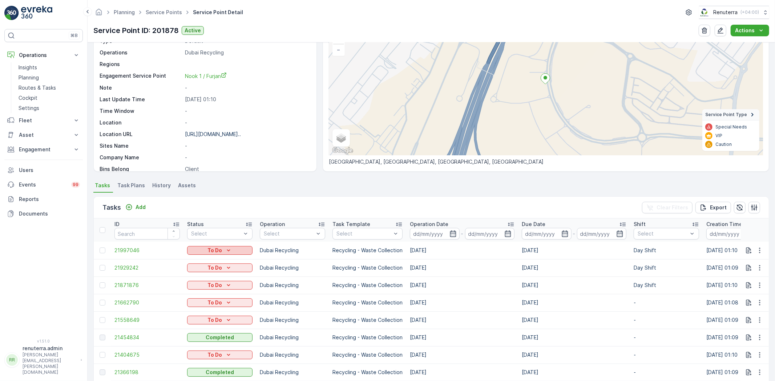
scroll to position [121, 0]
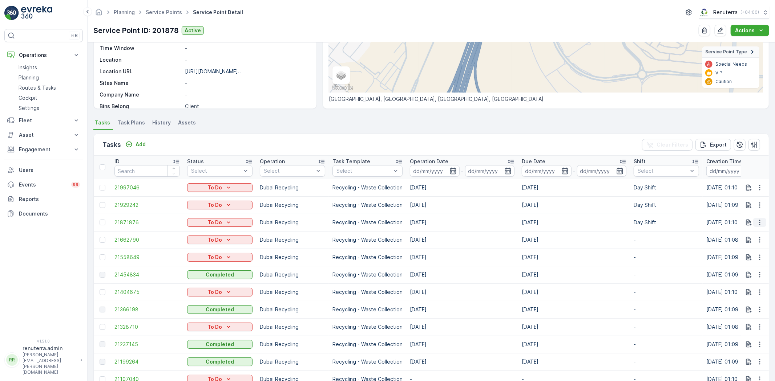
drag, startPoint x: 760, startPoint y: 219, endPoint x: 755, endPoint y: 226, distance: 8.9
click at [760, 220] on icon "button" at bounding box center [759, 222] width 7 height 7
click at [744, 251] on span "Change Route" at bounding box center [740, 253] width 35 height 7
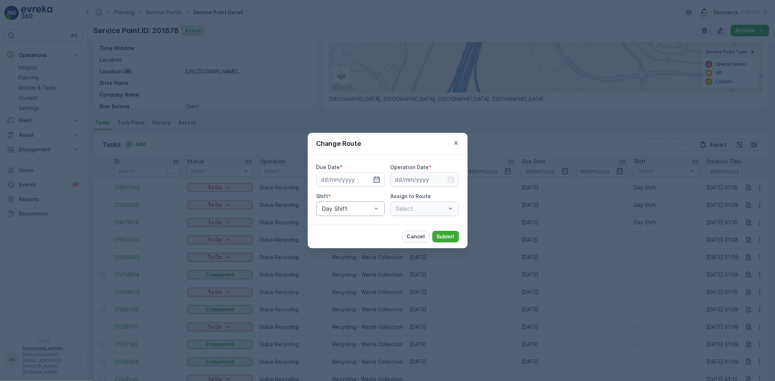
type input "24.09.2025"
click at [365, 181] on icon "button" at bounding box center [367, 179] width 7 height 7
type input "[DATE]"
click at [451, 182] on icon "button" at bounding box center [450, 179] width 7 height 7
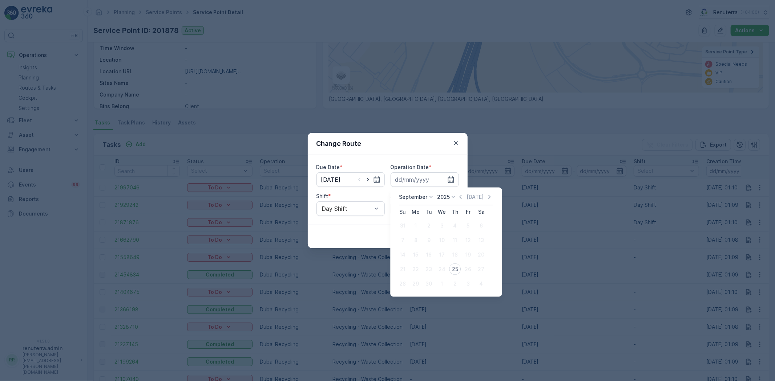
drag, startPoint x: 453, startPoint y: 269, endPoint x: 391, endPoint y: 247, distance: 65.1
click at [453, 268] on div "25" at bounding box center [455, 270] width 12 height 12
type input "[DATE]"
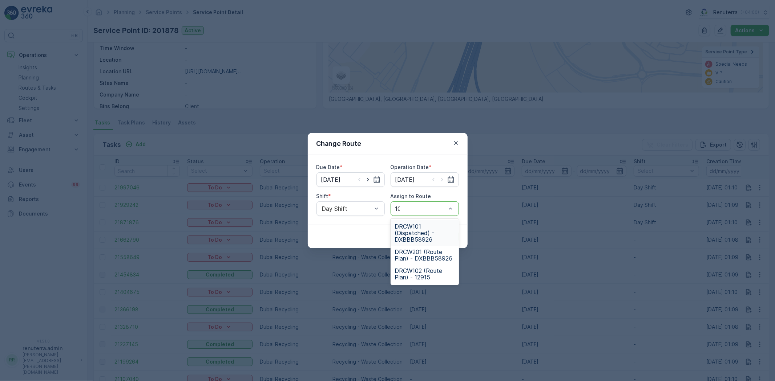
type input "101"
click at [423, 223] on div "DRCW101 (Dispatched) - DXBBB58926" at bounding box center [424, 232] width 68 height 25
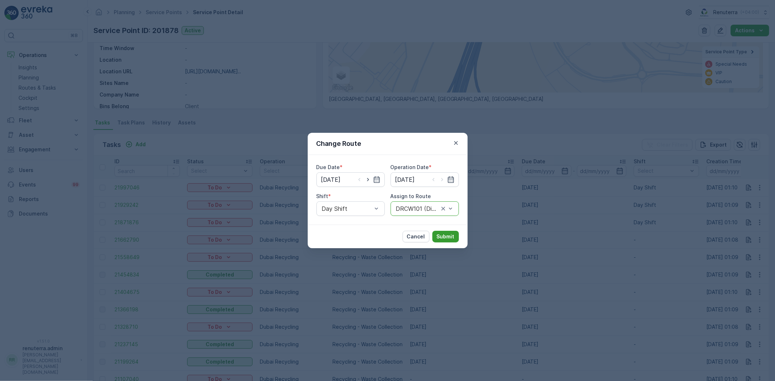
click at [450, 237] on p "Submit" at bounding box center [446, 236] width 18 height 7
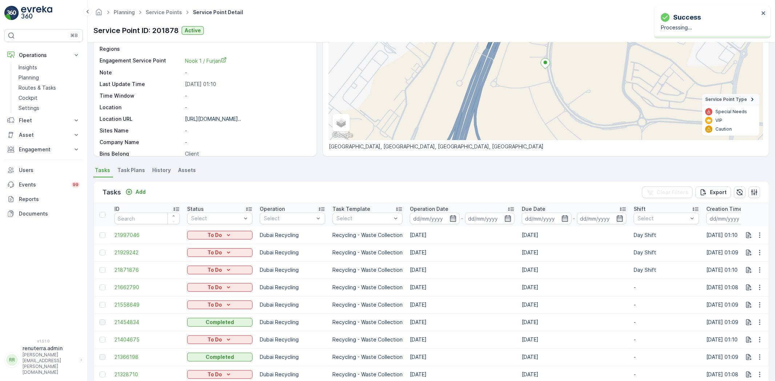
scroll to position [0, 0]
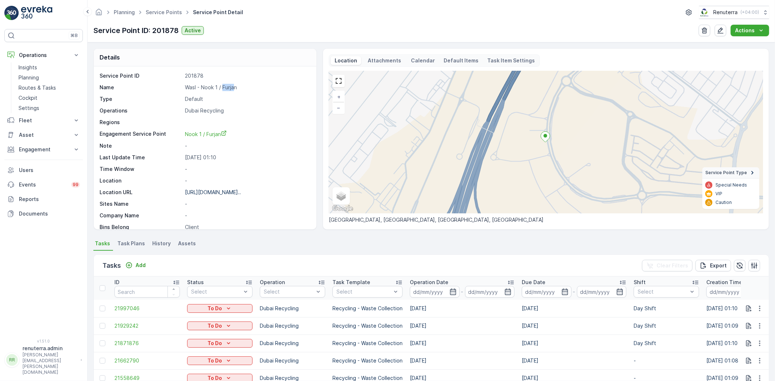
drag, startPoint x: 223, startPoint y: 88, endPoint x: 222, endPoint y: 95, distance: 6.7
click at [230, 87] on p "Wasl - Nook 1 / Furjan" at bounding box center [247, 87] width 124 height 7
drag, startPoint x: 269, startPoint y: 96, endPoint x: 245, endPoint y: 96, distance: 24.3
click at [249, 96] on p "Default" at bounding box center [247, 99] width 124 height 7
drag, startPoint x: 222, startPoint y: 87, endPoint x: 230, endPoint y: 88, distance: 7.7
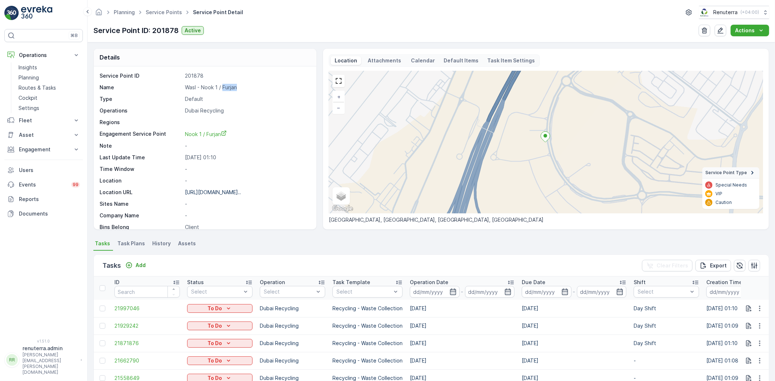
click at [240, 87] on p "Wasl - Nook 1 / Furjan" at bounding box center [247, 87] width 124 height 7
copy p "Furjan"
click at [164, 16] on ul "Service Points" at bounding box center [167, 12] width 47 height 11
click at [165, 14] on link "Service Points" at bounding box center [164, 12] width 36 height 6
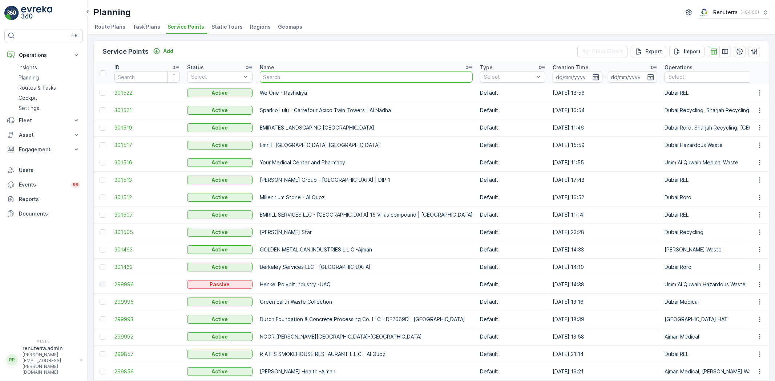
click at [284, 76] on input "text" at bounding box center [366, 77] width 213 height 12
paste input "Furjan"
type input "Furjan"
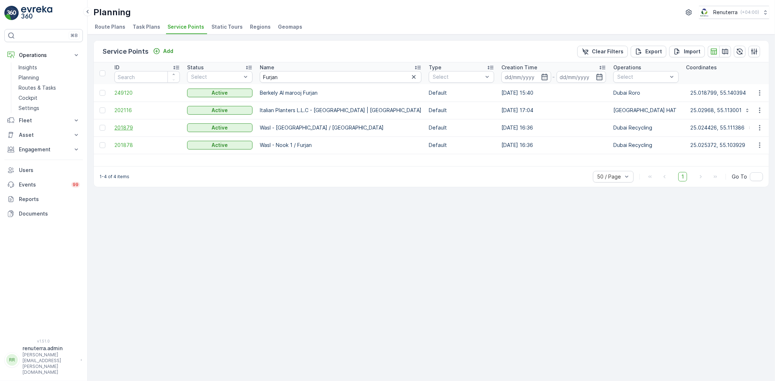
click at [125, 129] on span "201879" at bounding box center [146, 127] width 65 height 7
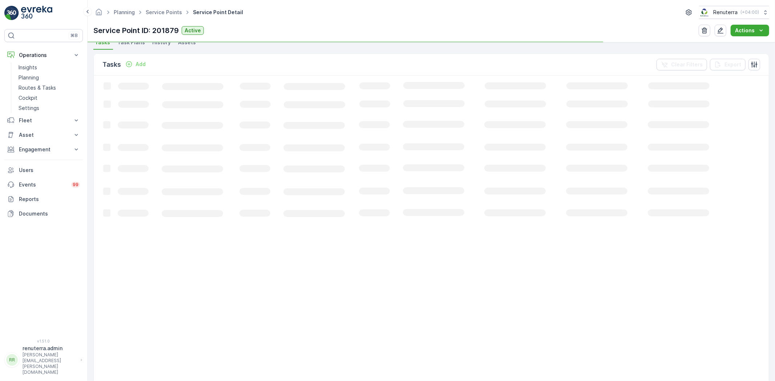
scroll to position [201, 0]
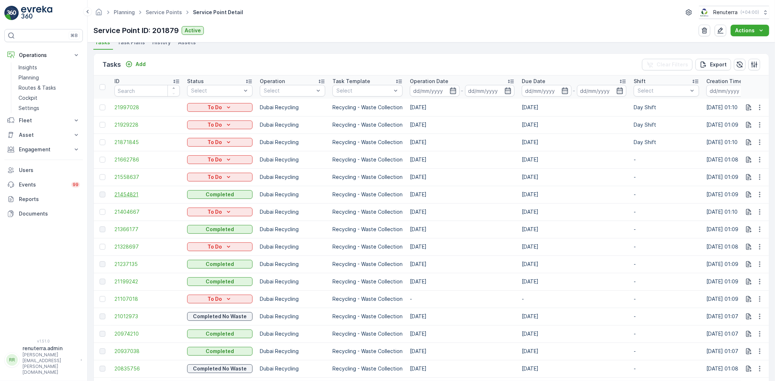
click at [133, 198] on span "21454821" at bounding box center [146, 194] width 65 height 7
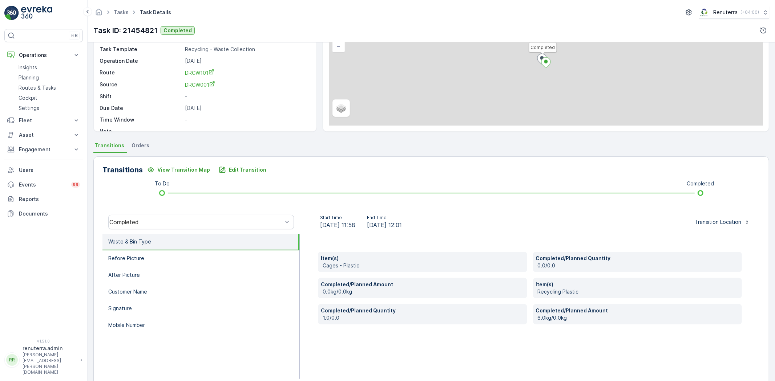
scroll to position [45, 0]
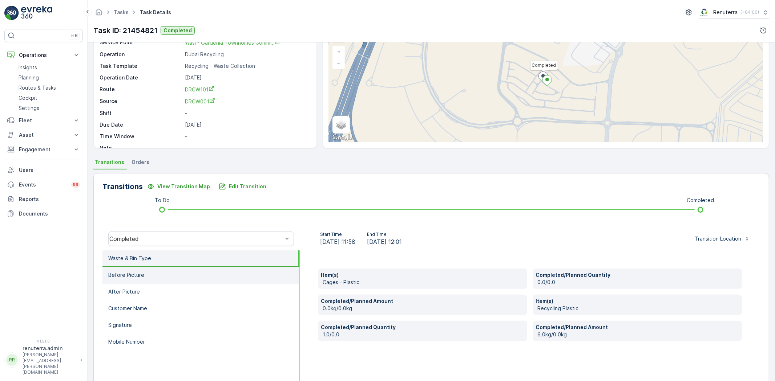
click at [164, 270] on li "Before Picture" at bounding box center [200, 275] width 197 height 17
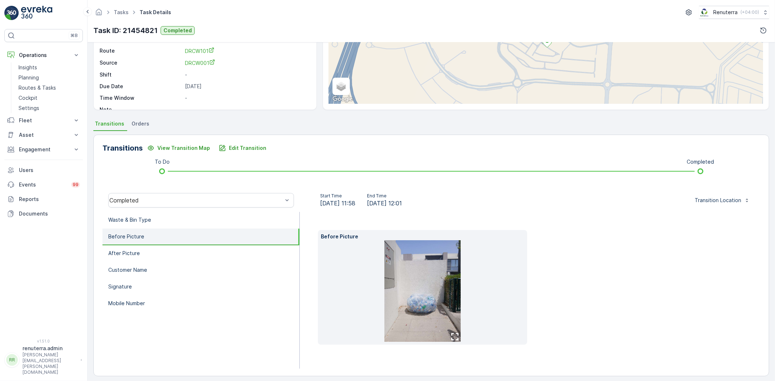
scroll to position [88, 0]
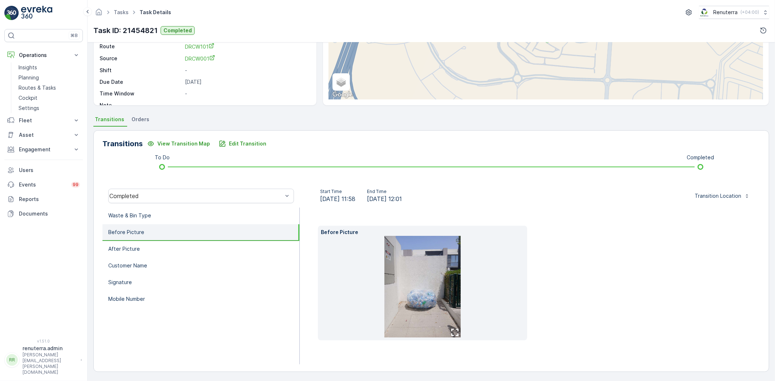
click at [436, 269] on img at bounding box center [422, 287] width 76 height 102
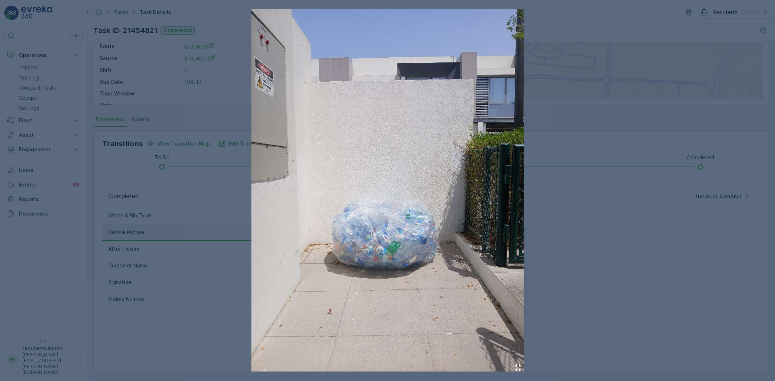
drag, startPoint x: 616, startPoint y: 176, endPoint x: 586, endPoint y: 187, distance: 31.6
click at [613, 179] on div at bounding box center [387, 190] width 775 height 381
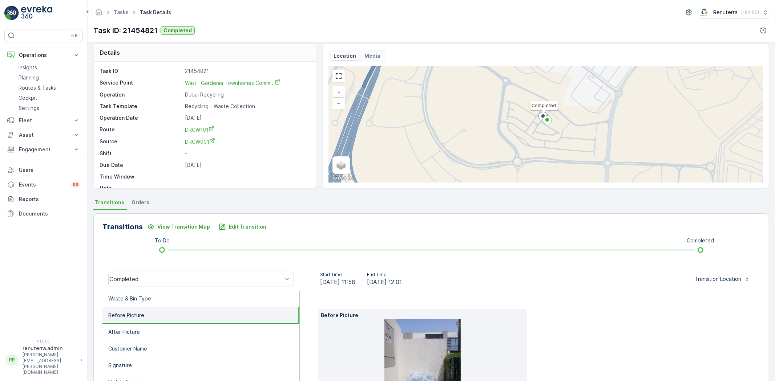
scroll to position [0, 0]
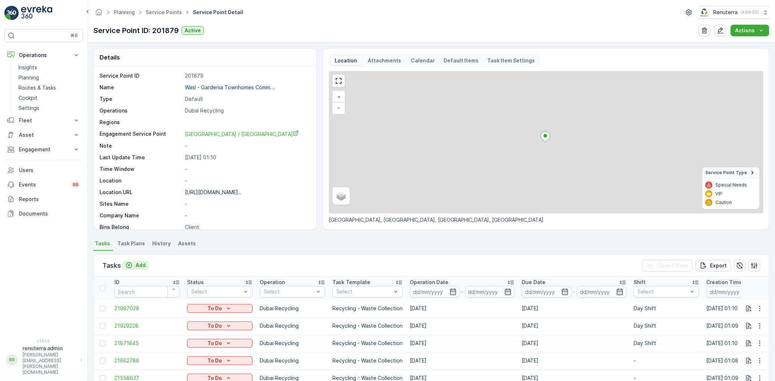
click at [139, 264] on p "Add" at bounding box center [140, 265] width 10 height 7
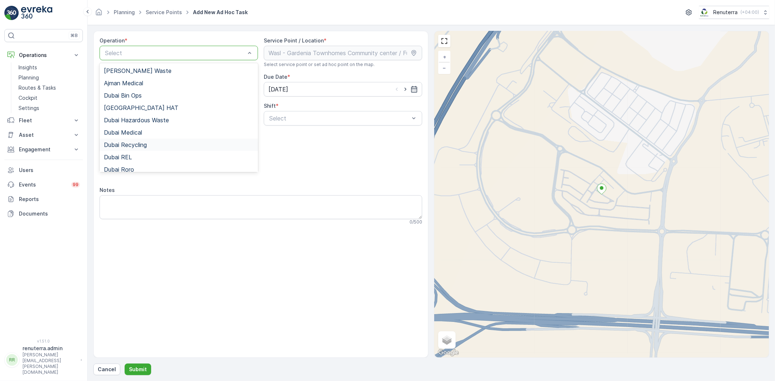
click at [149, 146] on div "Dubai Recycling" at bounding box center [179, 145] width 150 height 7
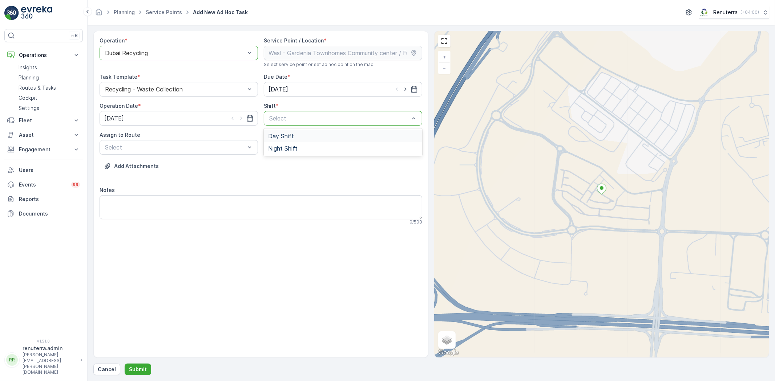
click at [296, 135] on div "Day Shift" at bounding box center [343, 136] width 150 height 7
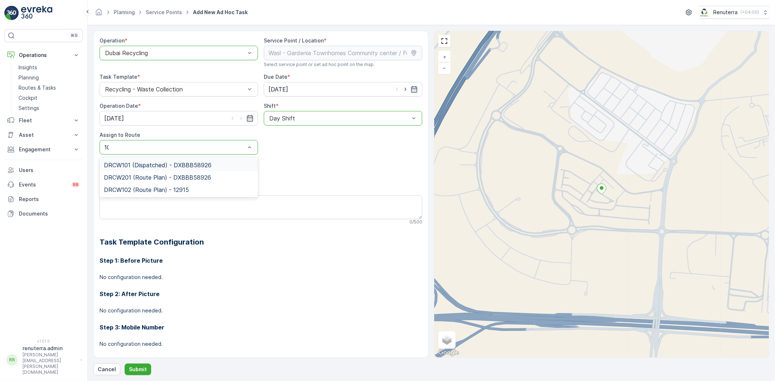
type input "101"
drag, startPoint x: 159, startPoint y: 162, endPoint x: 158, endPoint y: 155, distance: 6.2
click at [159, 161] on div "DRCW101 (Dispatched) - DXBBB58926" at bounding box center [179, 165] width 158 height 12
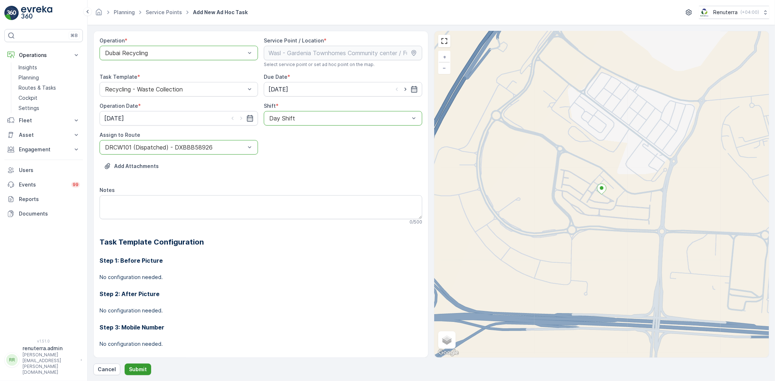
click at [130, 368] on p "Submit" at bounding box center [138, 369] width 18 height 7
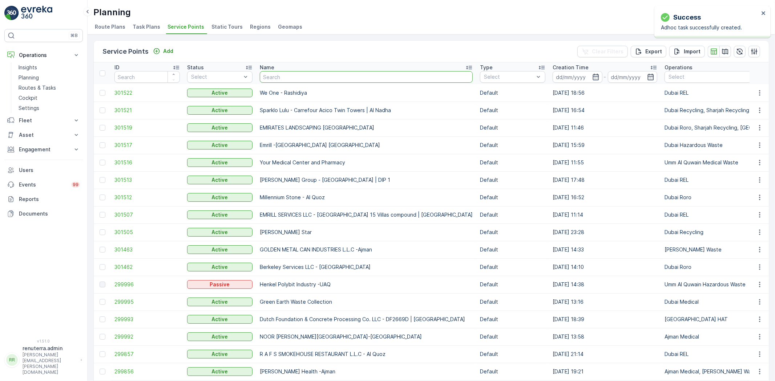
click at [284, 77] on input "text" at bounding box center [366, 77] width 213 height 12
paste input "Furjan"
type input "Furjan"
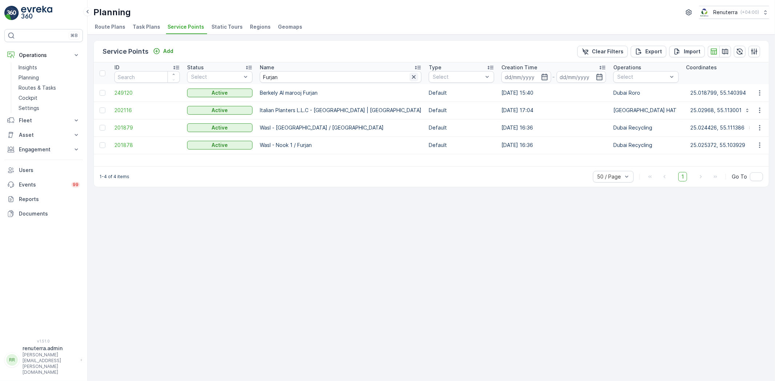
drag, startPoint x: 383, startPoint y: 75, endPoint x: 372, endPoint y: 78, distance: 11.3
click at [410, 76] on icon "button" at bounding box center [413, 76] width 7 height 7
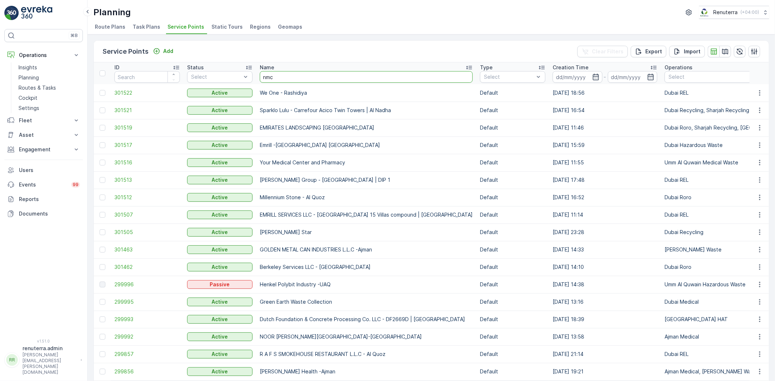
type input "nmc"
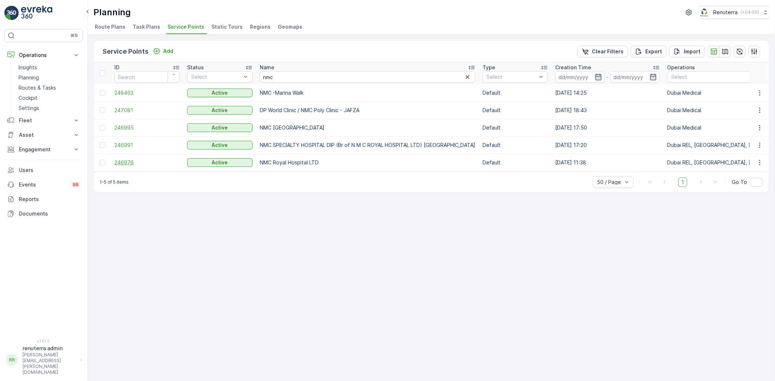
click at [123, 162] on span "246976" at bounding box center [146, 162] width 65 height 7
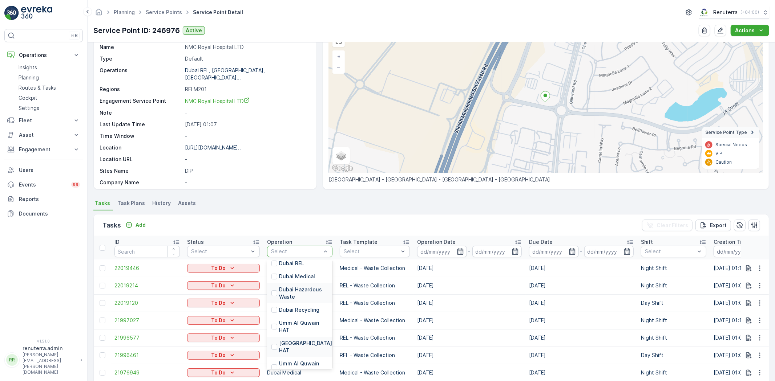
scroll to position [81, 0]
click at [300, 304] on div "Dubai Recycling" at bounding box center [299, 308] width 65 height 13
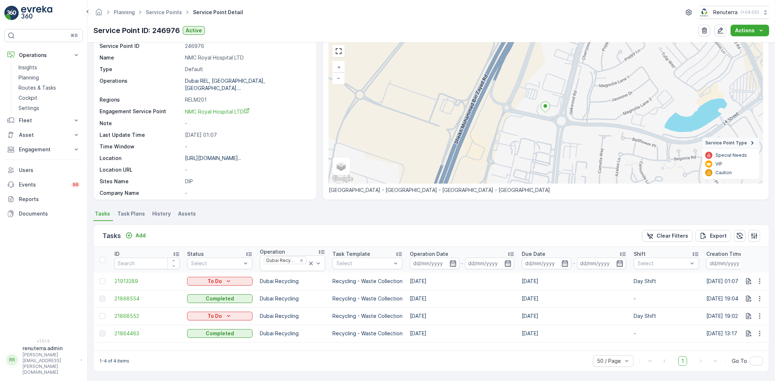
scroll to position [30, 0]
click at [139, 231] on button "Add" at bounding box center [135, 235] width 26 height 9
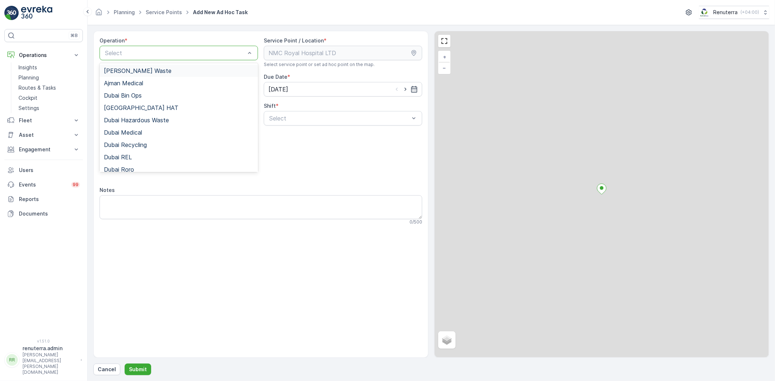
click at [139, 57] on div "Select" at bounding box center [179, 53] width 158 height 15
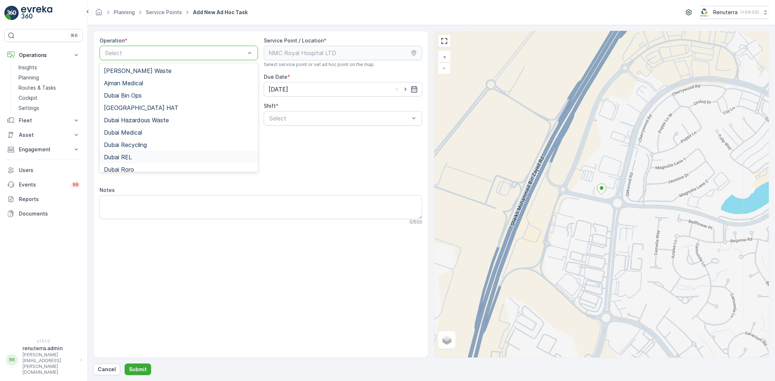
click at [129, 160] on span "Dubai REL" at bounding box center [118, 157] width 28 height 7
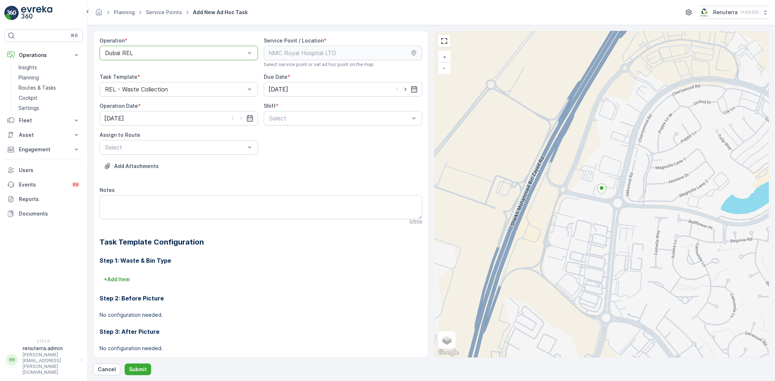
click at [148, 55] on div at bounding box center [175, 53] width 142 height 7
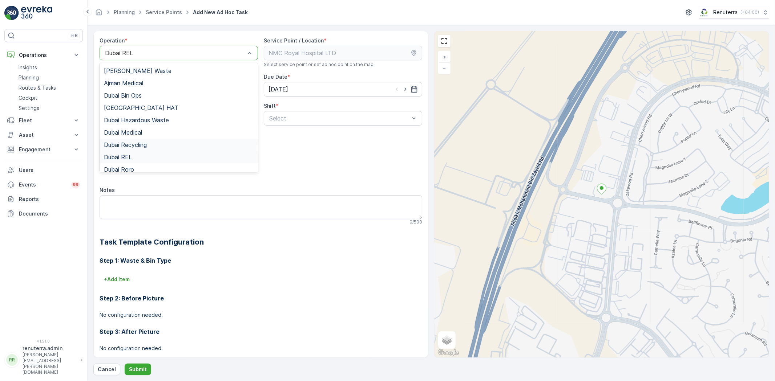
click at [147, 142] on span "Dubai Recycling" at bounding box center [125, 145] width 43 height 7
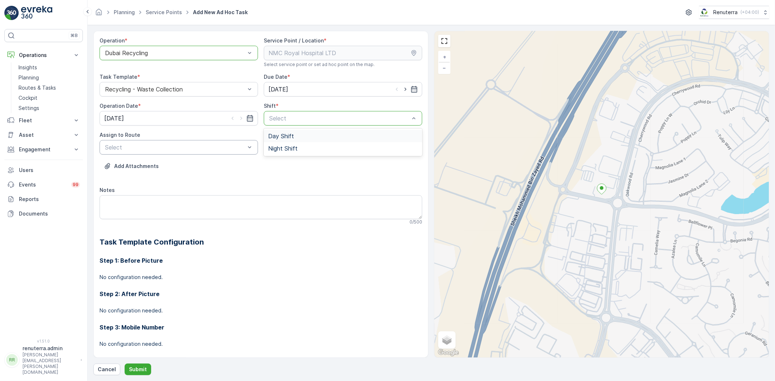
drag, startPoint x: 274, startPoint y: 138, endPoint x: 255, endPoint y: 140, distance: 19.0
click at [275, 138] on span "Day Shift" at bounding box center [281, 136] width 26 height 7
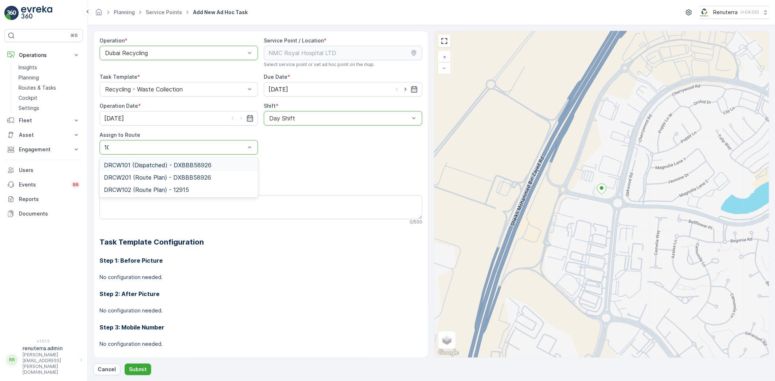
type input "101"
click at [164, 169] on div "DRCW101 (Dispatched) - DXBBB58926" at bounding box center [179, 165] width 158 height 12
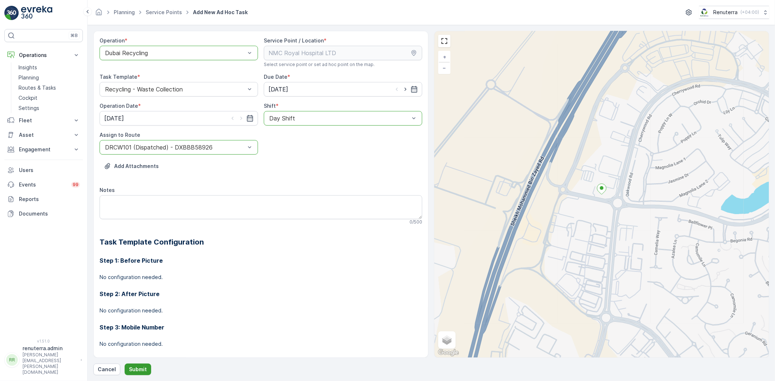
click at [134, 372] on p "Submit" at bounding box center [138, 369] width 18 height 7
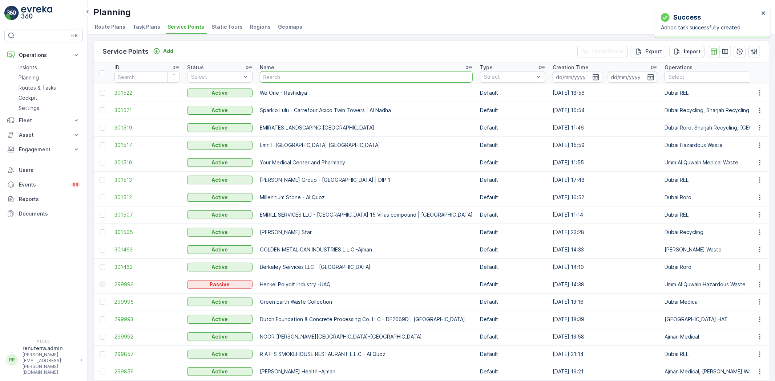
click at [272, 78] on input "text" at bounding box center [366, 77] width 213 height 12
type input "delta"
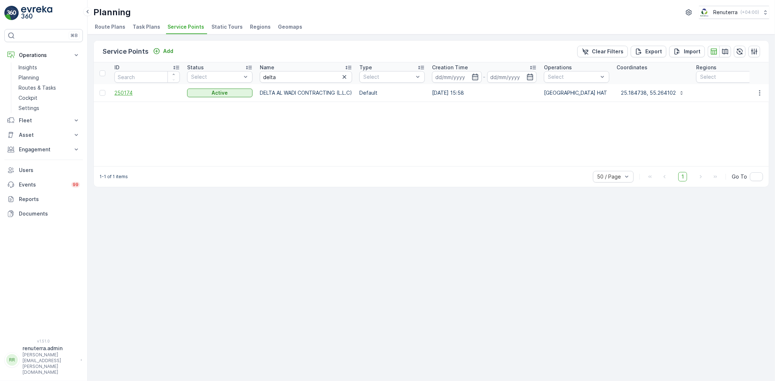
click at [127, 93] on span "250174" at bounding box center [146, 92] width 65 height 7
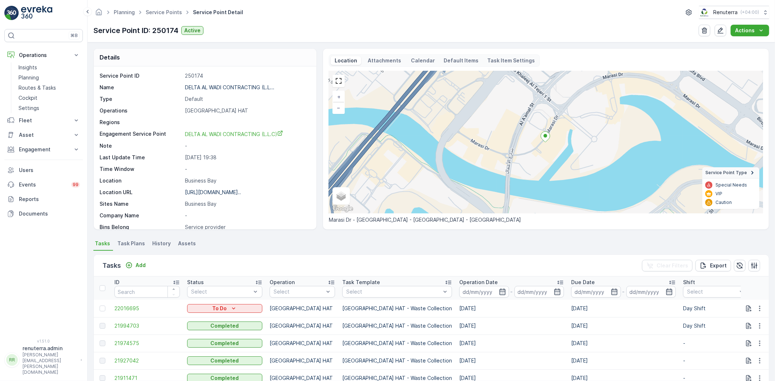
click at [166, 16] on ul "Service Points" at bounding box center [167, 12] width 47 height 11
click at [164, 11] on link "Service Points" at bounding box center [164, 12] width 36 height 6
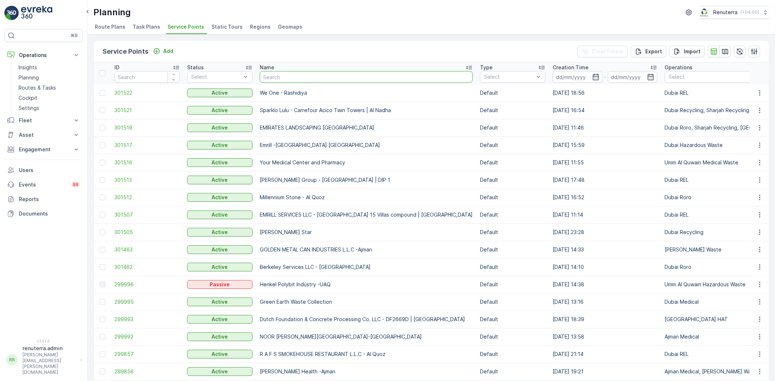
click at [273, 81] on input "text" at bounding box center [366, 77] width 213 height 12
type input "blue wat"
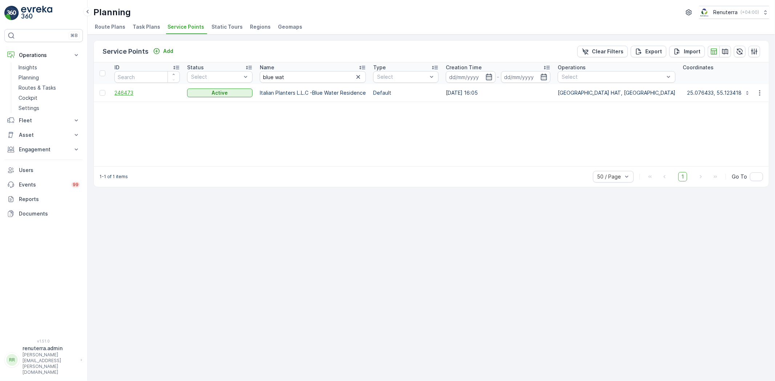
click at [117, 92] on span "246473" at bounding box center [146, 92] width 65 height 7
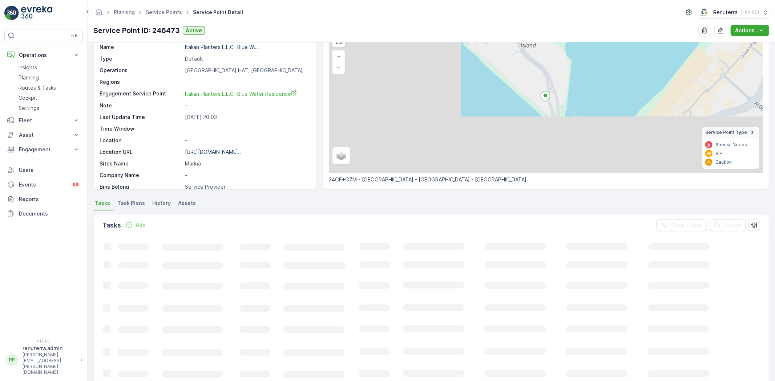
scroll to position [40, 0]
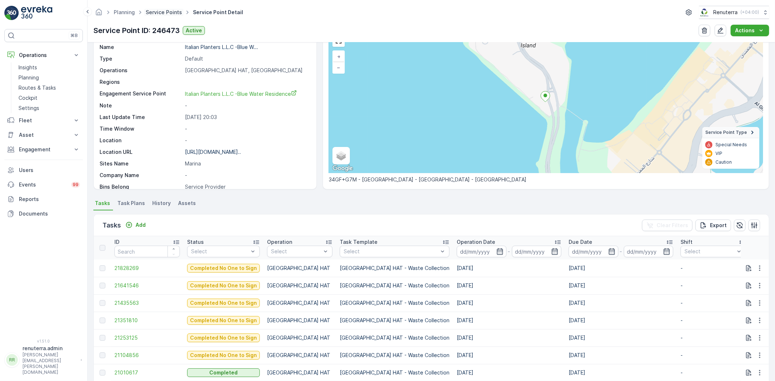
click at [163, 11] on link "Service Points" at bounding box center [164, 12] width 36 height 6
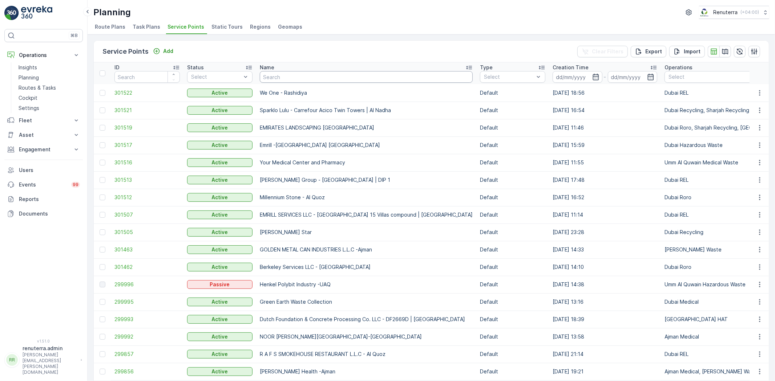
click at [288, 77] on input "text" at bounding box center [366, 77] width 213 height 12
type input "blue wat"
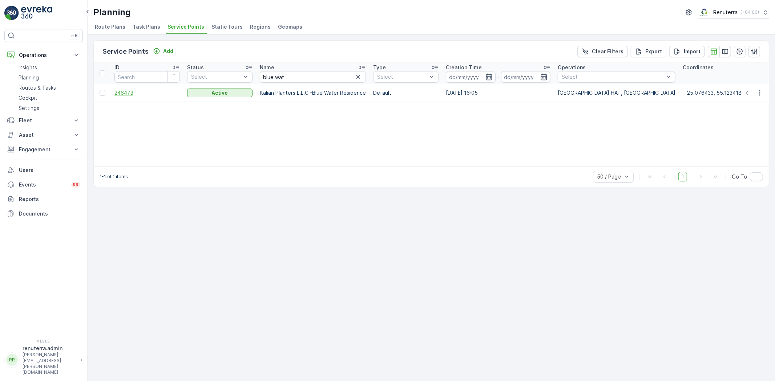
click at [119, 89] on span "246473" at bounding box center [146, 92] width 65 height 7
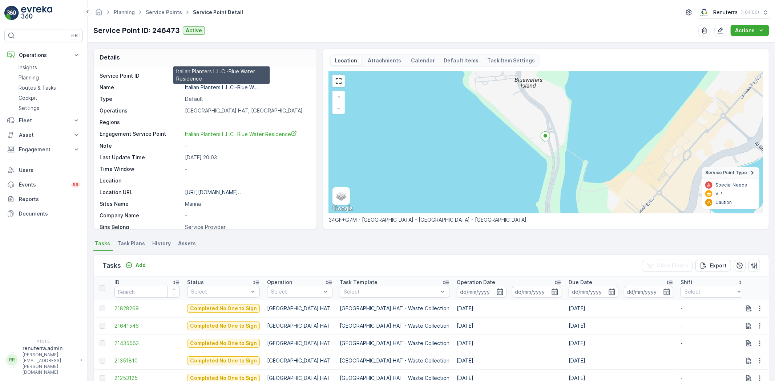
click at [228, 86] on p "Italian Planters L.L.C -Blue W..." at bounding box center [221, 87] width 73 height 6
drag, startPoint x: 37, startPoint y: 85, endPoint x: 40, endPoint y: 89, distance: 4.1
click at [38, 85] on p "Routes & Tasks" at bounding box center [37, 87] width 37 height 7
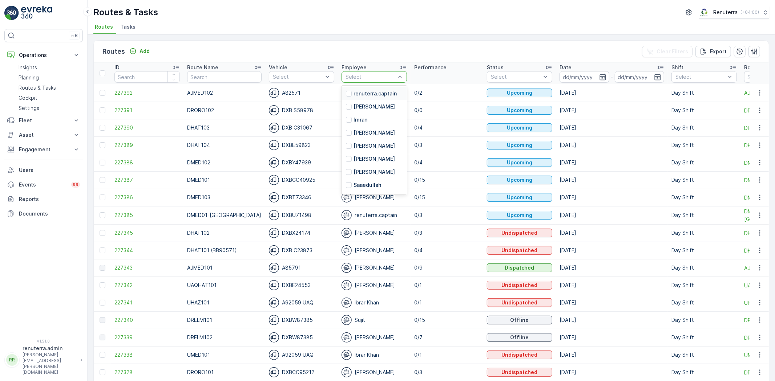
click at [360, 81] on div "Select" at bounding box center [373, 77] width 65 height 12
type input "haj"
click at [372, 96] on p "Haji Rehman" at bounding box center [373, 93] width 41 height 7
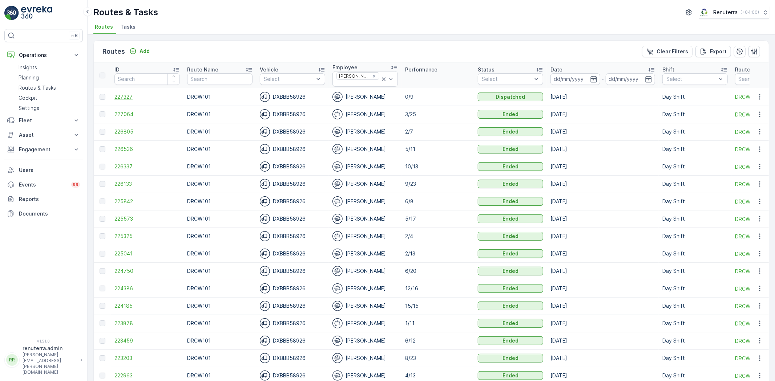
click at [121, 93] on span "227327" at bounding box center [146, 96] width 65 height 7
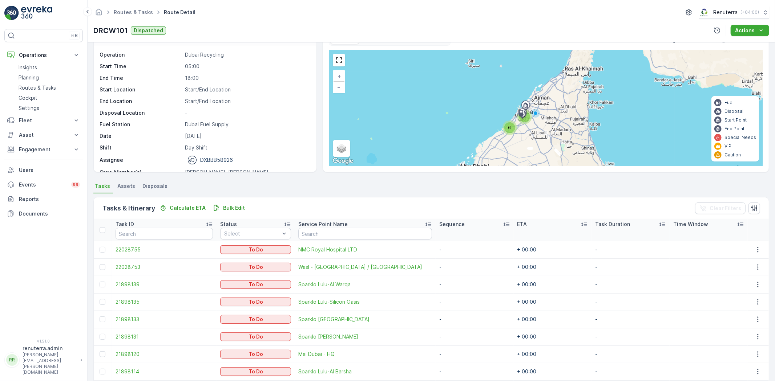
scroll to position [68, 0]
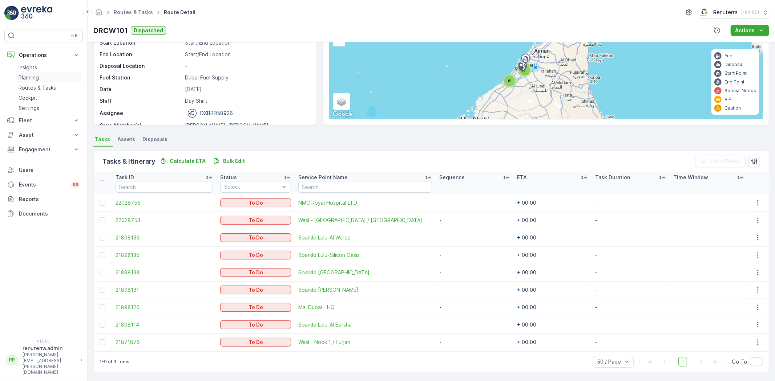
click at [46, 78] on link "Planning" at bounding box center [49, 78] width 67 height 10
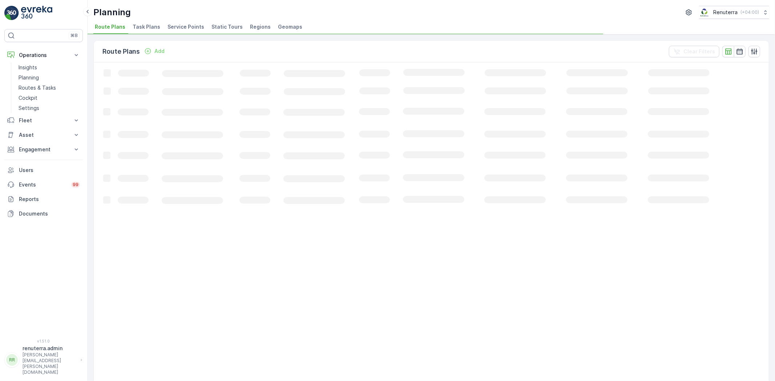
drag, startPoint x: 186, startPoint y: 18, endPoint x: 183, endPoint y: 22, distance: 4.7
click at [186, 19] on div "Planning Renuterra ( +04:00 ) Route Plans Task Plans Service Points Static Tour…" at bounding box center [431, 17] width 687 height 35
click at [183, 22] on li "Service Points" at bounding box center [186, 28] width 41 height 12
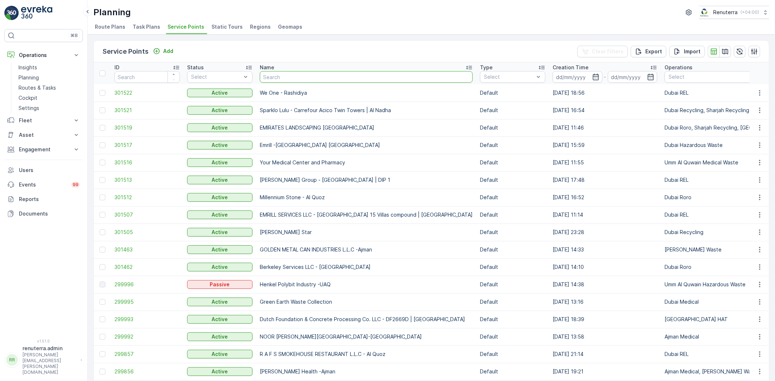
click at [285, 78] on input "text" at bounding box center [366, 77] width 213 height 12
type input "wade ada"
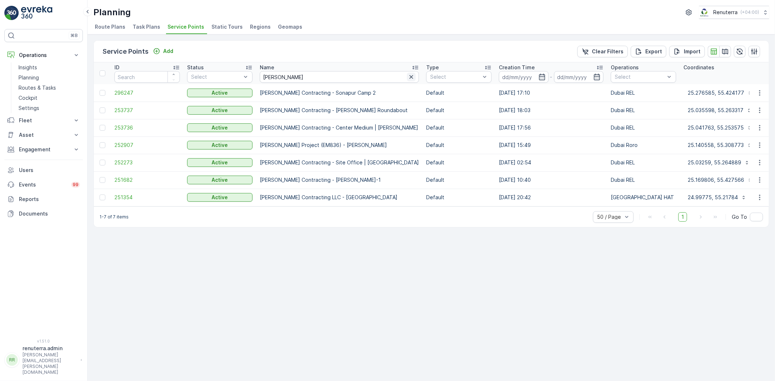
click at [408, 77] on icon "button" at bounding box center [411, 76] width 7 height 7
click at [20, 86] on p "Routes & Tasks" at bounding box center [37, 87] width 37 height 7
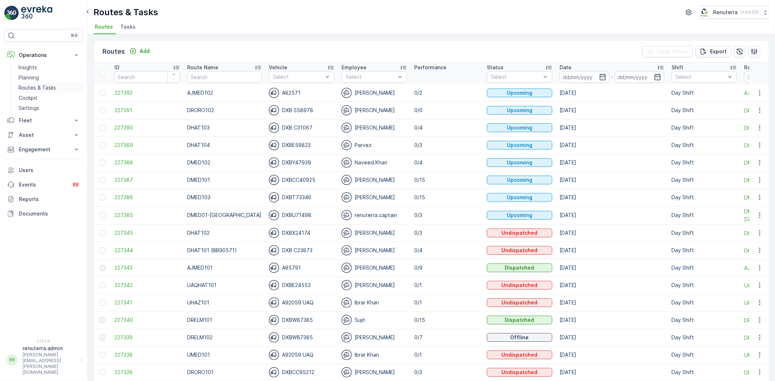
click at [22, 88] on p "Routes & Tasks" at bounding box center [37, 87] width 37 height 7
click at [30, 89] on p "Routes & Tasks" at bounding box center [37, 87] width 37 height 7
click at [599, 78] on icon "button" at bounding box center [602, 76] width 7 height 7
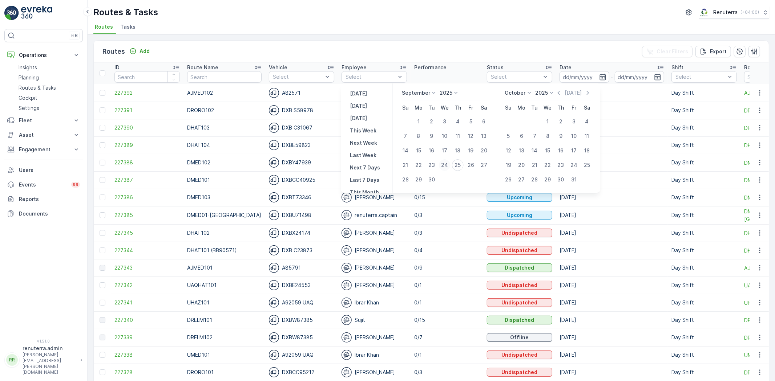
click at [447, 165] on div "24" at bounding box center [445, 165] width 12 height 12
type input "24.09.2025"
click at [447, 165] on div "24" at bounding box center [445, 165] width 12 height 12
type input "24.09.2025"
click at [447, 165] on div "24" at bounding box center [445, 165] width 12 height 12
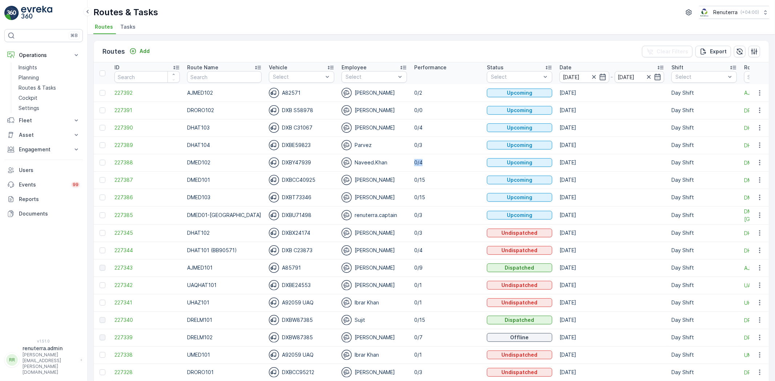
click at [447, 165] on p "0/4" at bounding box center [446, 162] width 65 height 7
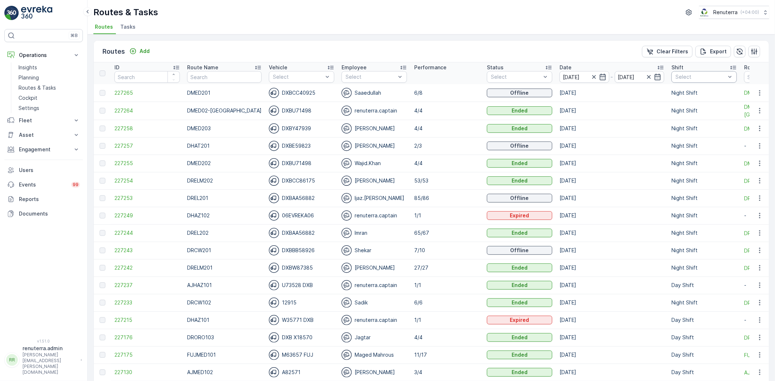
click at [690, 72] on div "Select" at bounding box center [703, 77] width 65 height 12
click at [683, 129] on p "Night Shift" at bounding box center [696, 129] width 27 height 7
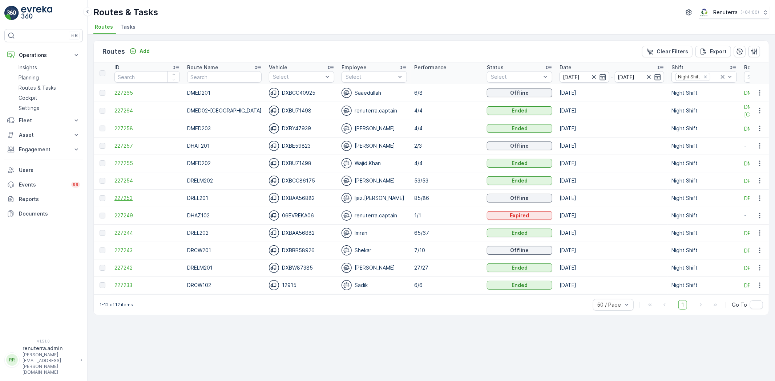
click at [118, 197] on span "227253" at bounding box center [146, 198] width 65 height 7
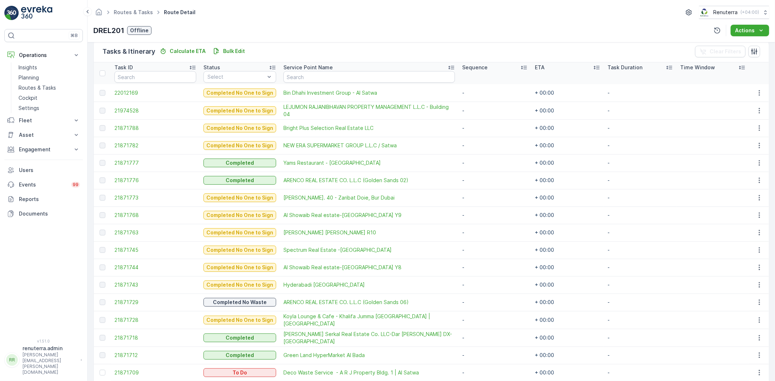
scroll to position [59, 0]
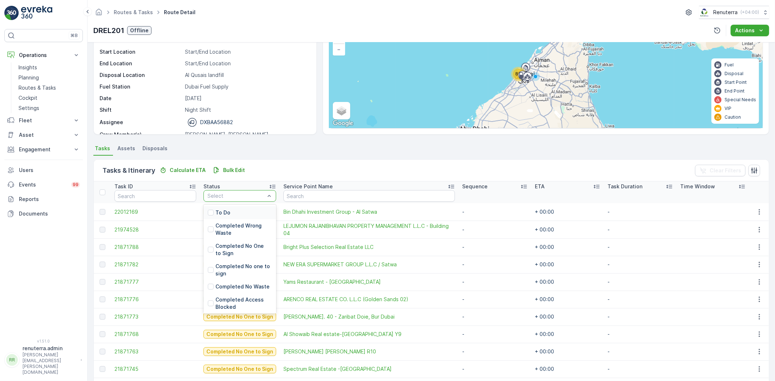
click at [237, 213] on div "To Do" at bounding box center [239, 212] width 73 height 13
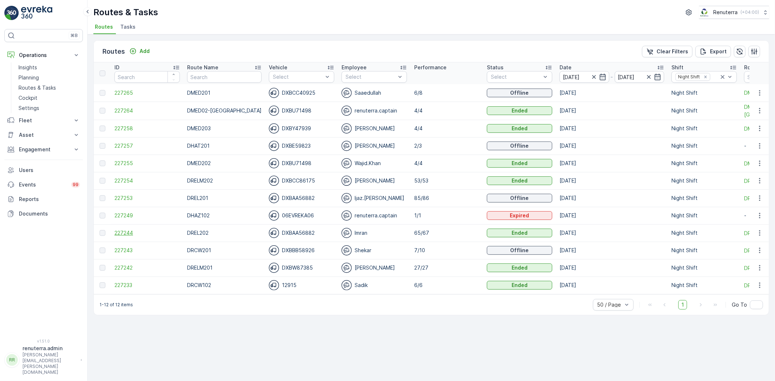
click at [122, 234] on span "227244" at bounding box center [146, 233] width 65 height 7
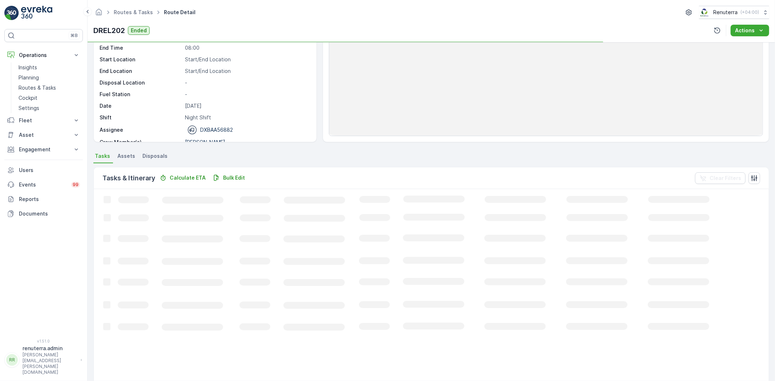
scroll to position [81, 0]
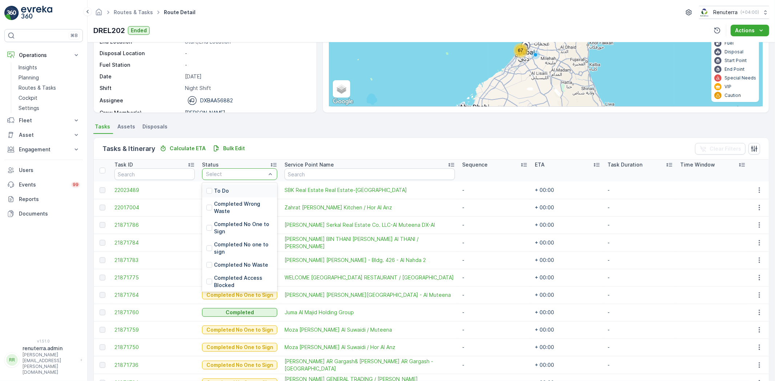
click at [220, 188] on p "To Do" at bounding box center [221, 190] width 15 height 7
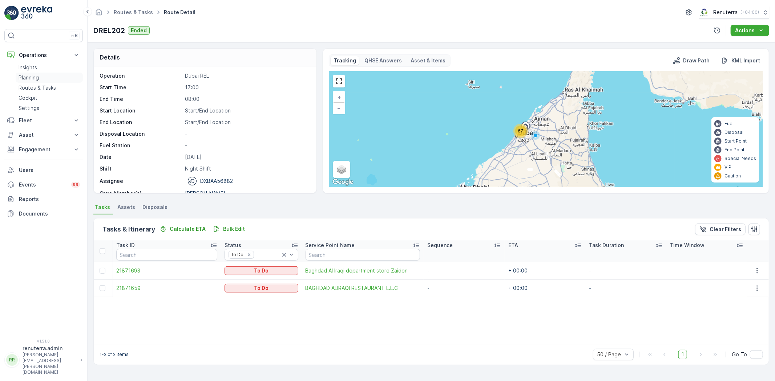
click at [22, 75] on p "Planning" at bounding box center [29, 77] width 20 height 7
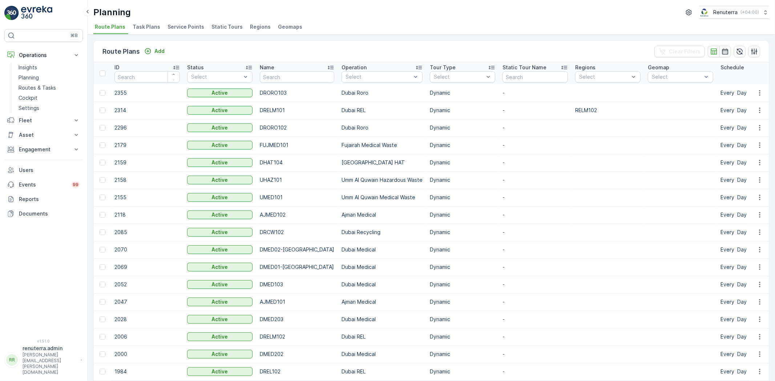
click at [182, 27] on span "Service Points" at bounding box center [185, 26] width 37 height 7
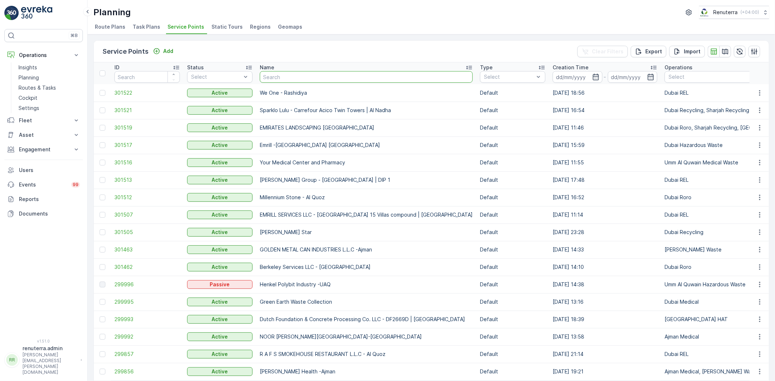
click at [292, 78] on input "text" at bounding box center [366, 77] width 213 height 12
type input "roto"
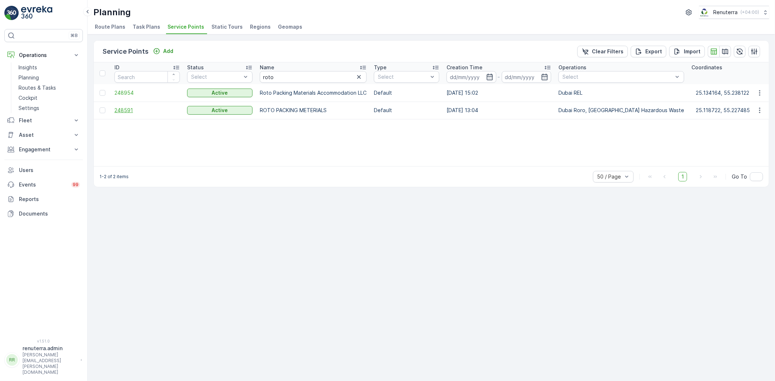
click at [120, 107] on span "248591" at bounding box center [146, 110] width 65 height 7
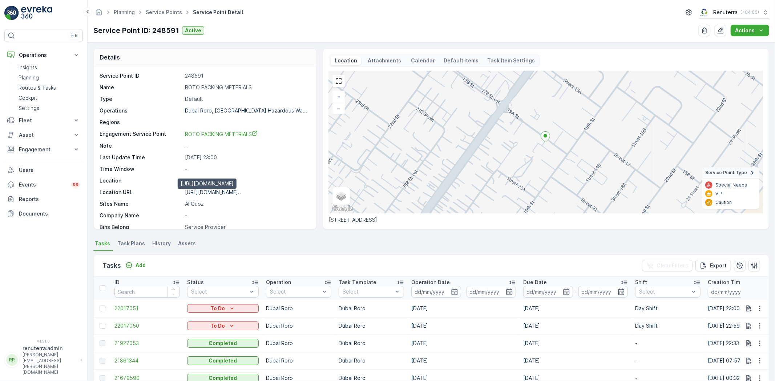
click at [212, 191] on p "https://maps.app.goo.gl/XKC2uo..." at bounding box center [213, 192] width 56 height 6
